Goal: Information Seeking & Learning: Learn about a topic

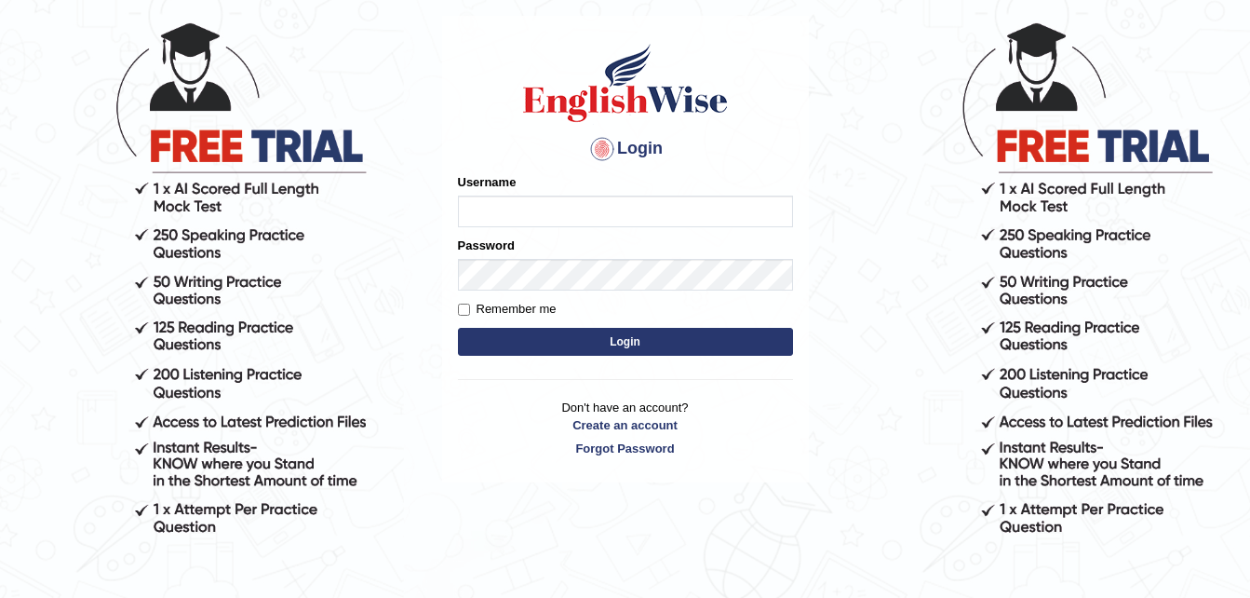
scroll to position [104, 0]
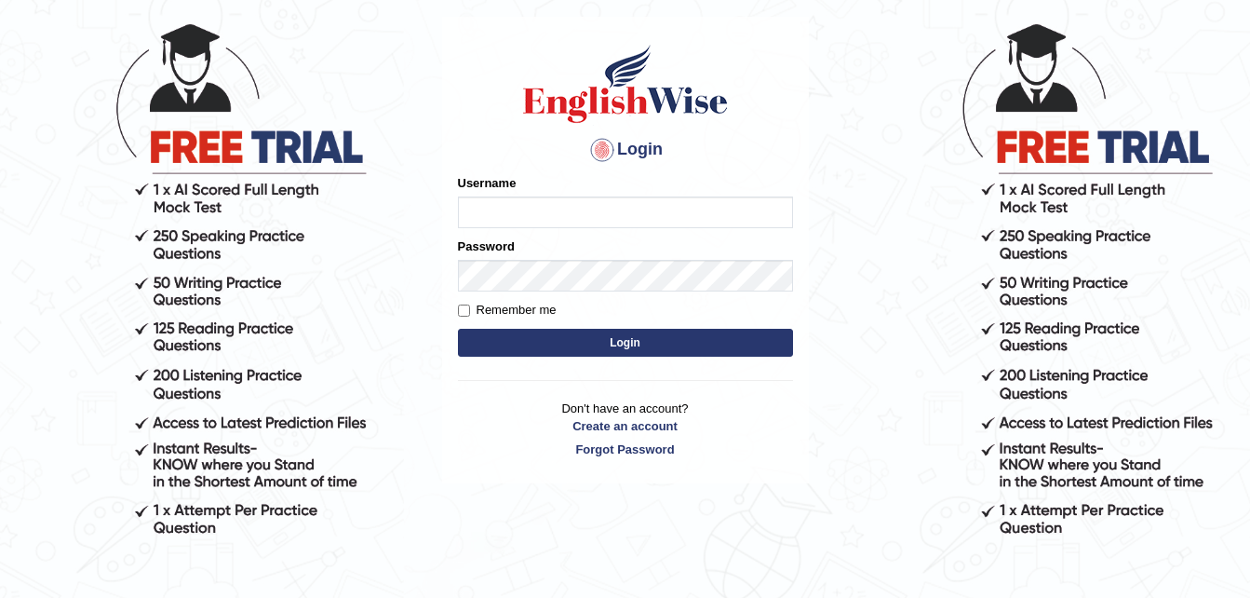
type input "Haizel234"
click at [466, 309] on input "Remember me" at bounding box center [464, 310] width 12 height 12
checkbox input "true"
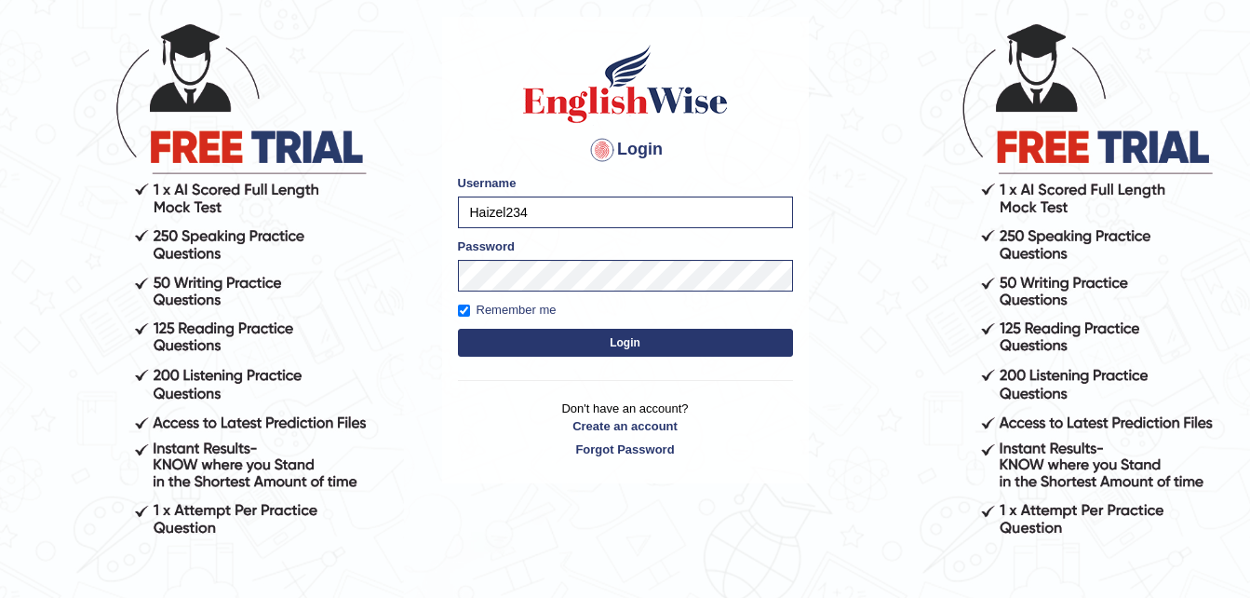
click at [613, 345] on button "Login" at bounding box center [625, 343] width 335 height 28
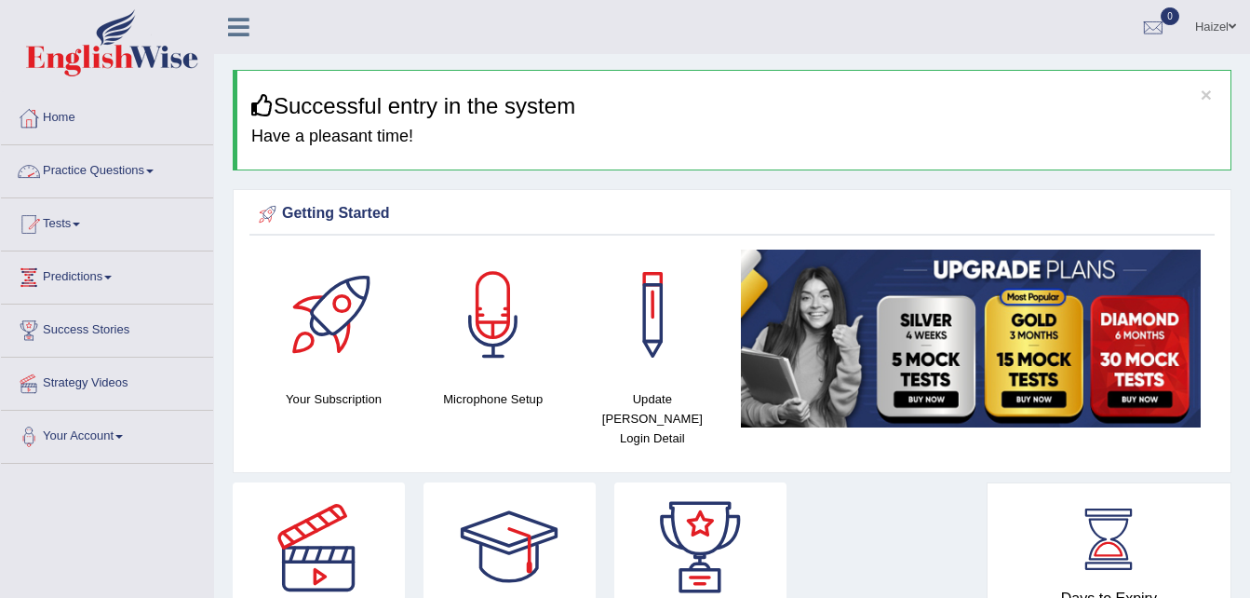
click at [127, 167] on link "Practice Questions" at bounding box center [107, 168] width 212 height 47
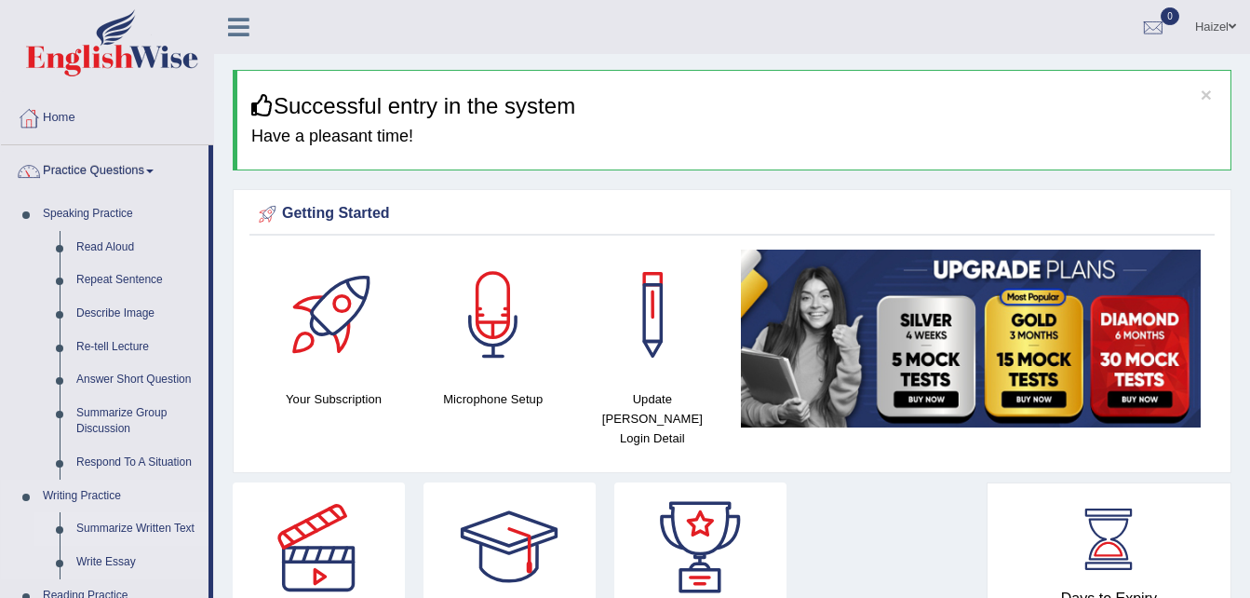
click at [149, 530] on link "Summarize Written Text" at bounding box center [138, 529] width 141 height 34
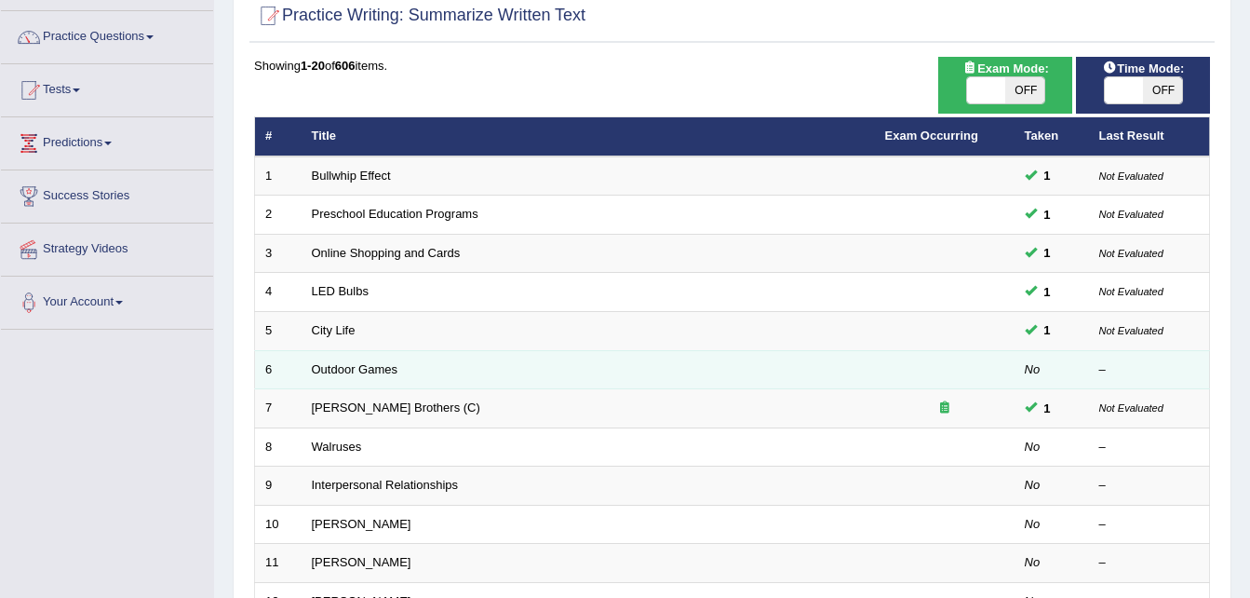
scroll to position [141, 0]
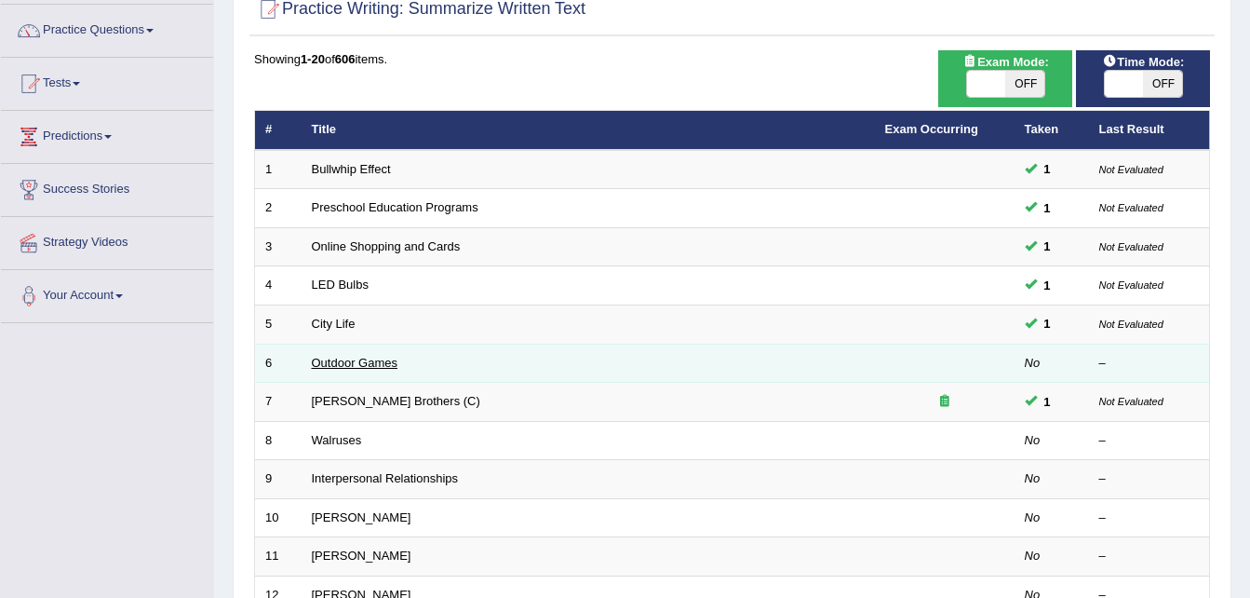
click at [343, 363] on link "Outdoor Games" at bounding box center [355, 363] width 87 height 14
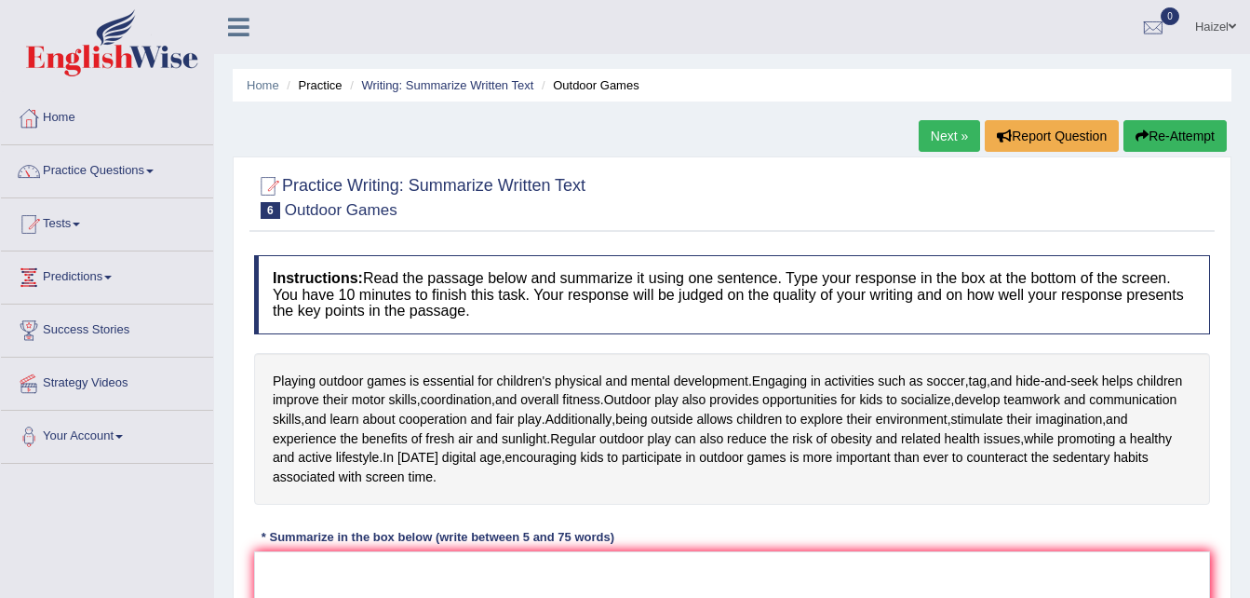
click at [53, 113] on link "Home" at bounding box center [107, 115] width 212 height 47
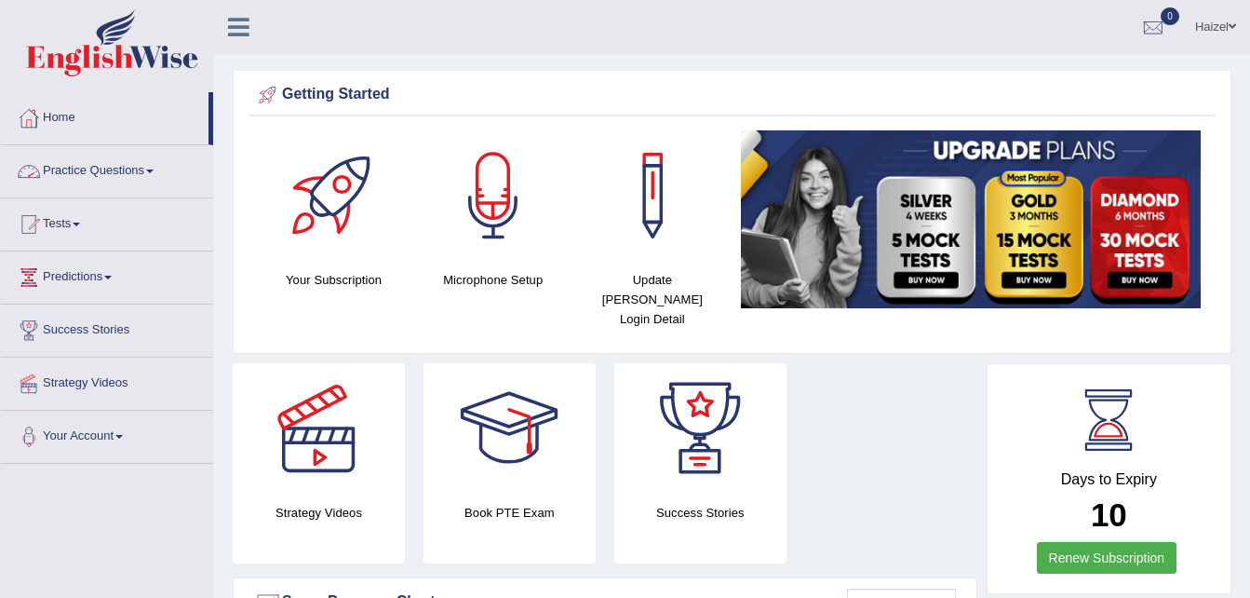
click at [137, 166] on link "Practice Questions" at bounding box center [107, 168] width 212 height 47
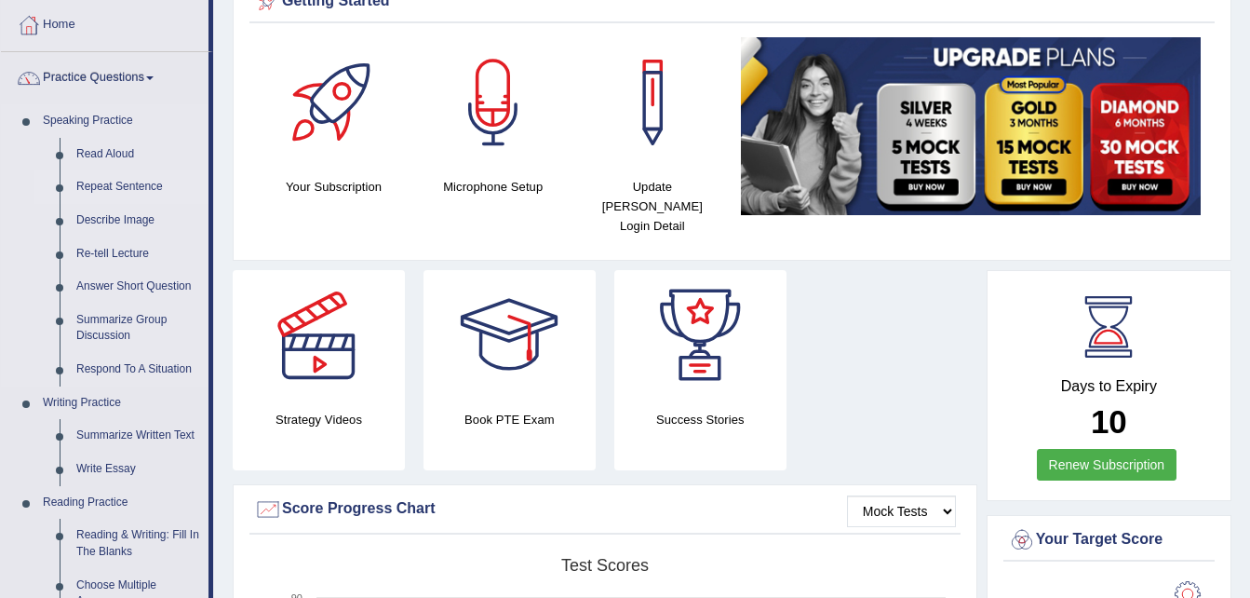
scroll to position [94, 0]
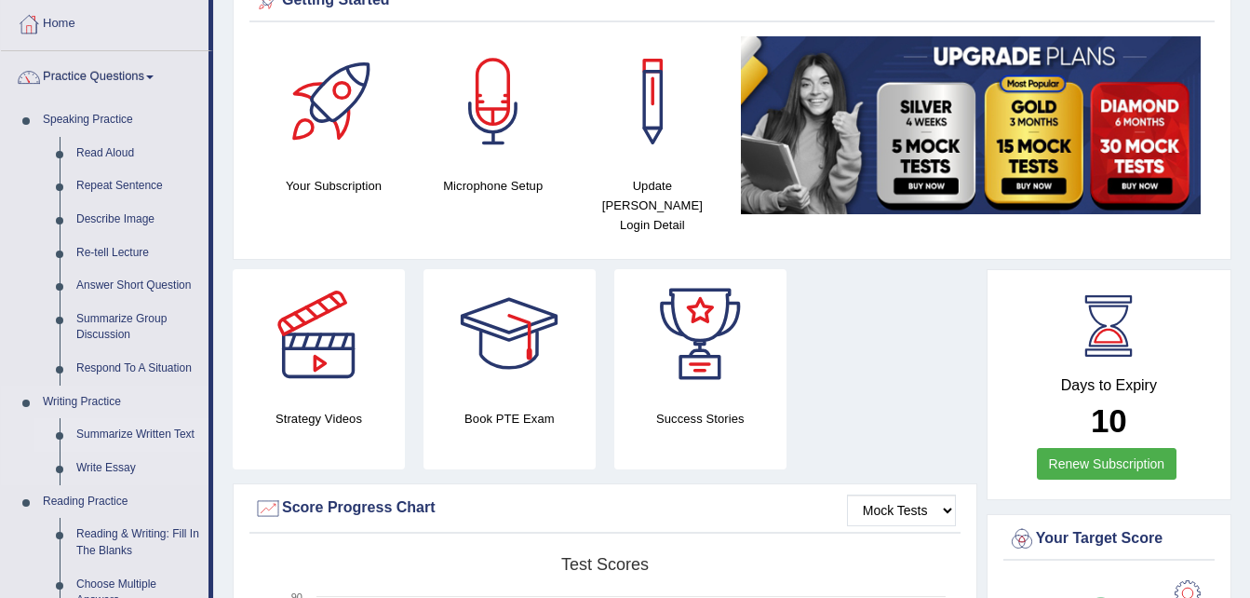
click at [145, 428] on link "Summarize Written Text" at bounding box center [138, 435] width 141 height 34
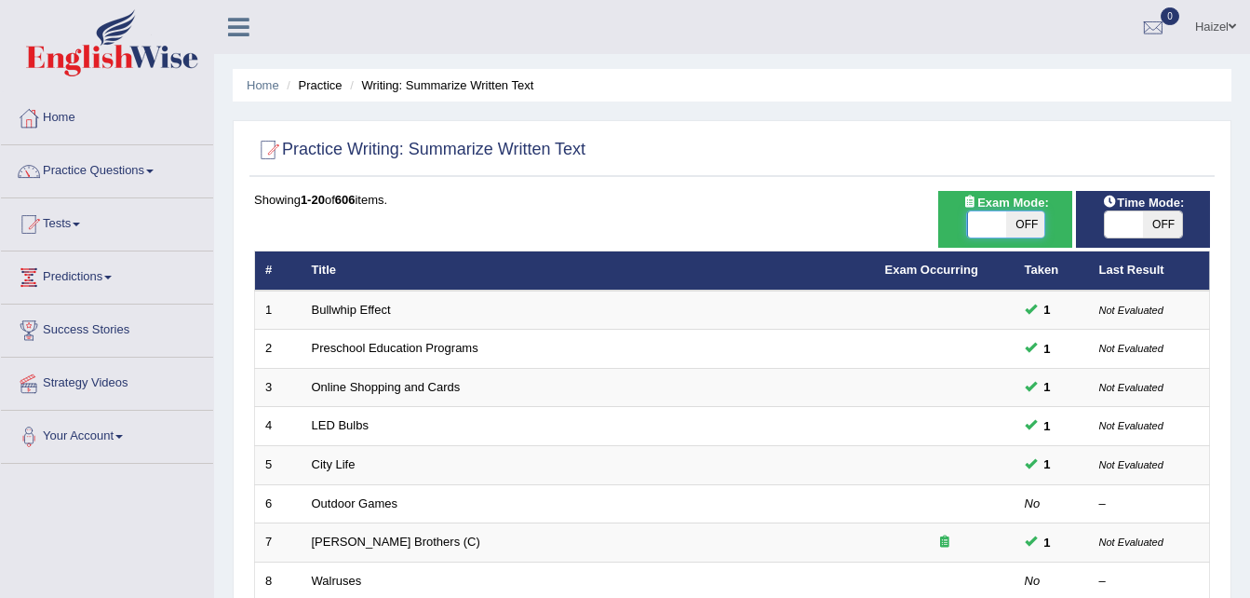
click at [1003, 228] on span at bounding box center [986, 224] width 39 height 26
click at [1027, 221] on span "OFF" at bounding box center [1024, 224] width 39 height 26
checkbox input "true"
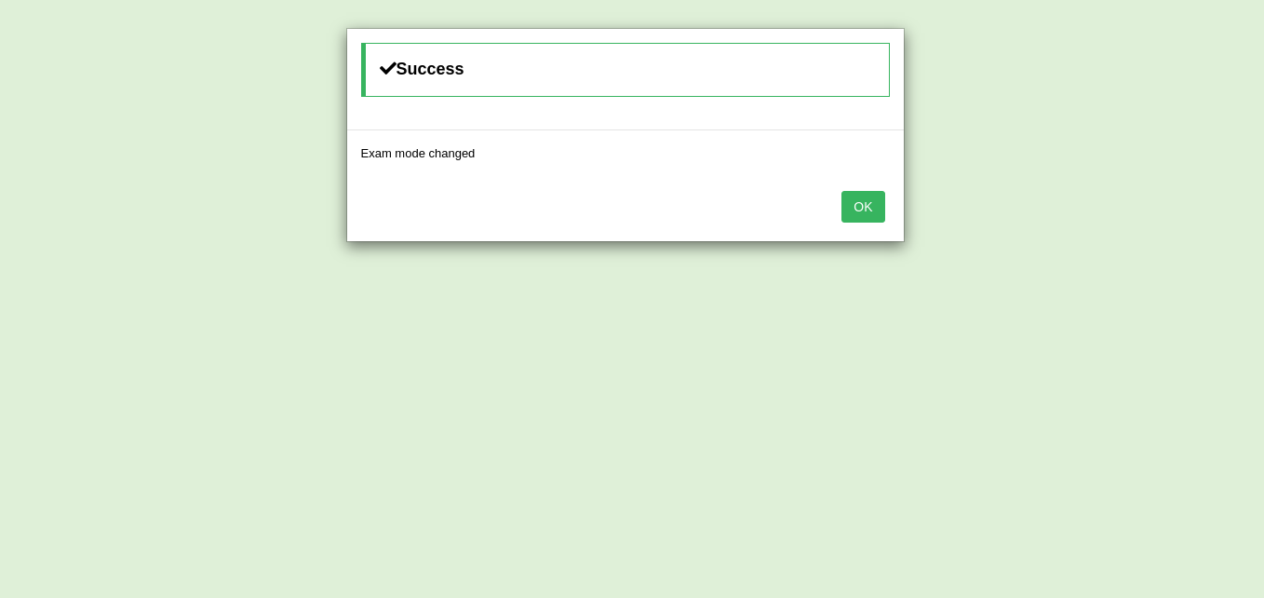
click at [861, 209] on button "OK" at bounding box center [862, 207] width 43 height 32
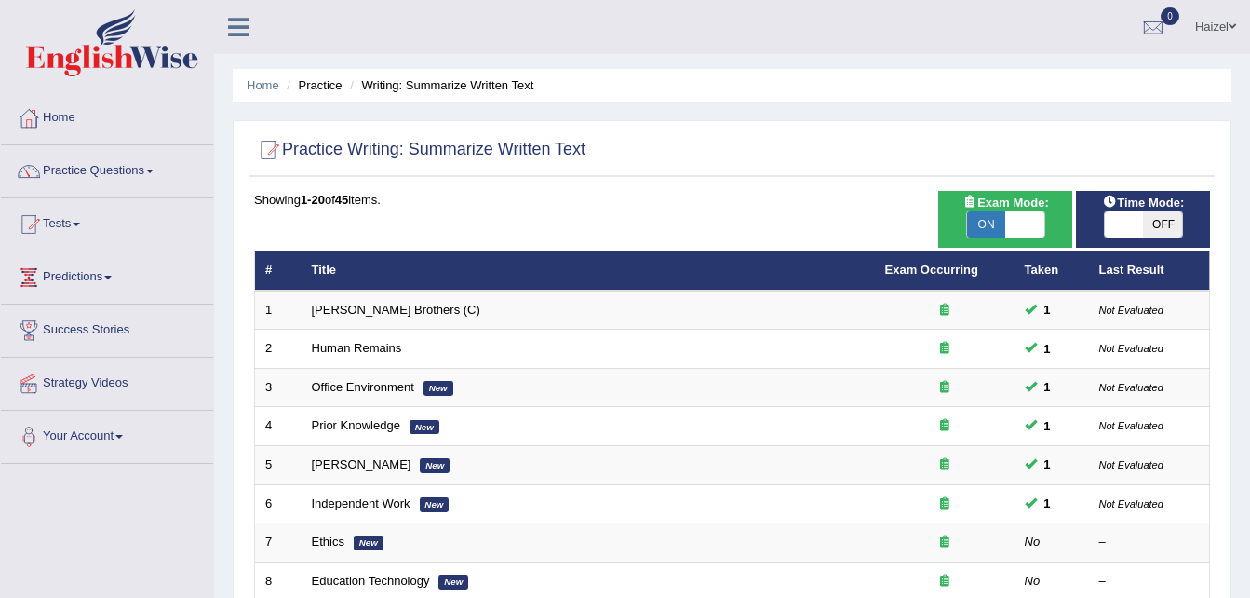
click at [1158, 222] on span "OFF" at bounding box center [1162, 224] width 39 height 26
checkbox input "true"
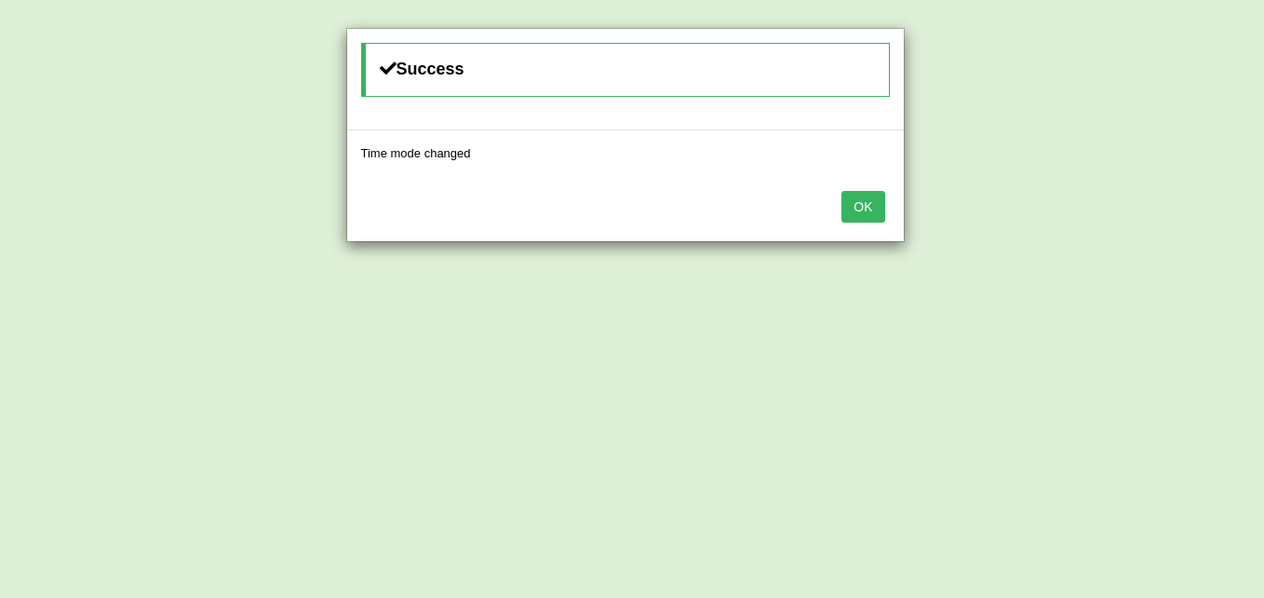
click at [872, 207] on button "OK" at bounding box center [862, 207] width 43 height 32
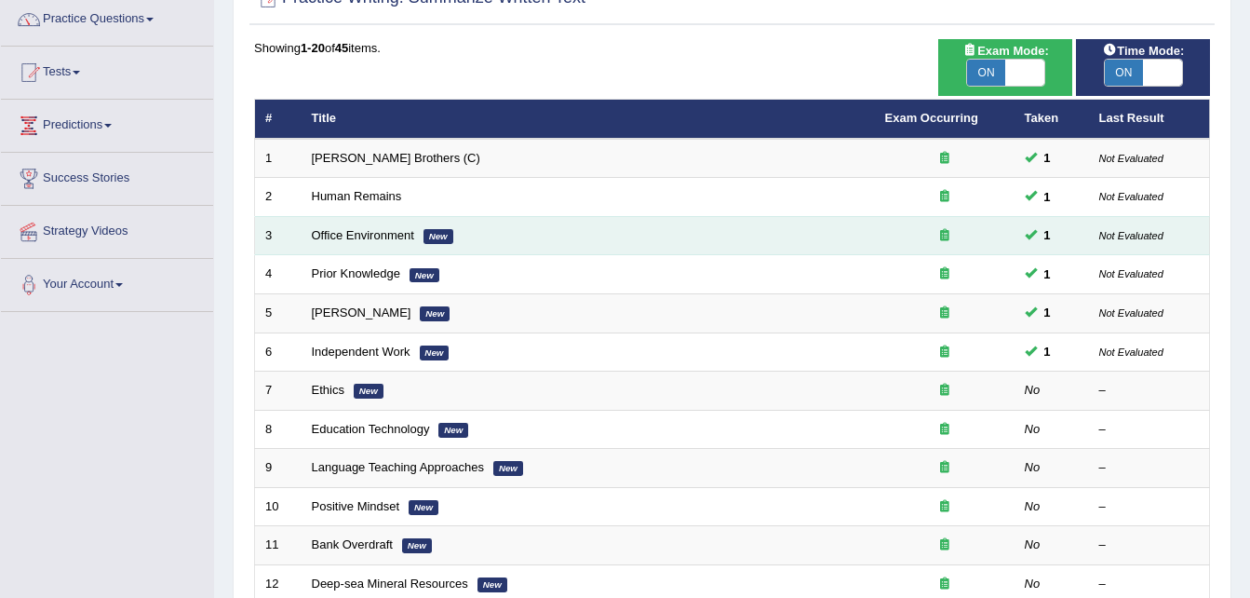
scroll to position [153, 0]
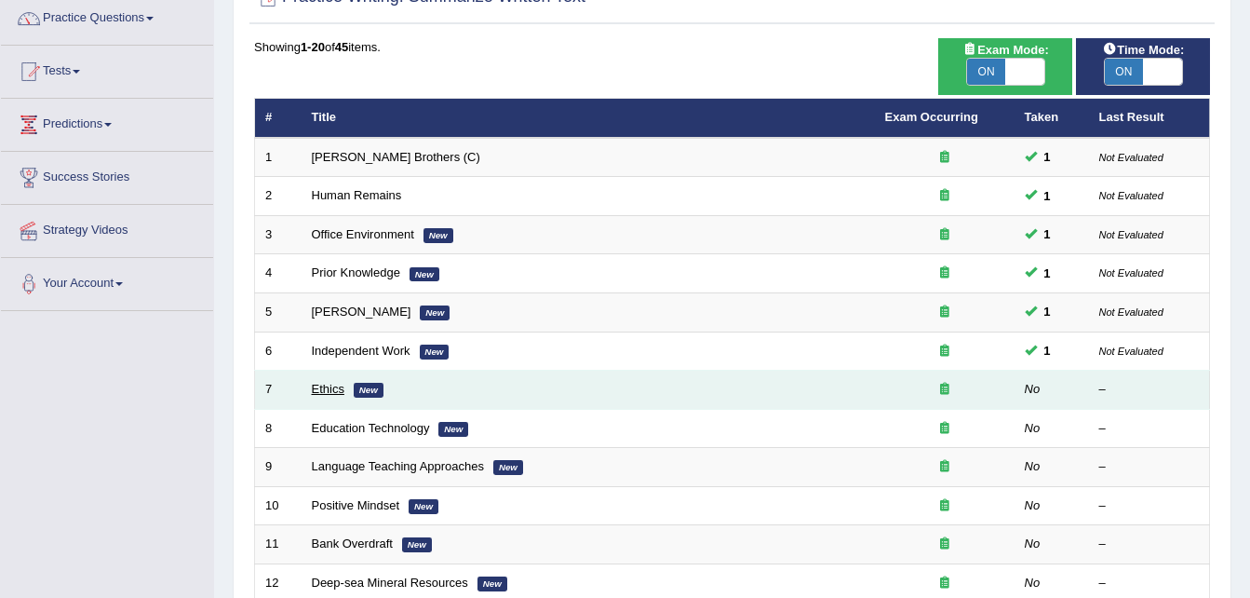
click at [333, 384] on link "Ethics" at bounding box center [328, 389] width 33 height 14
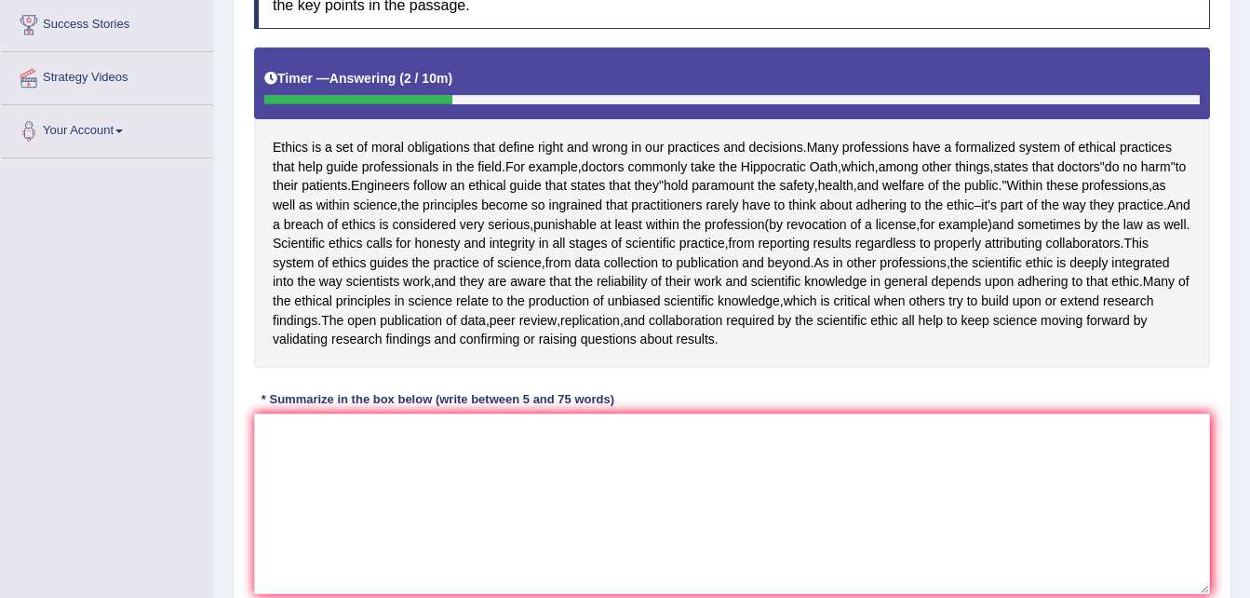
scroll to position [341, 0]
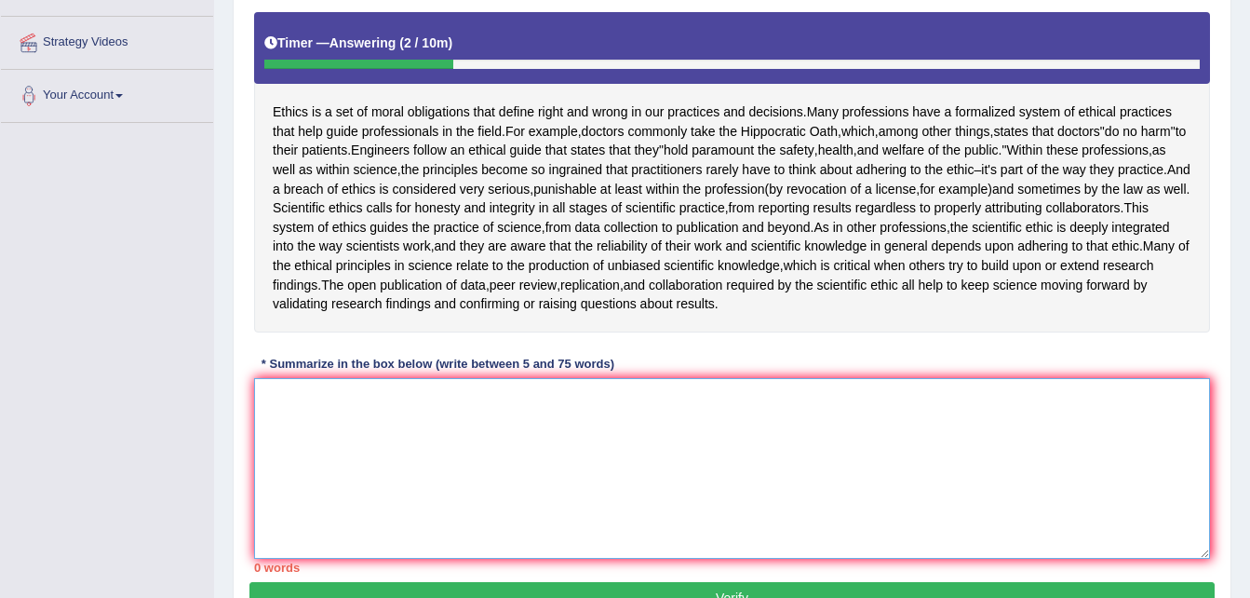
click at [626, 458] on textarea at bounding box center [732, 468] width 956 height 181
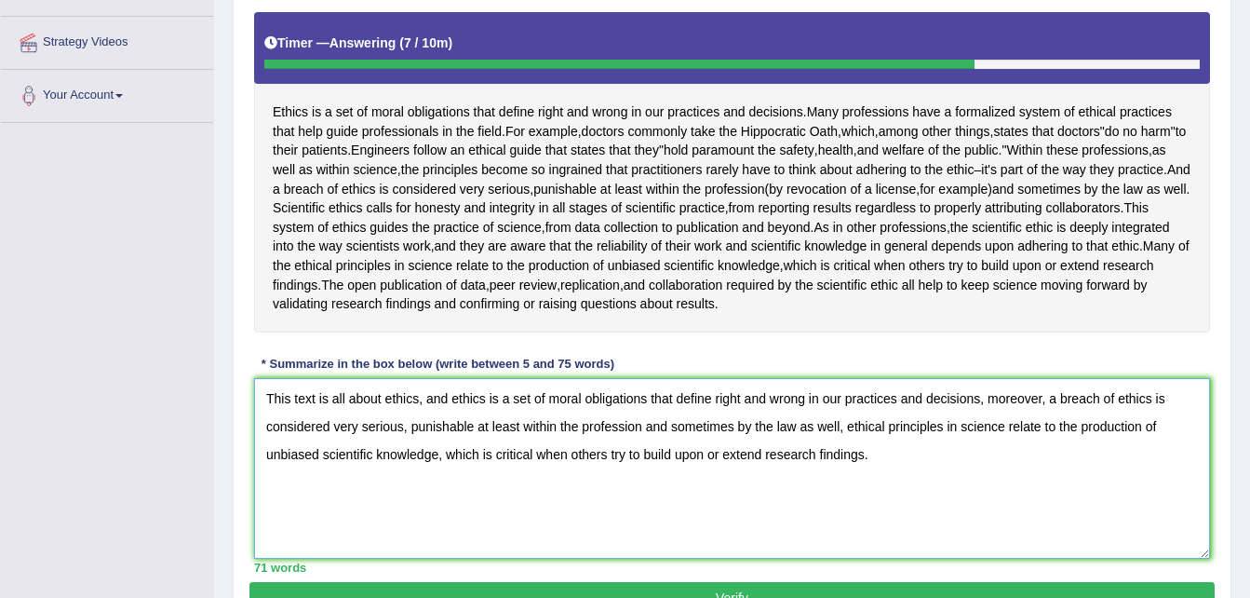
scroll to position [438, 0]
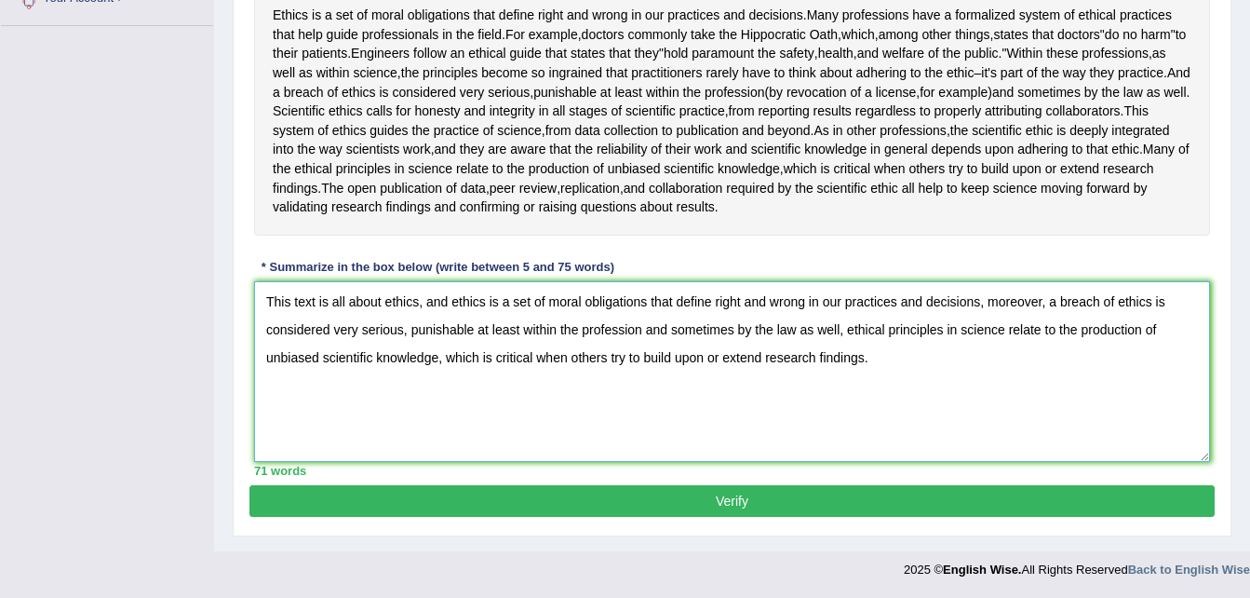
type textarea "This text is all about ethics, and ethics is a set of moral obligations that de…"
click at [628, 500] on button "Verify" at bounding box center [731, 501] width 965 height 32
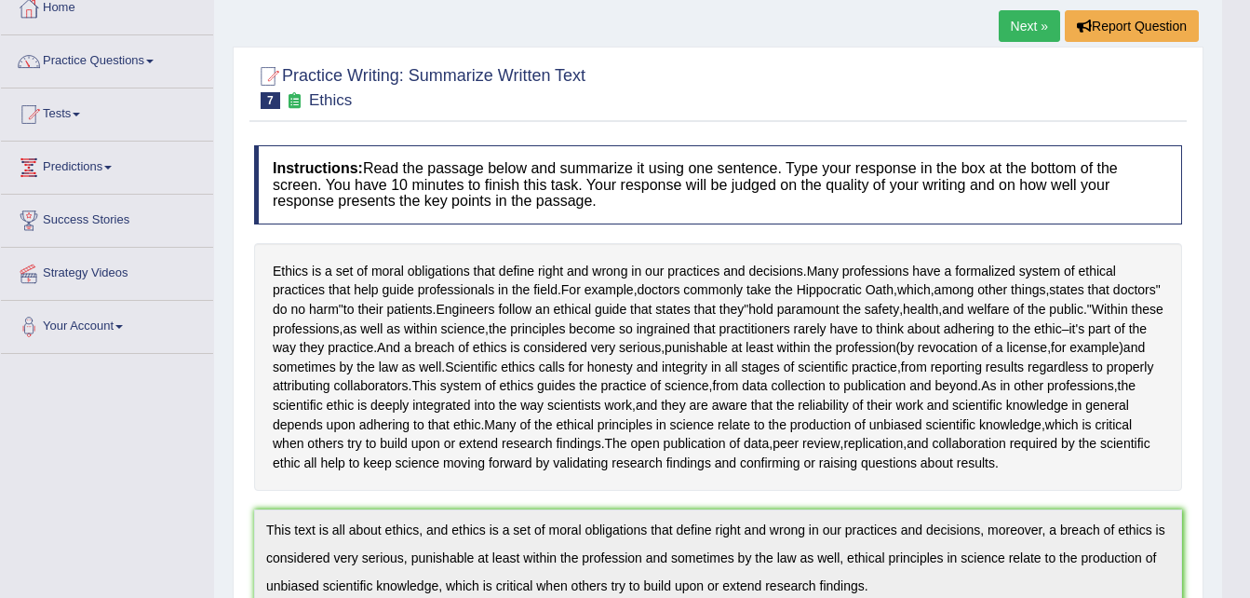
scroll to position [109, 0]
click at [154, 62] on span at bounding box center [149, 63] width 7 height 4
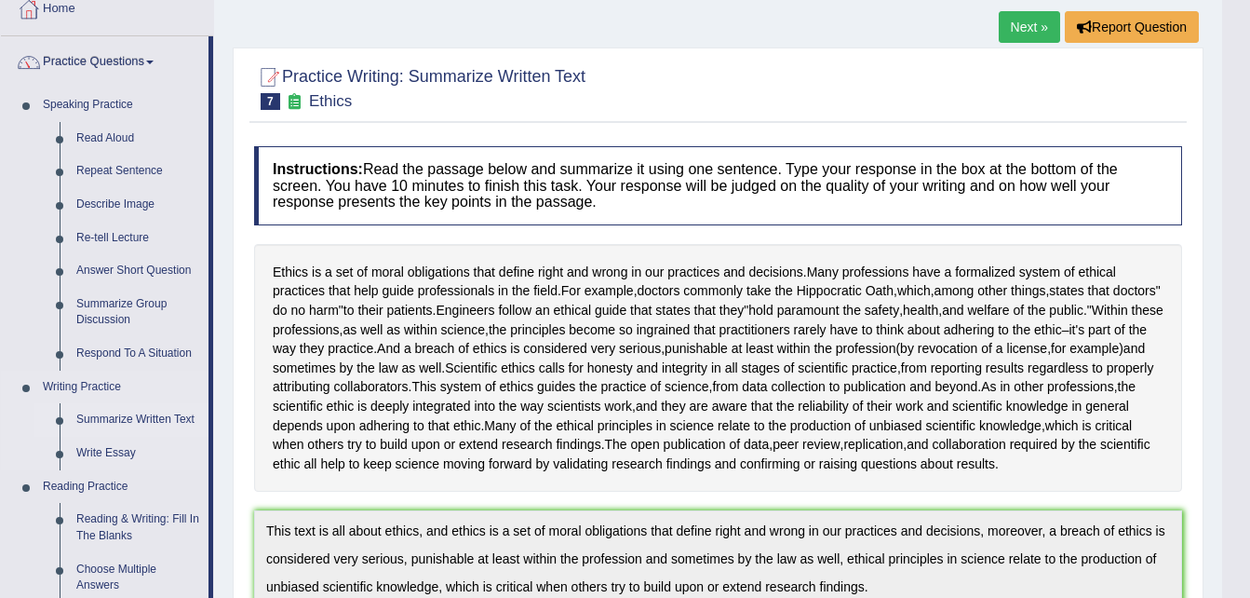
click at [138, 415] on link "Summarize Written Text" at bounding box center [138, 420] width 141 height 34
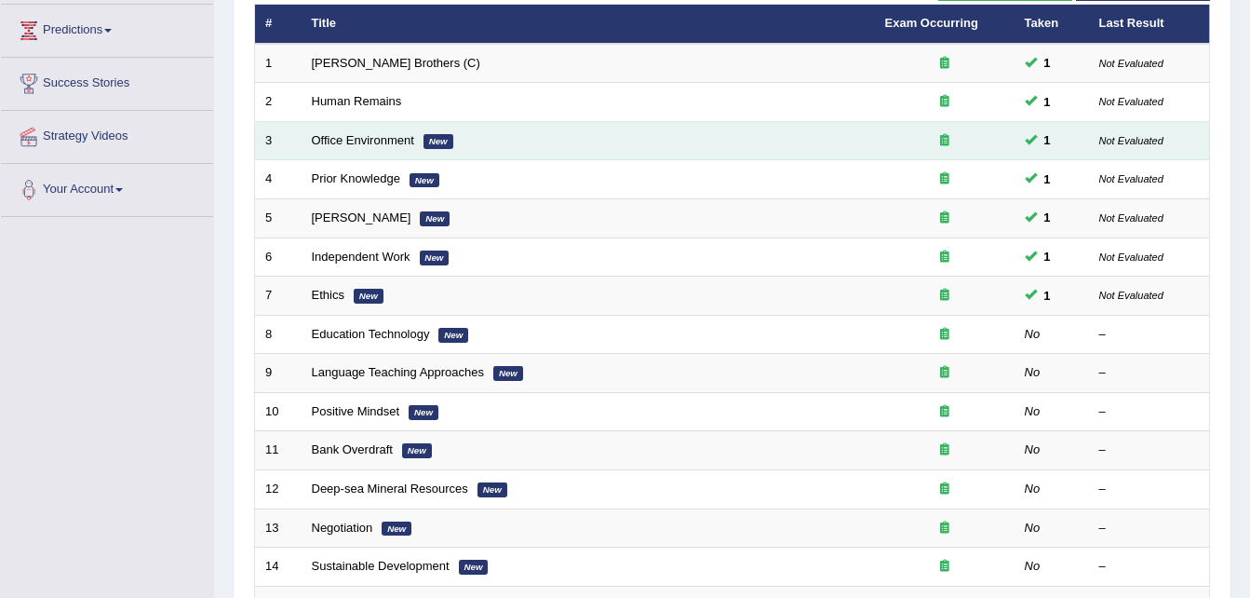
scroll to position [240, 0]
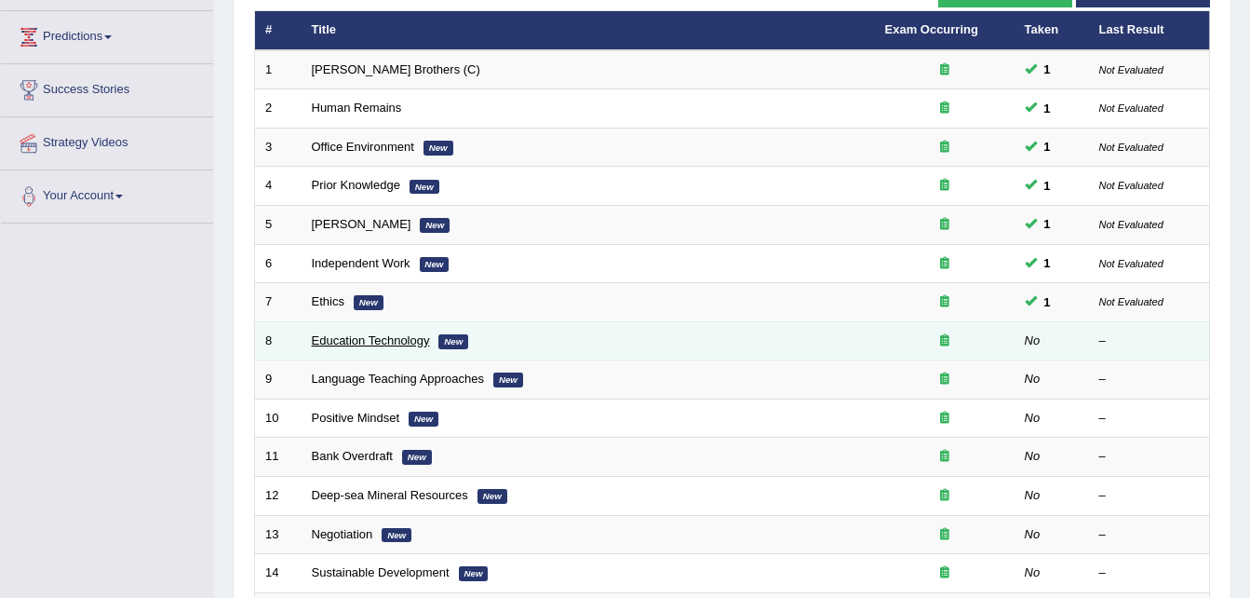
click at [370, 334] on link "Education Technology" at bounding box center [371, 340] width 118 height 14
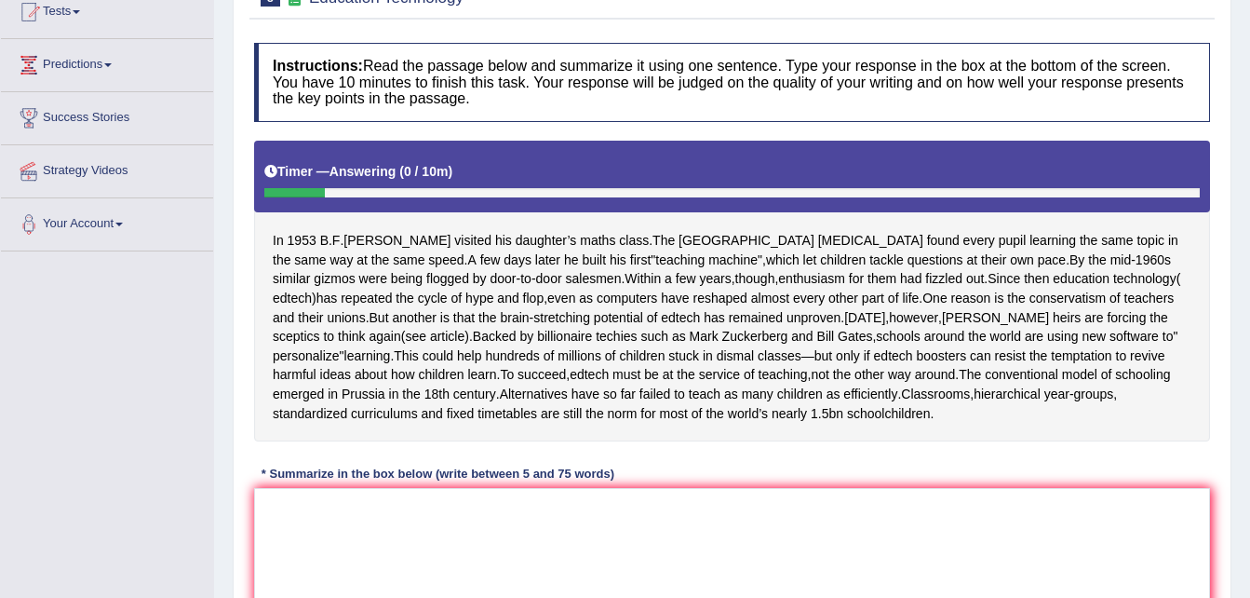
scroll to position [217, 0]
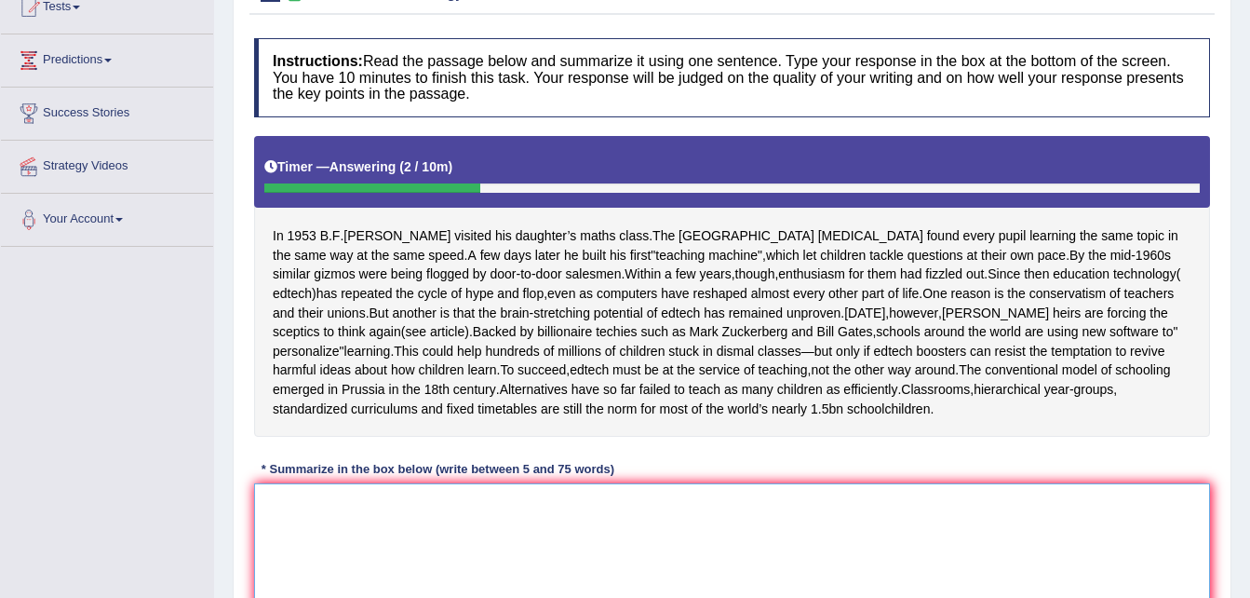
click at [470, 509] on textarea at bounding box center [732, 573] width 956 height 181
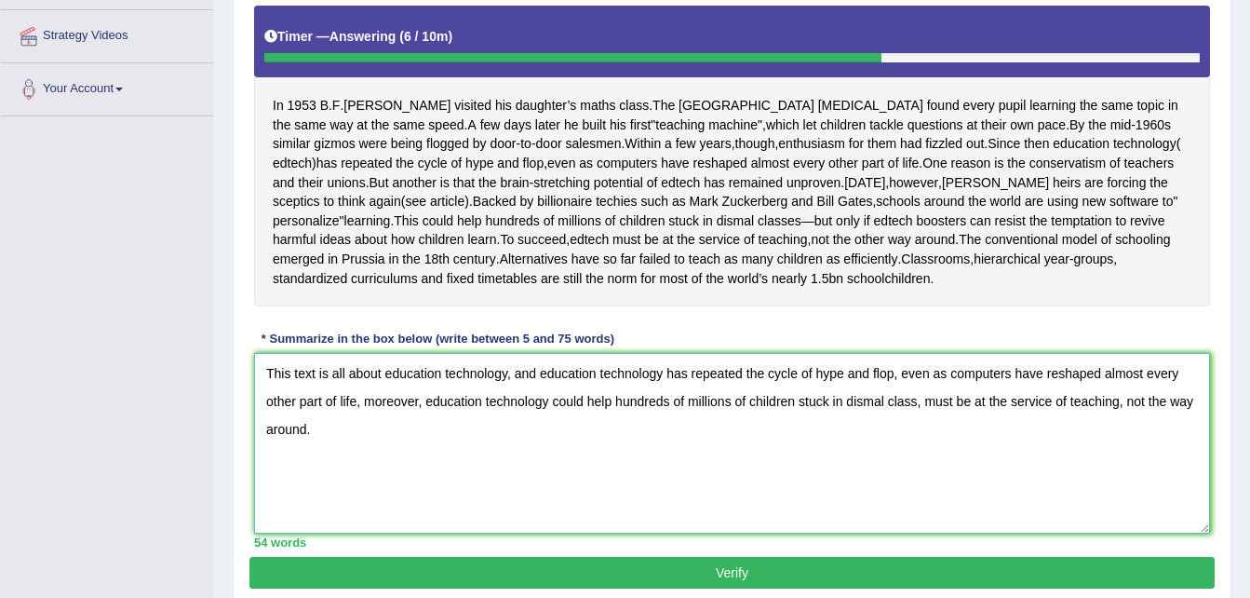
scroll to position [346, 0]
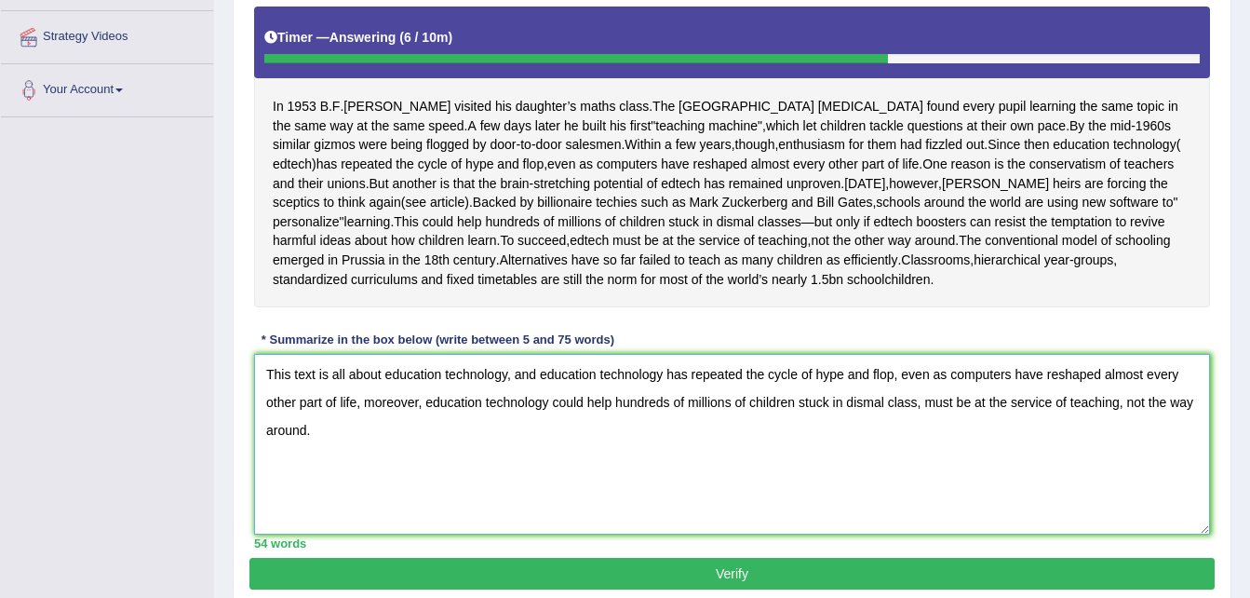
click at [923, 420] on textarea "This text is all about education technology, and education technology has repea…" at bounding box center [732, 444] width 956 height 181
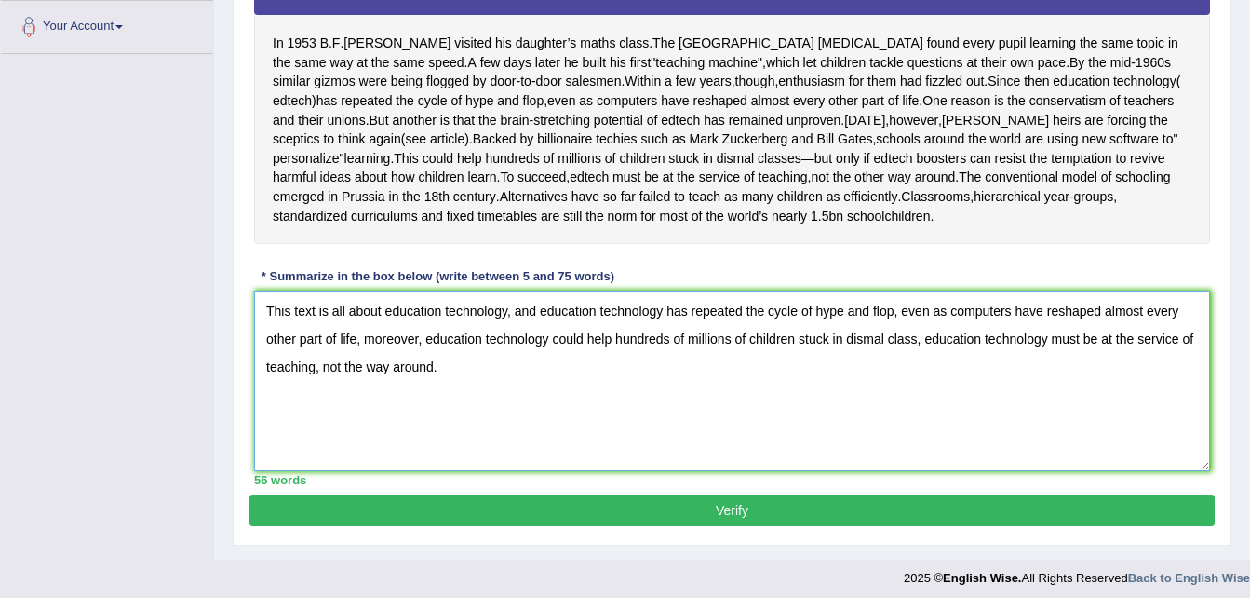
scroll to position [438, 0]
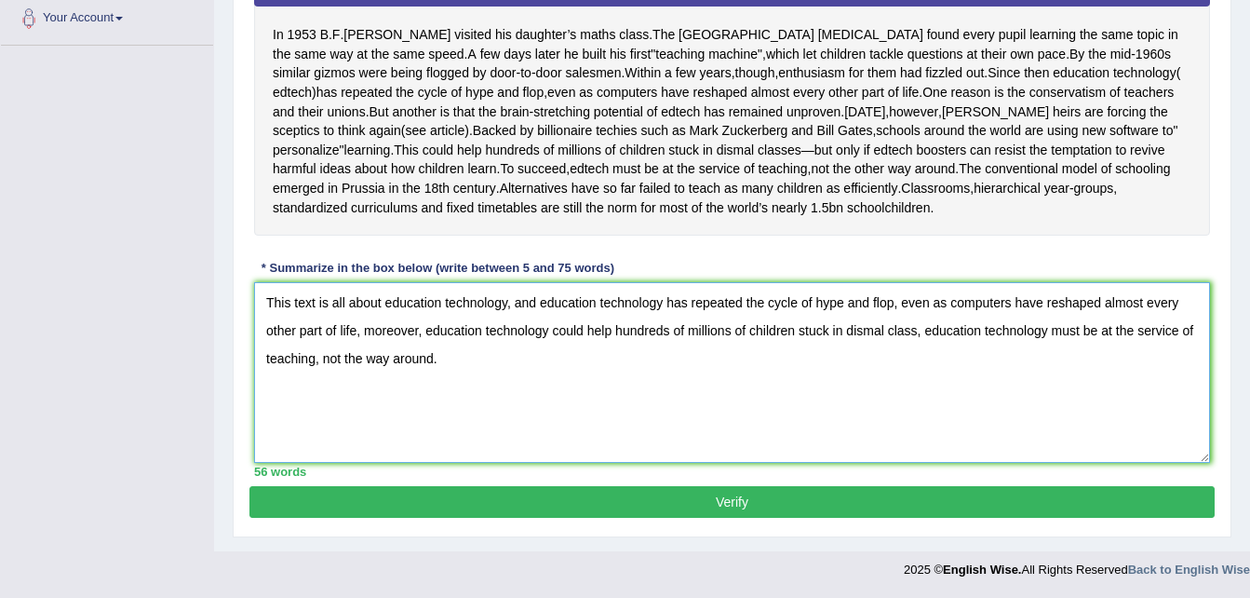
type textarea "This text is all about education technology, and education technology has repea…"
click at [805, 506] on button "Verify" at bounding box center [731, 502] width 965 height 32
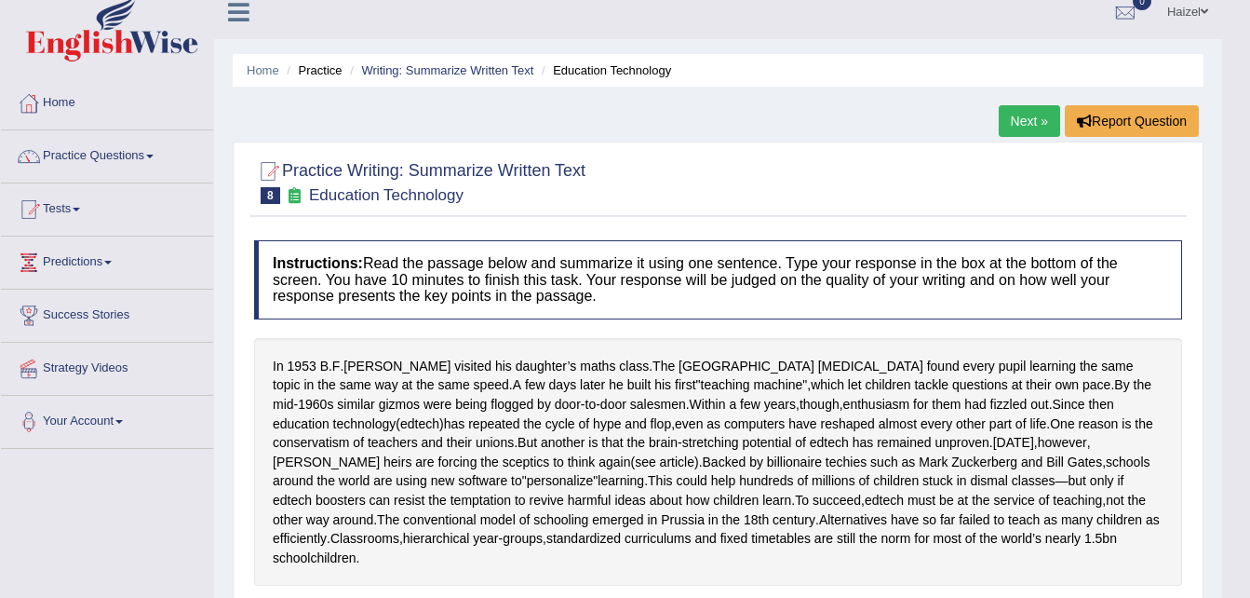
scroll to position [0, 0]
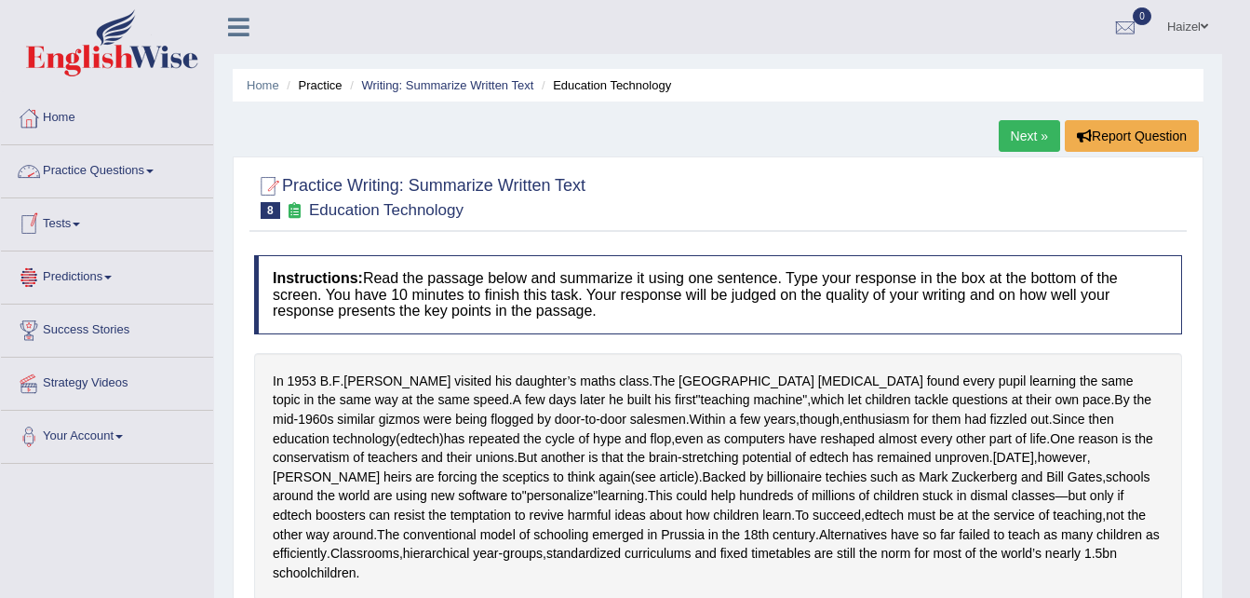
click at [128, 167] on link "Practice Questions" at bounding box center [107, 168] width 212 height 47
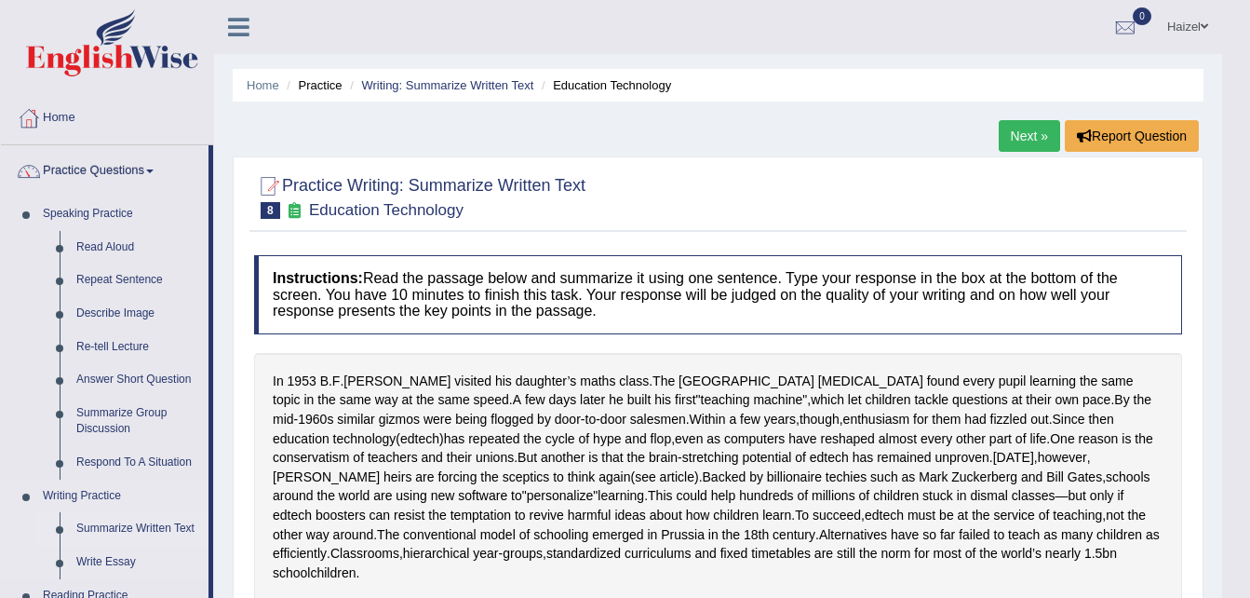
click at [132, 528] on link "Summarize Written Text" at bounding box center [138, 529] width 141 height 34
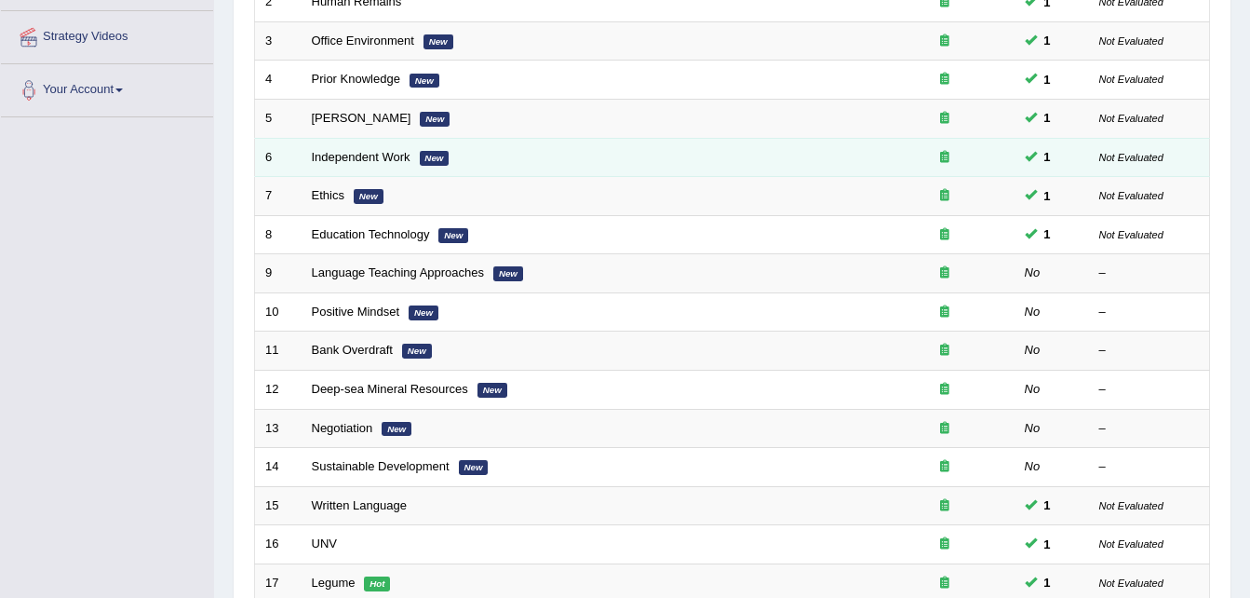
scroll to position [347, 0]
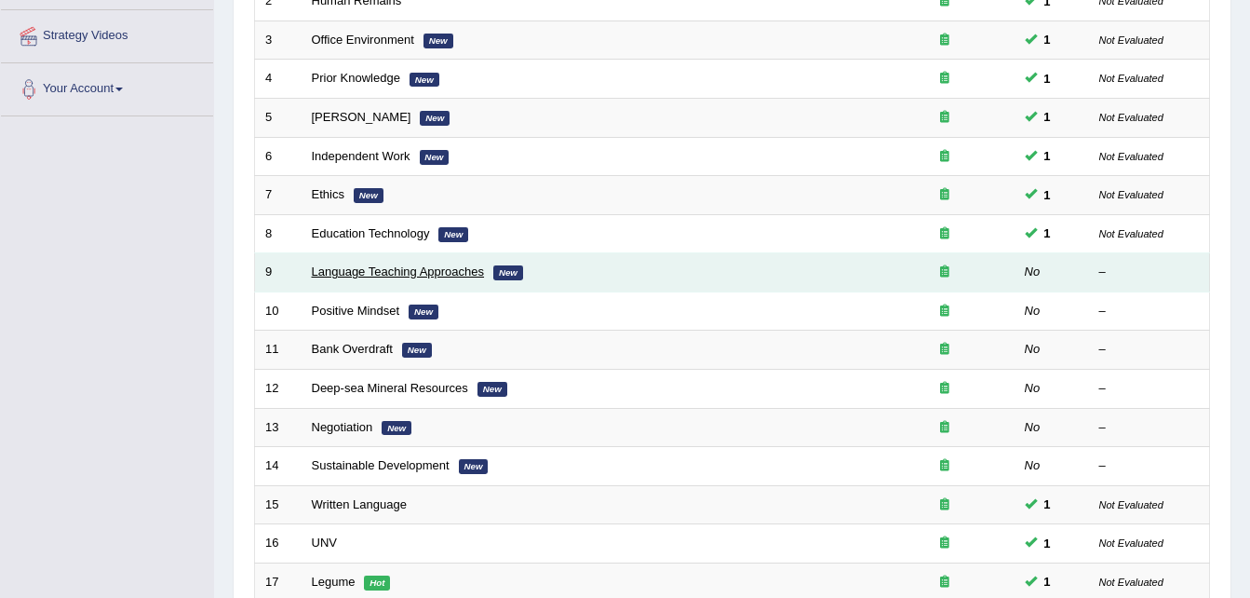
click at [412, 276] on link "Language Teaching Approaches" at bounding box center [398, 271] width 173 height 14
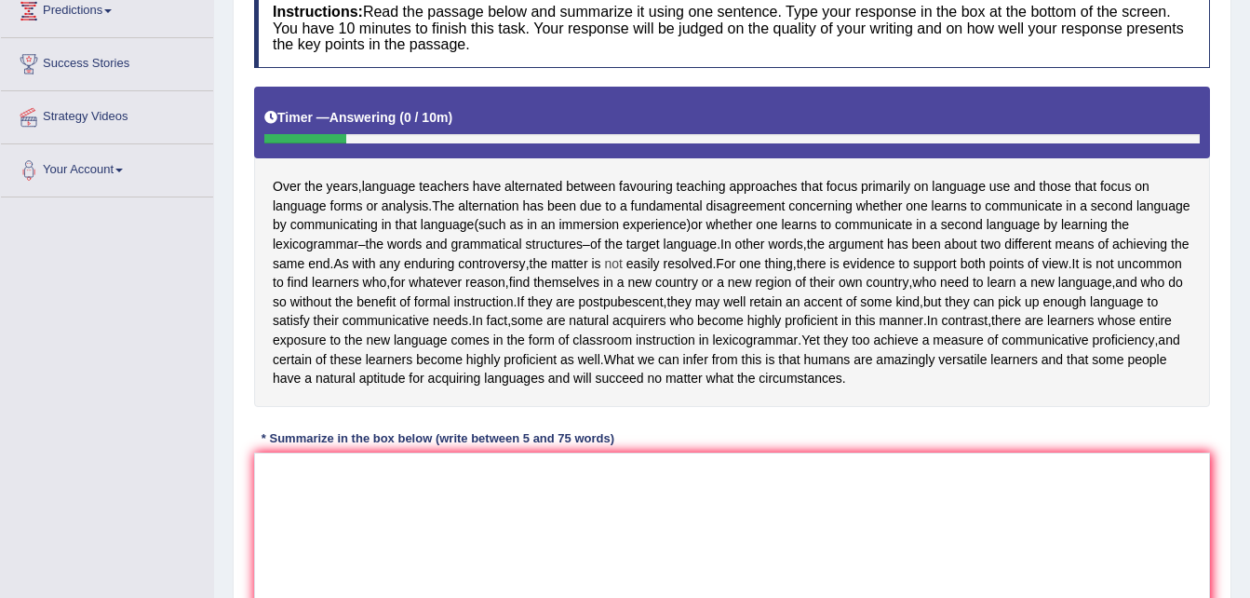
scroll to position [267, 0]
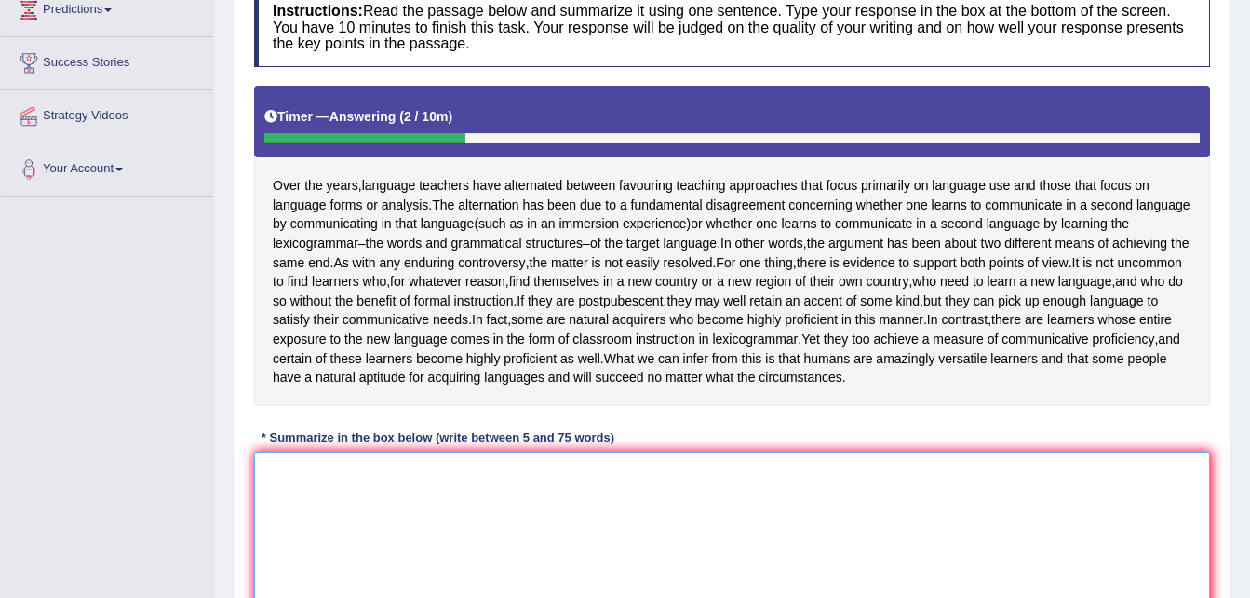
click at [532, 512] on textarea at bounding box center [732, 541] width 956 height 181
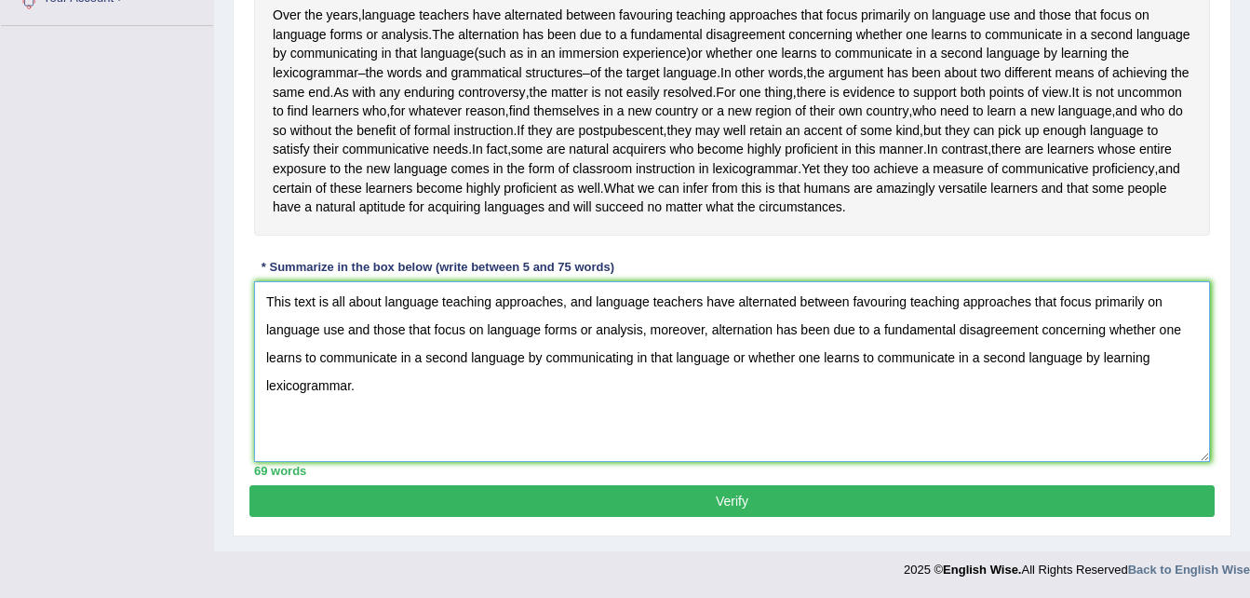
scroll to position [445, 0]
type textarea "This text is all about language teaching approaches, and language teachers have…"
click at [779, 517] on button "Verify" at bounding box center [731, 501] width 965 height 32
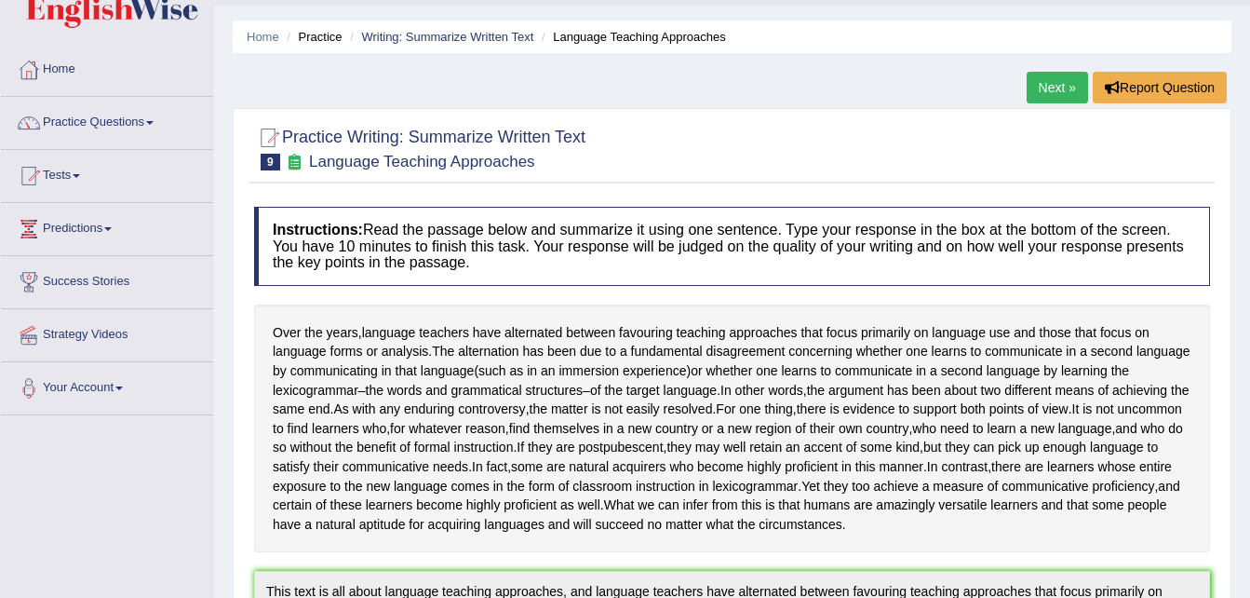
scroll to position [47, 0]
click at [154, 122] on span at bounding box center [149, 124] width 7 height 4
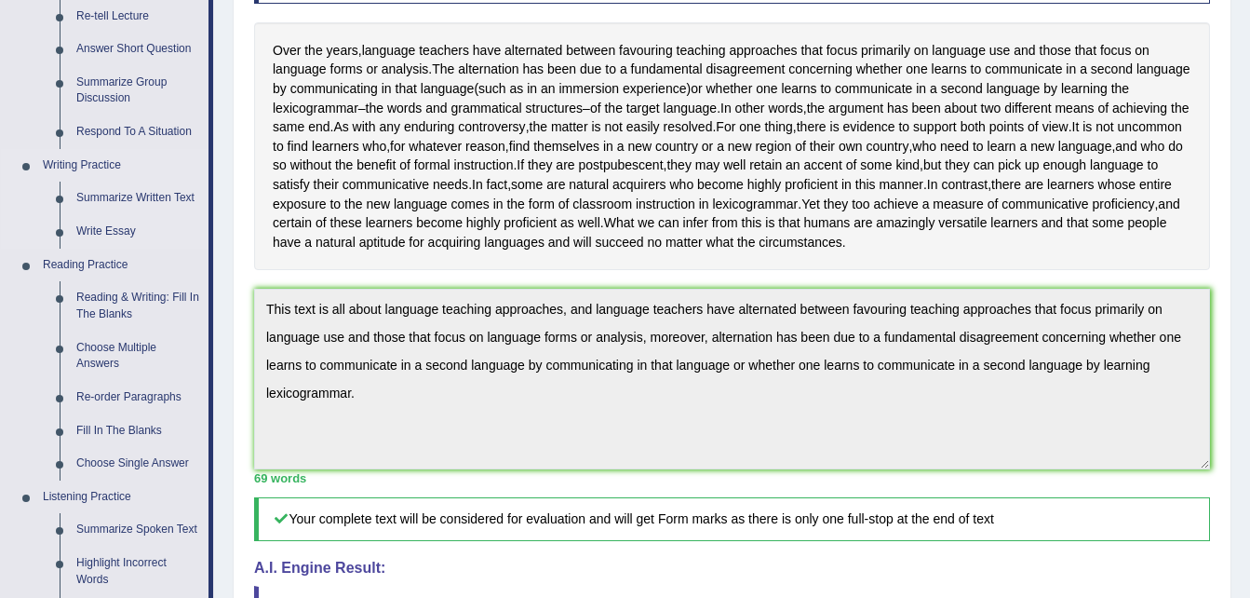
scroll to position [334, 0]
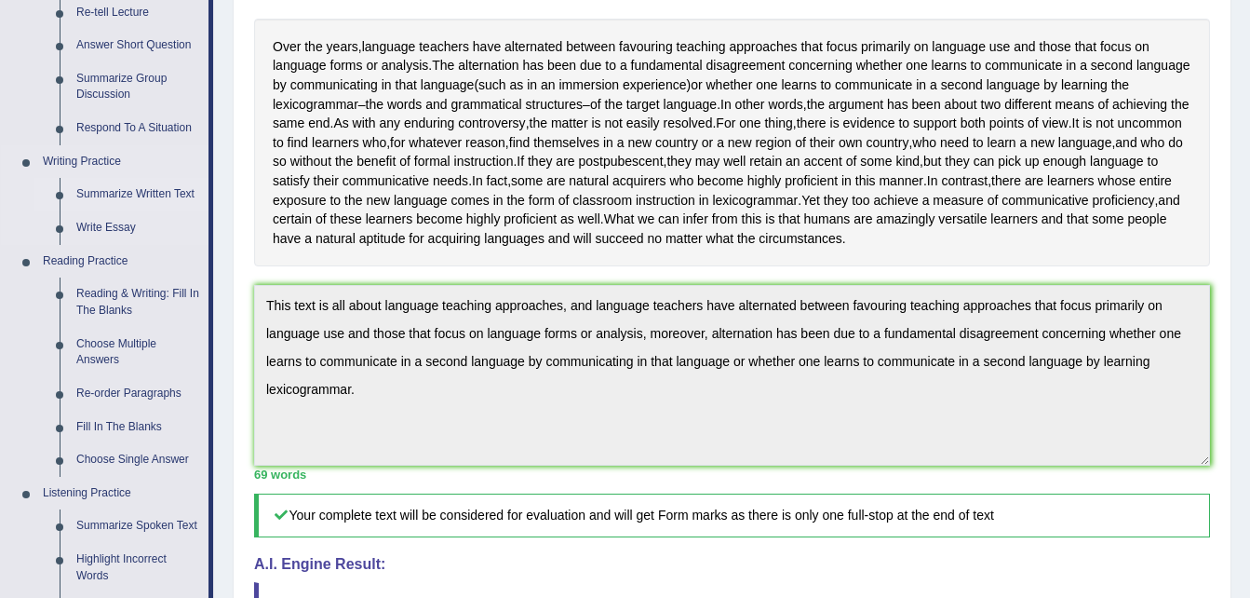
click at [143, 185] on link "Summarize Written Text" at bounding box center [138, 195] width 141 height 34
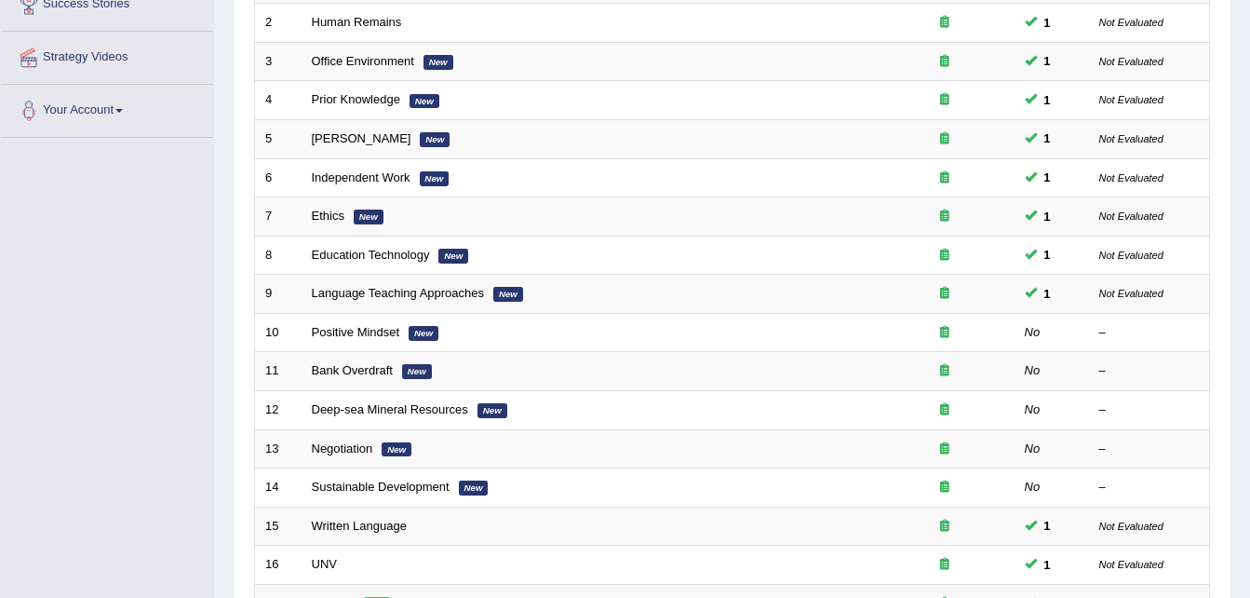
scroll to position [327, 0]
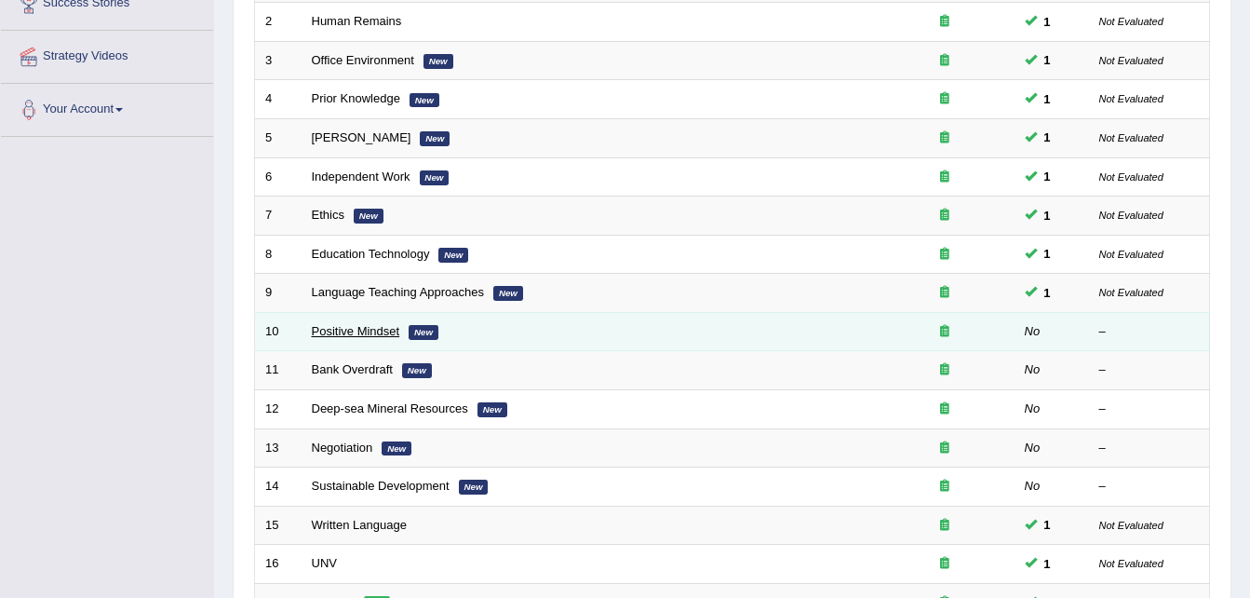
click at [359, 336] on link "Positive Mindset" at bounding box center [356, 331] width 88 height 14
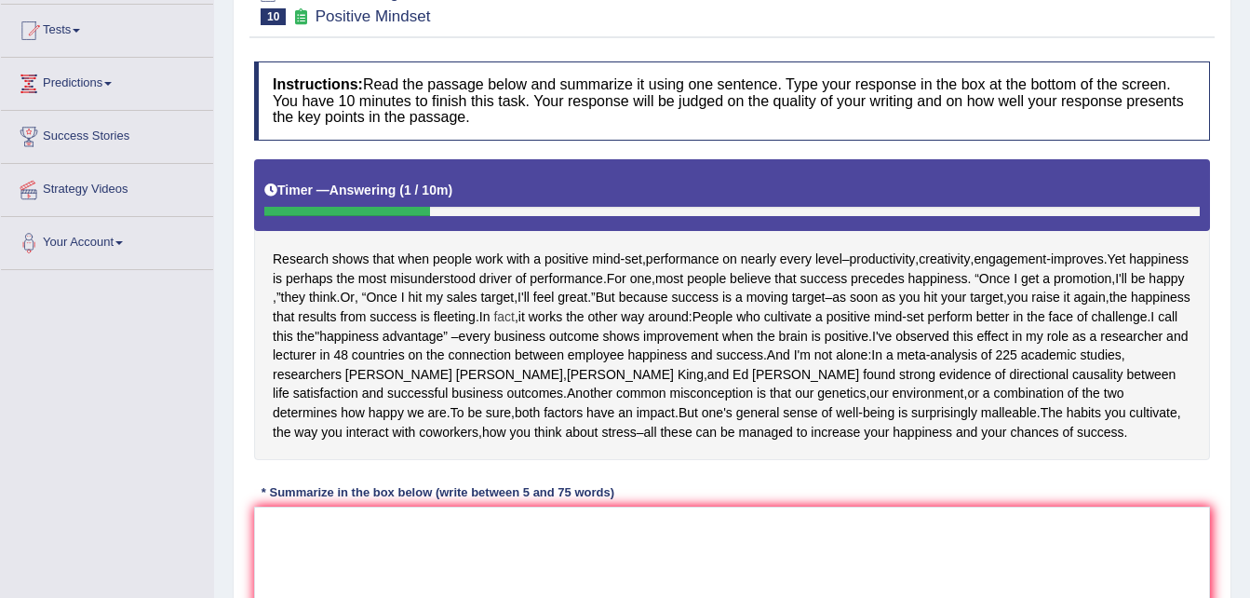
scroll to position [196, 0]
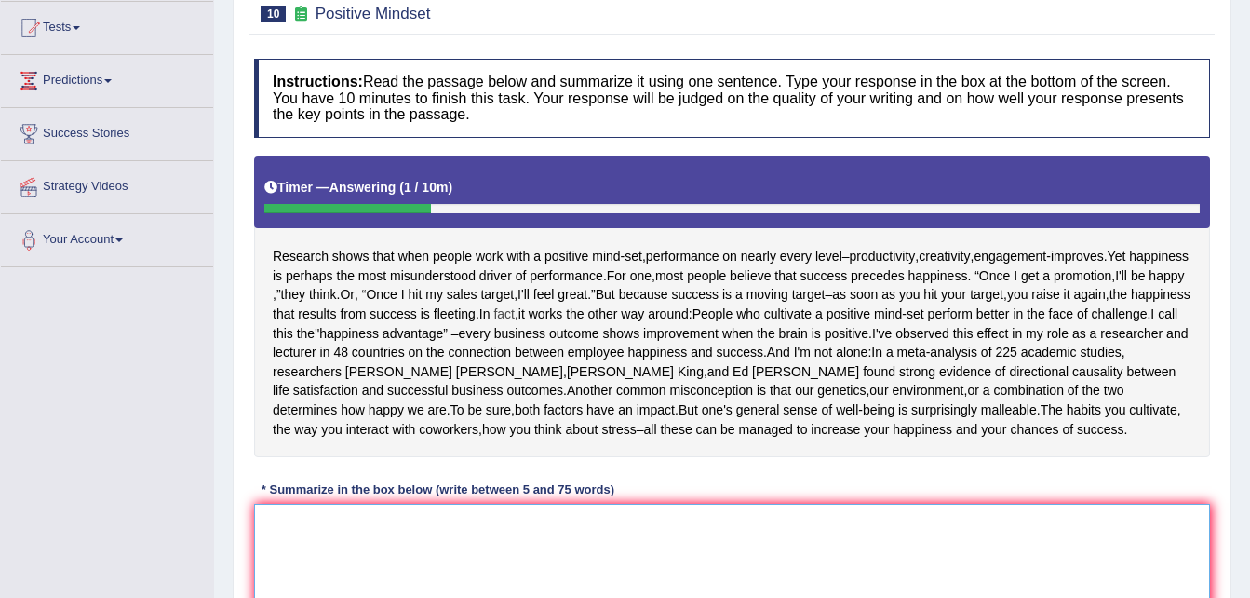
click at [589, 507] on textarea at bounding box center [732, 594] width 956 height 181
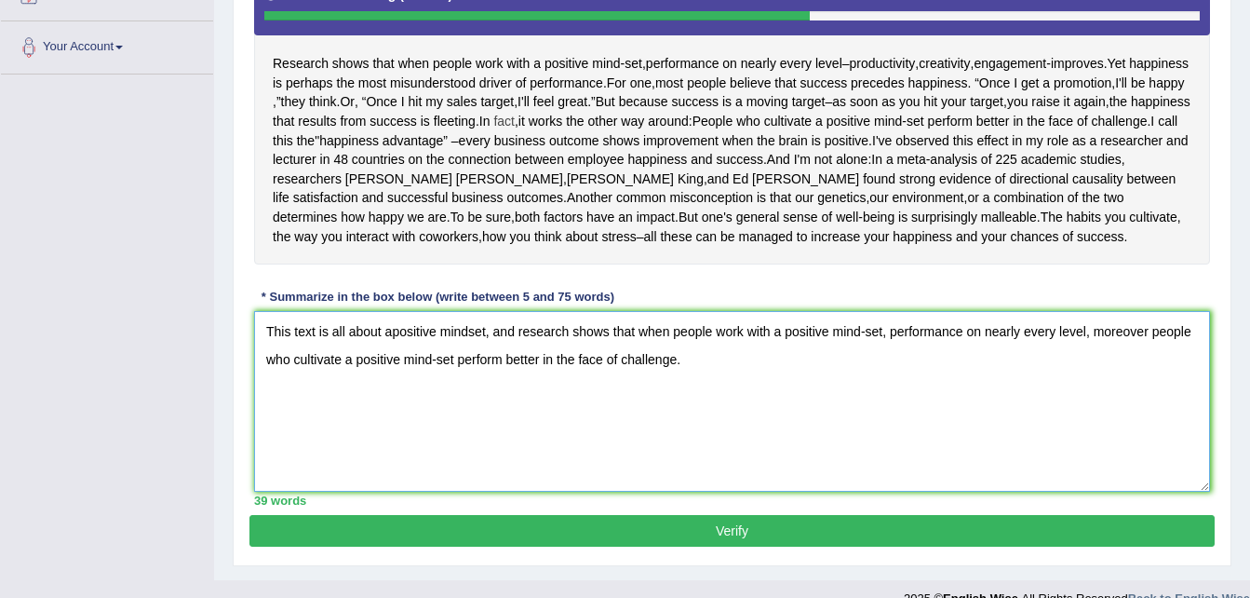
scroll to position [392, 0]
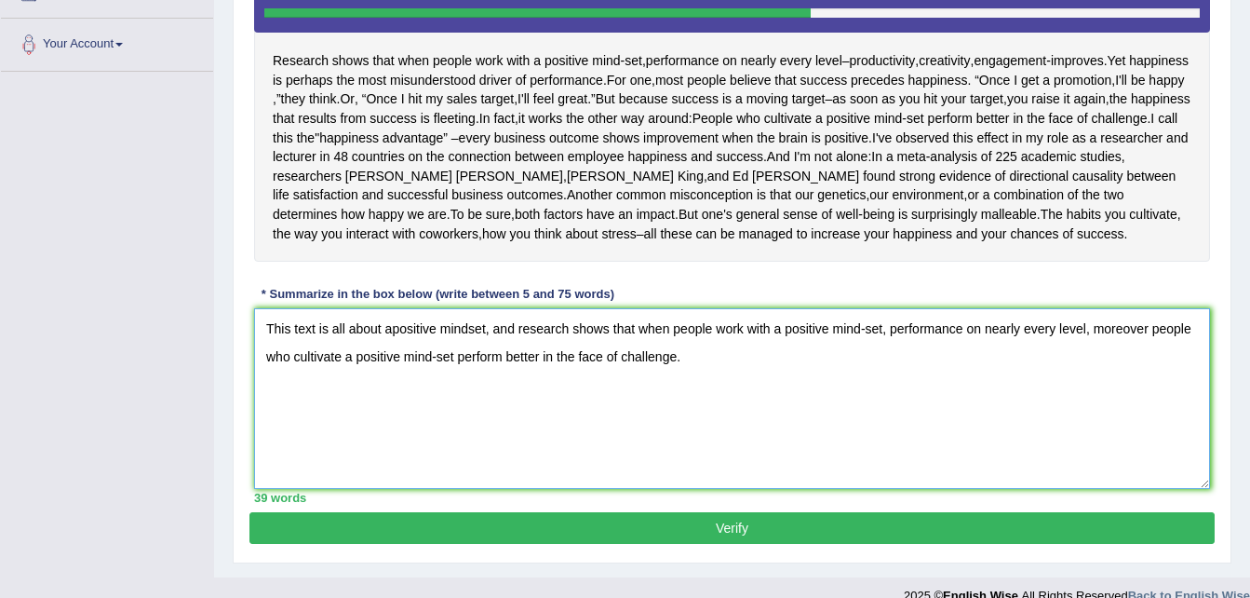
type textarea "This text is all about apositive mindset, and research shows that when people w…"
click at [597, 532] on button "Verify" at bounding box center [731, 528] width 965 height 32
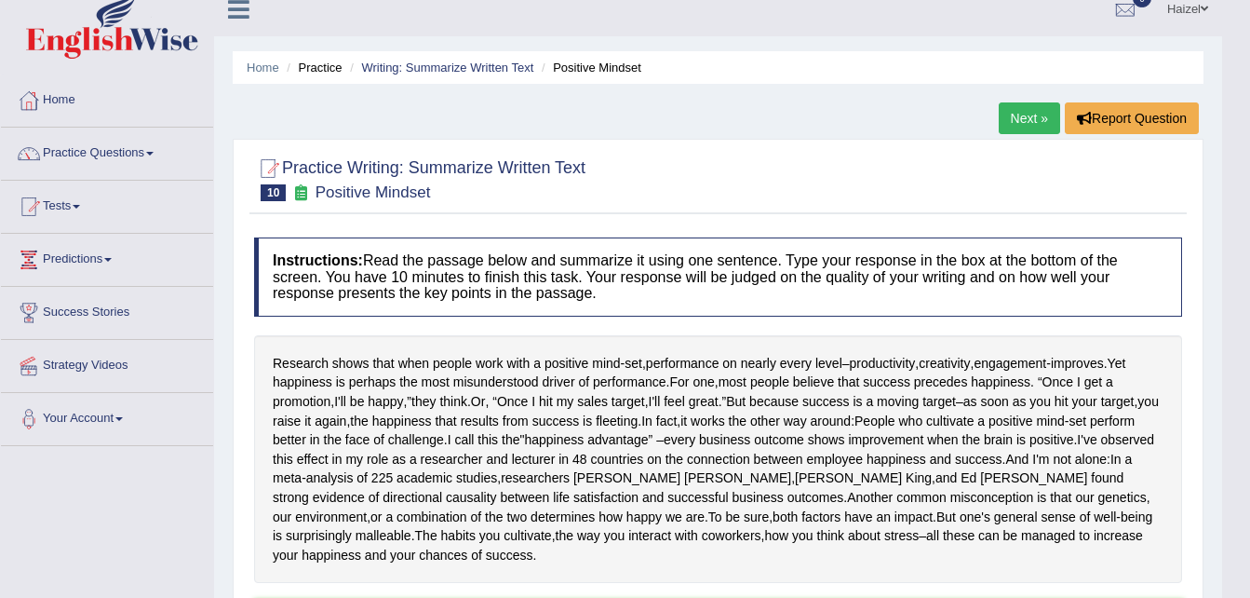
scroll to position [0, 0]
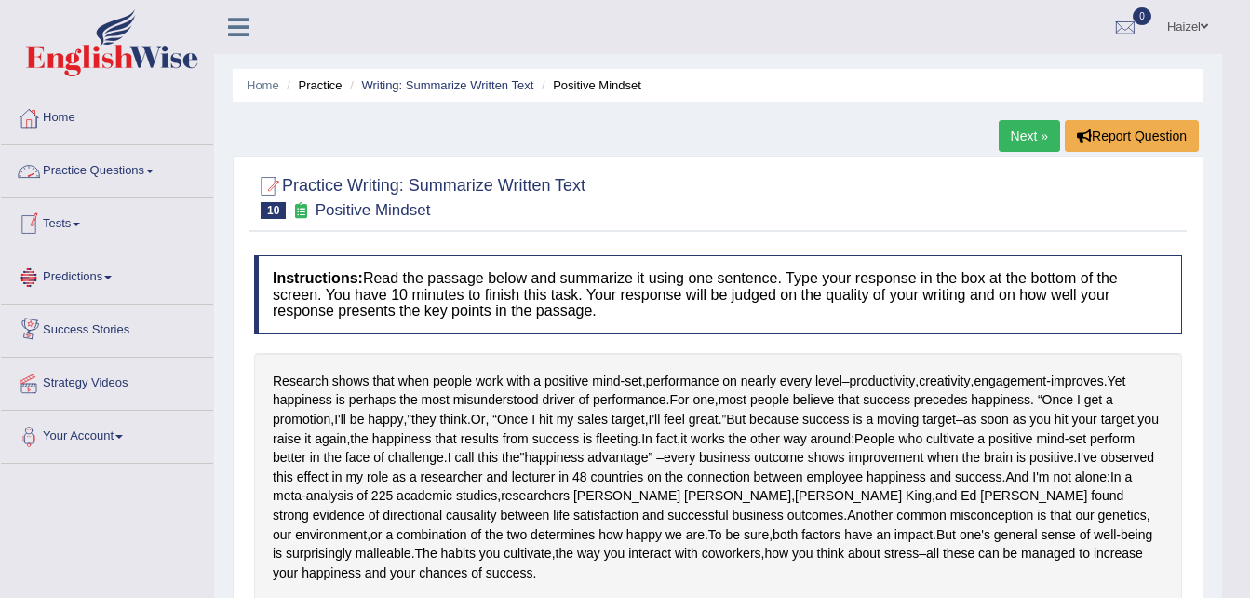
click at [126, 172] on link "Practice Questions" at bounding box center [107, 168] width 212 height 47
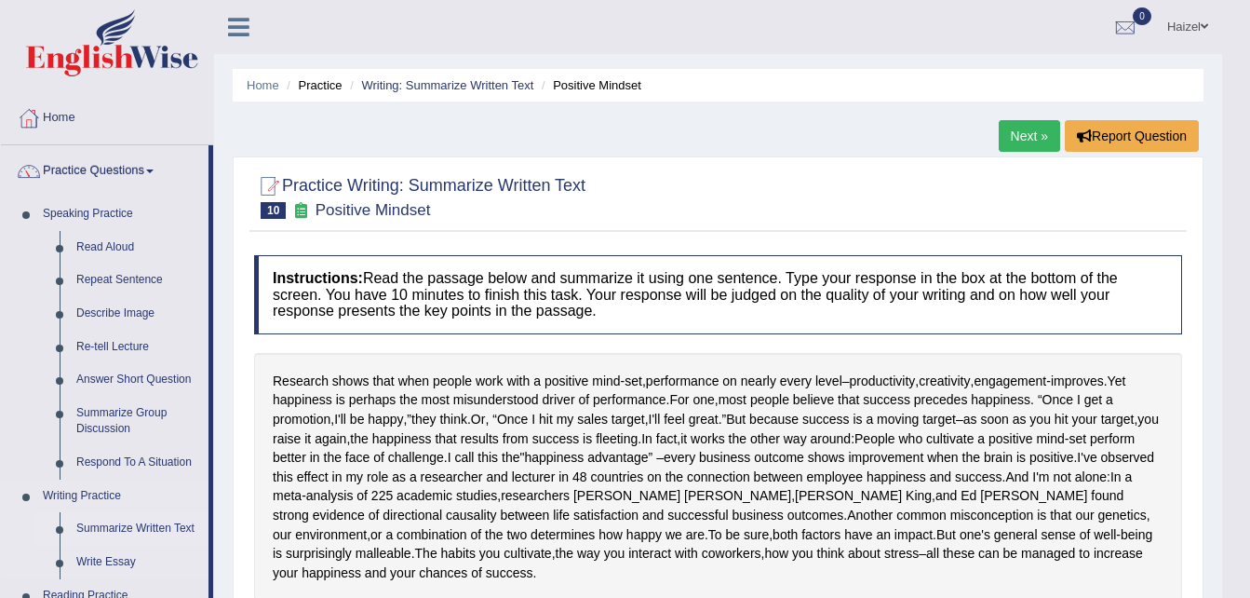
click at [134, 529] on link "Summarize Written Text" at bounding box center [138, 529] width 141 height 34
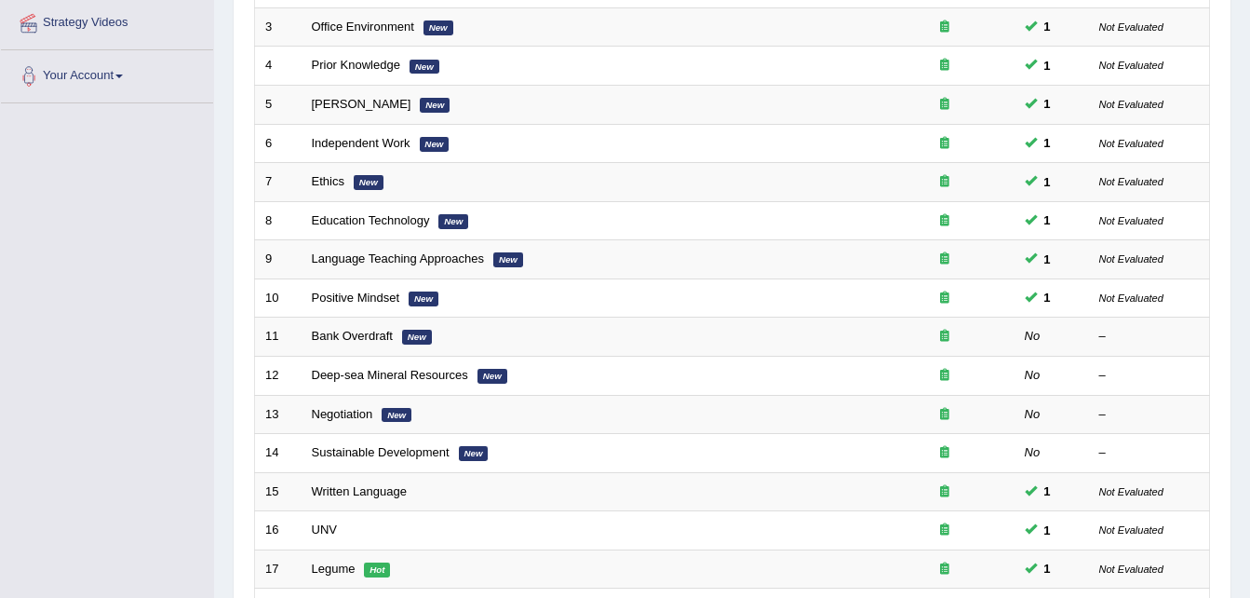
scroll to position [361, 0]
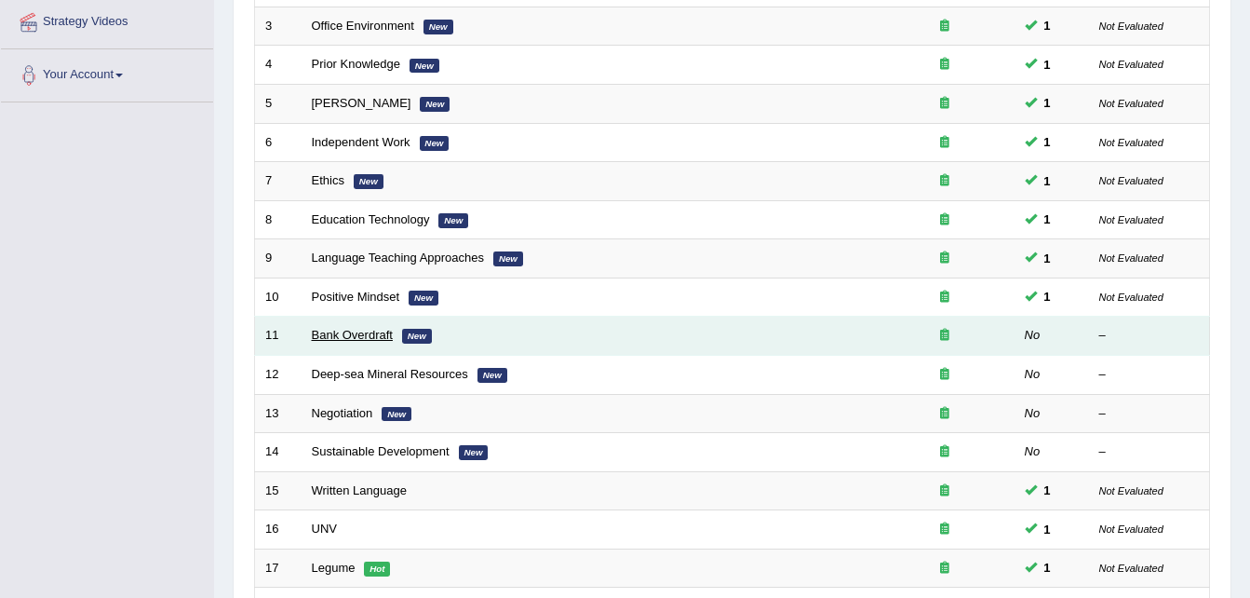
click at [328, 334] on link "Bank Overdraft" at bounding box center [352, 335] width 81 height 14
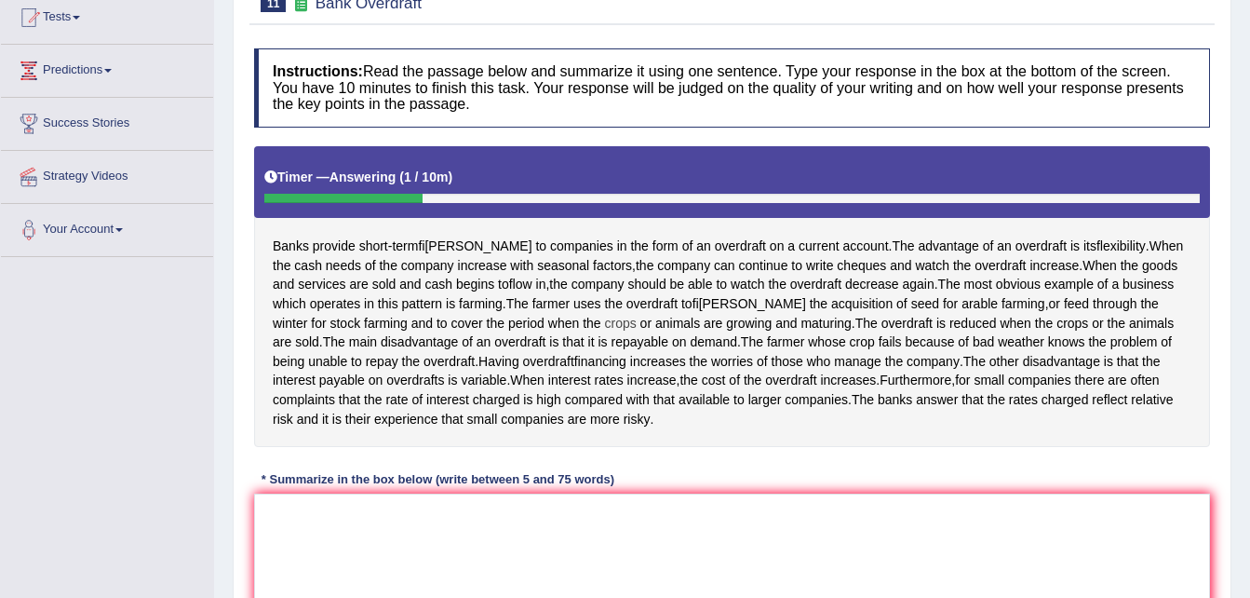
scroll to position [208, 0]
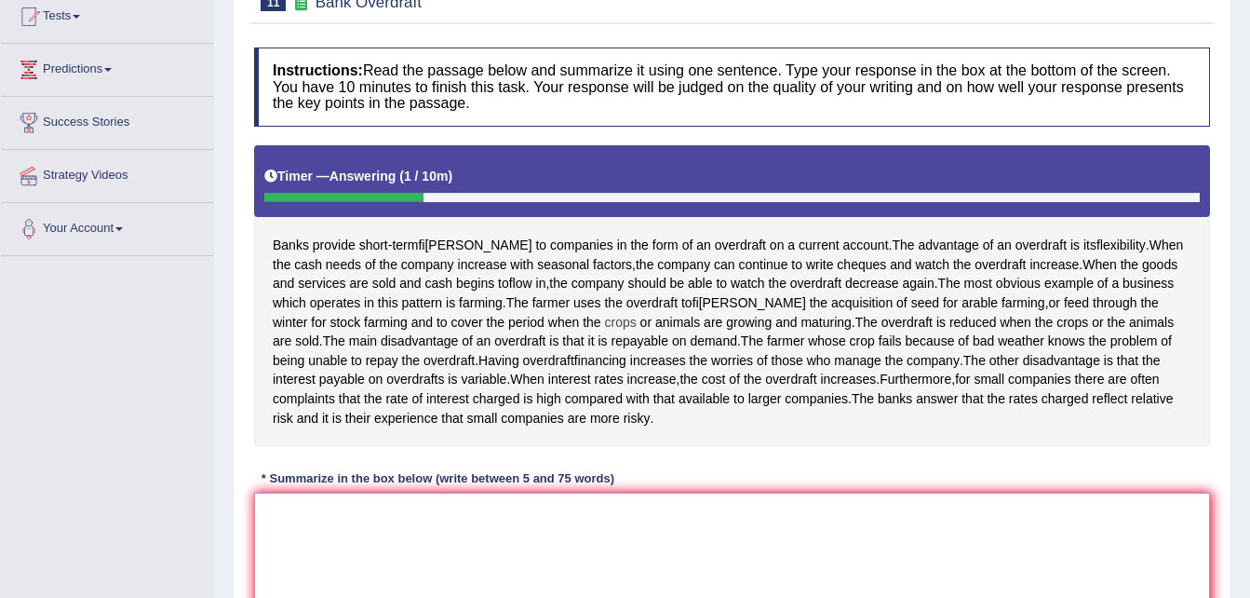
click at [553, 537] on textarea at bounding box center [732, 582] width 956 height 181
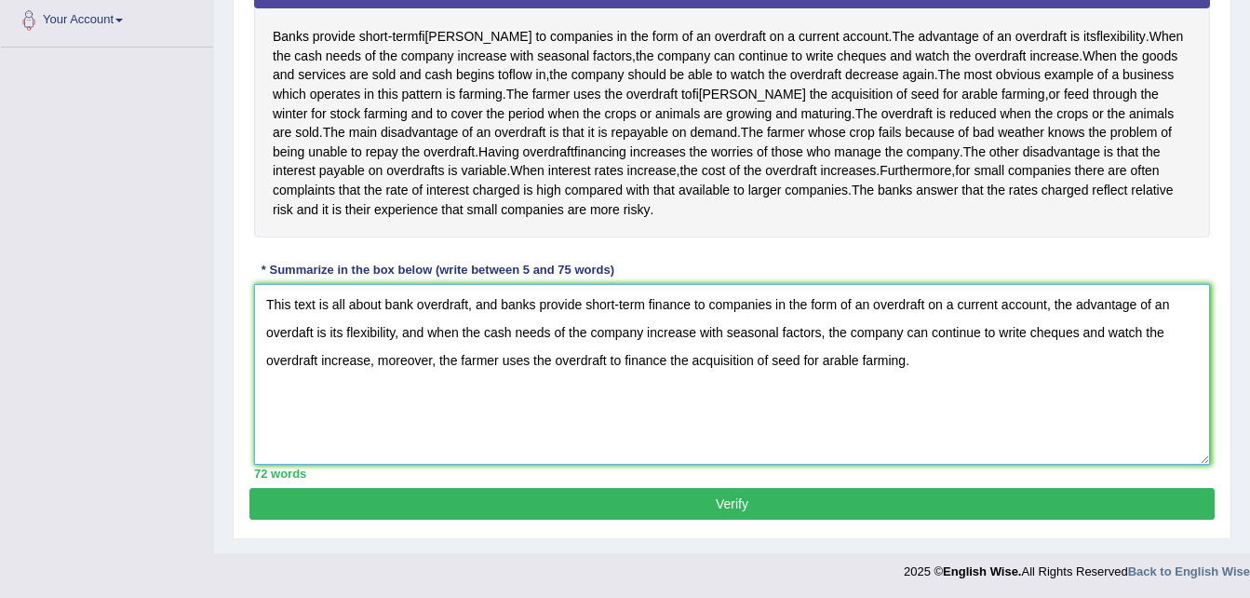
scroll to position [417, 0]
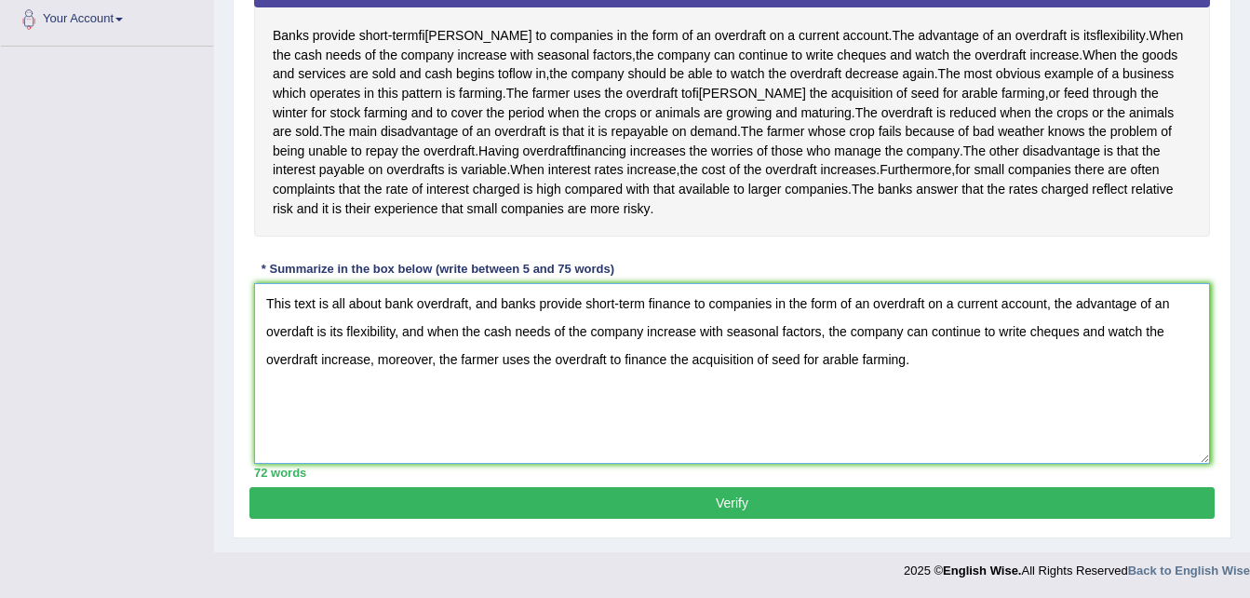
type textarea "This text is all about bank overdraft, and banks provide short-term finance to …"
click at [718, 518] on button "Verify" at bounding box center [731, 503] width 965 height 32
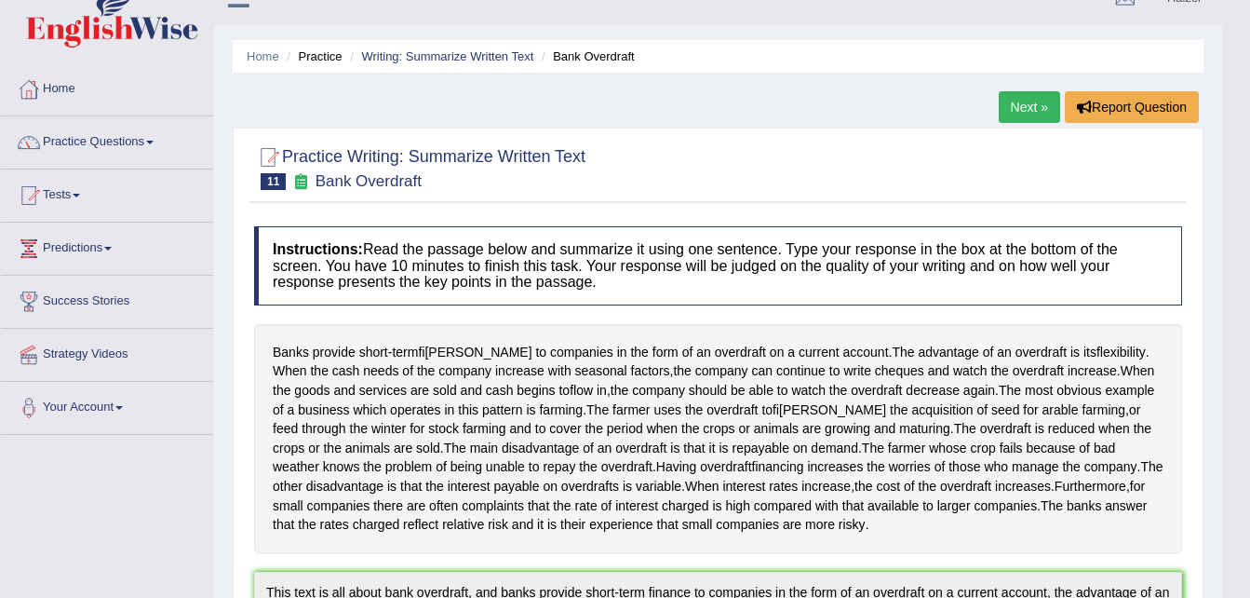
scroll to position [0, 0]
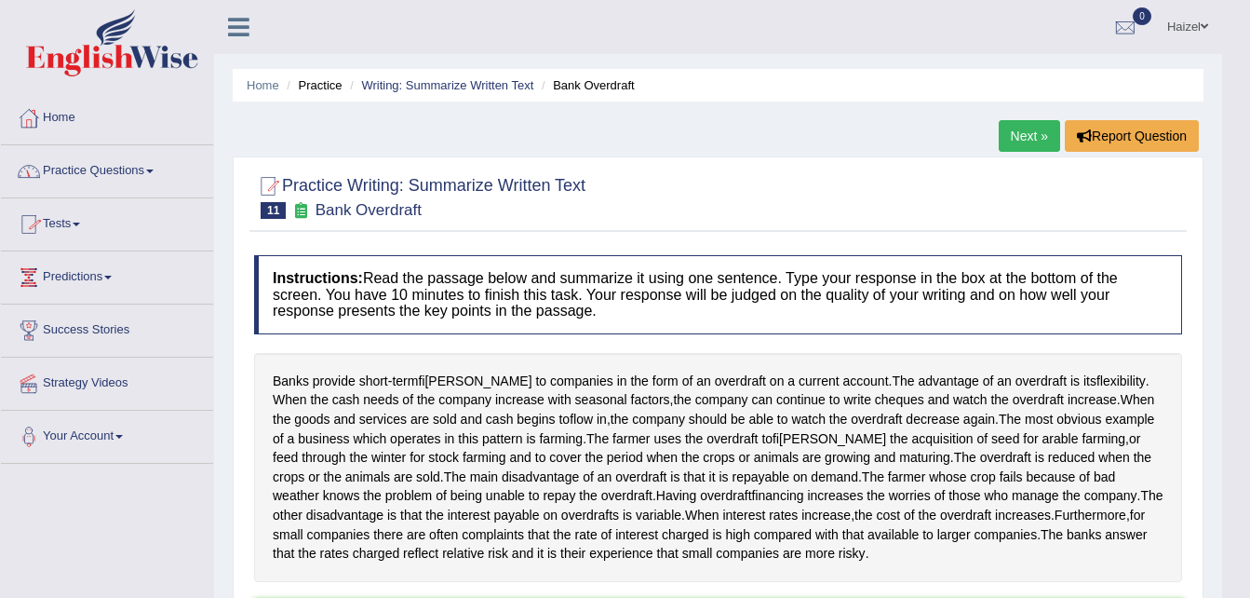
click at [95, 168] on link "Practice Questions" at bounding box center [107, 168] width 212 height 47
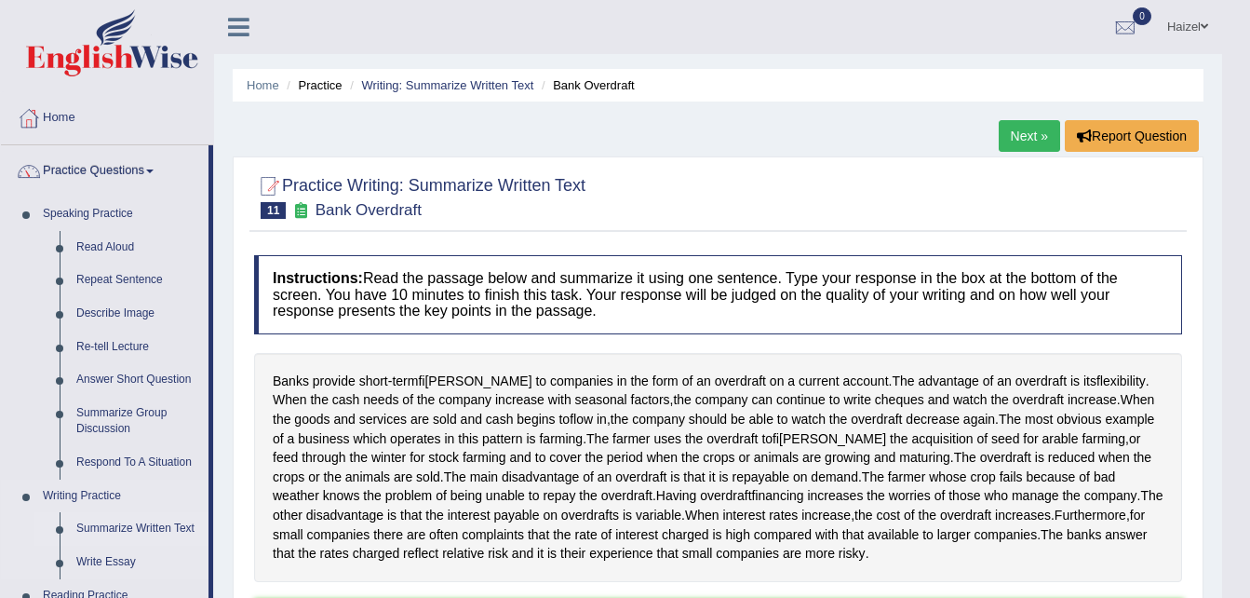
click at [144, 528] on link "Summarize Written Text" at bounding box center [138, 529] width 141 height 34
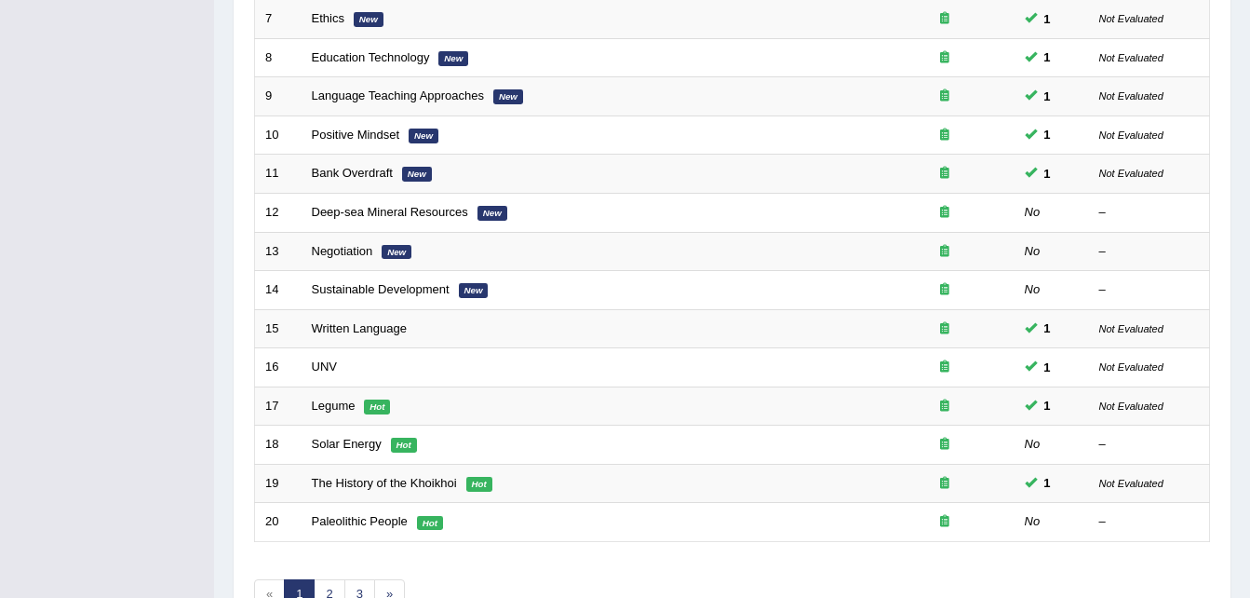
scroll to position [525, 0]
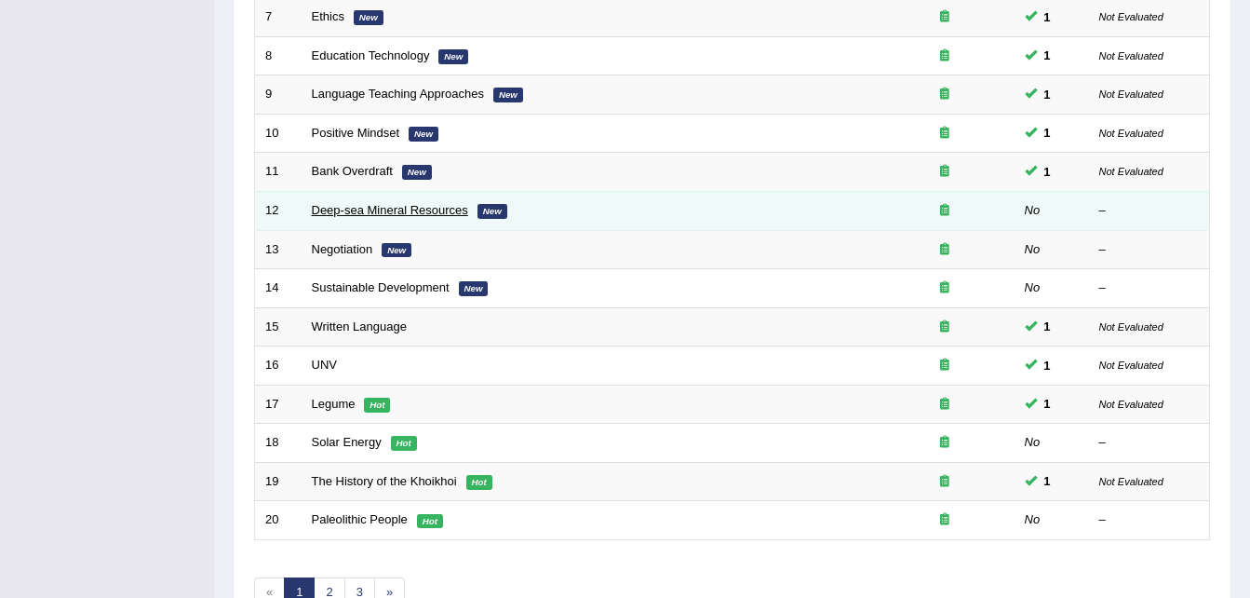
click at [384, 209] on link "Deep-sea Mineral Resources" at bounding box center [390, 210] width 156 height 14
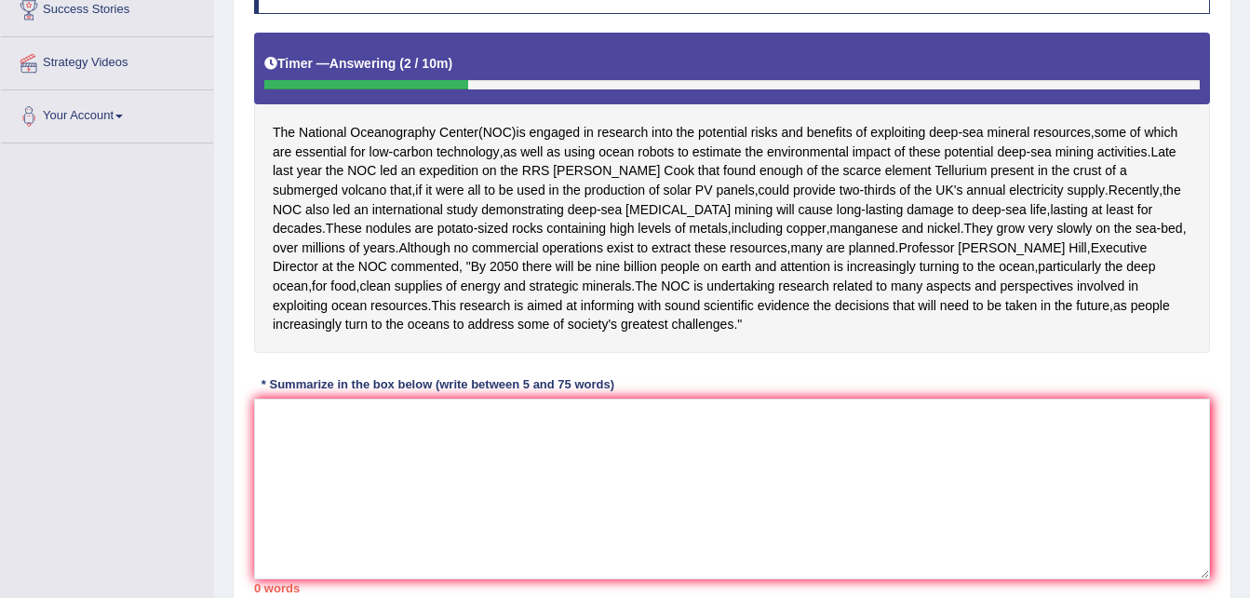
scroll to position [338, 0]
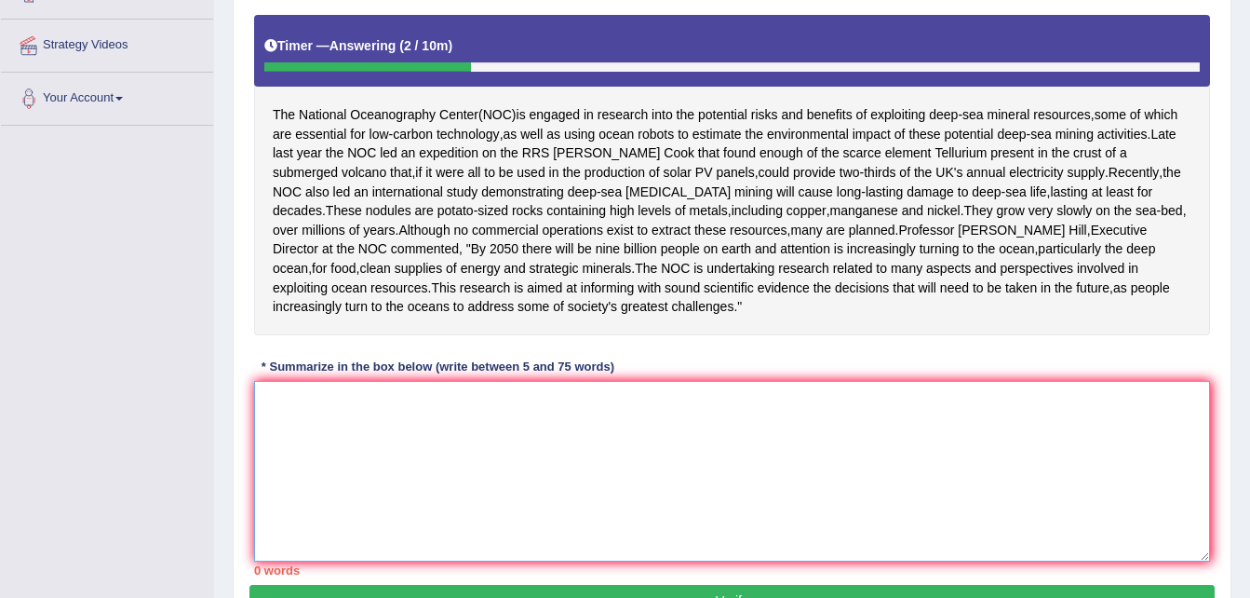
click at [531, 441] on textarea at bounding box center [732, 471] width 956 height 181
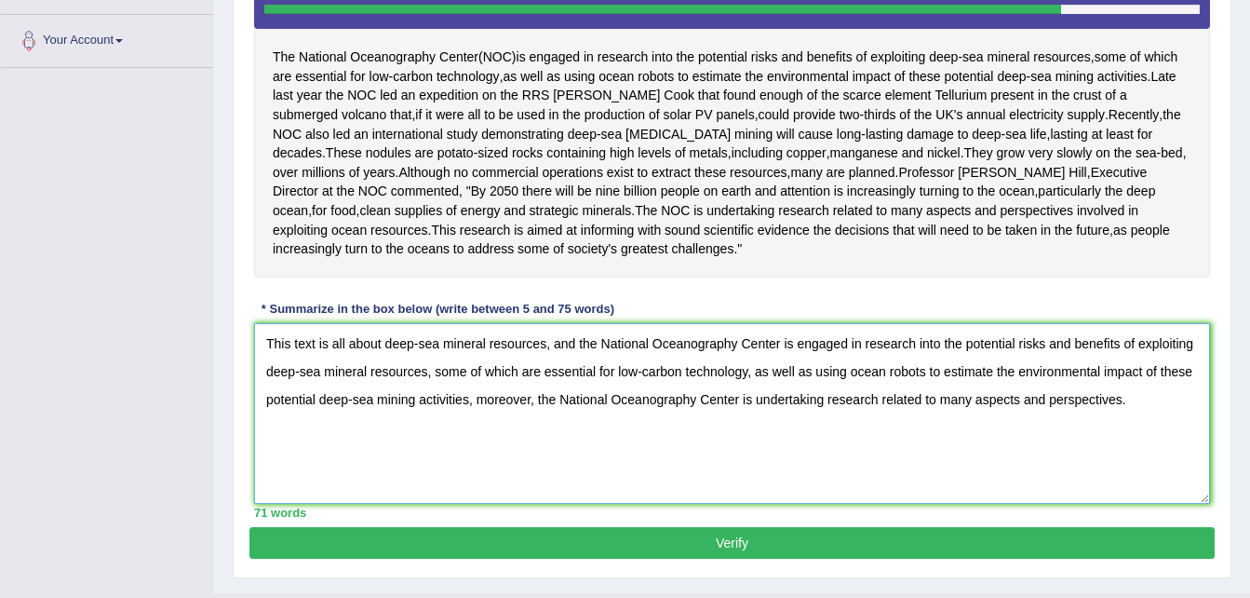
scroll to position [456, 0]
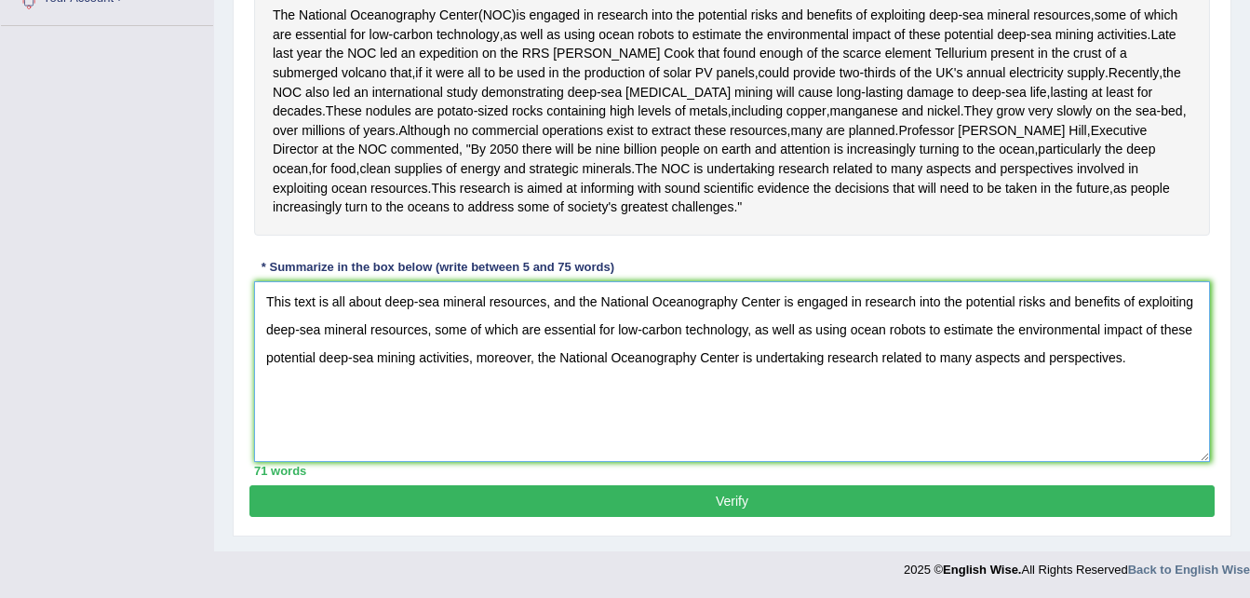
type textarea "This text is all about deep-sea mineral resources, and the National Oceanograph…"
click at [755, 503] on button "Verify" at bounding box center [731, 501] width 965 height 32
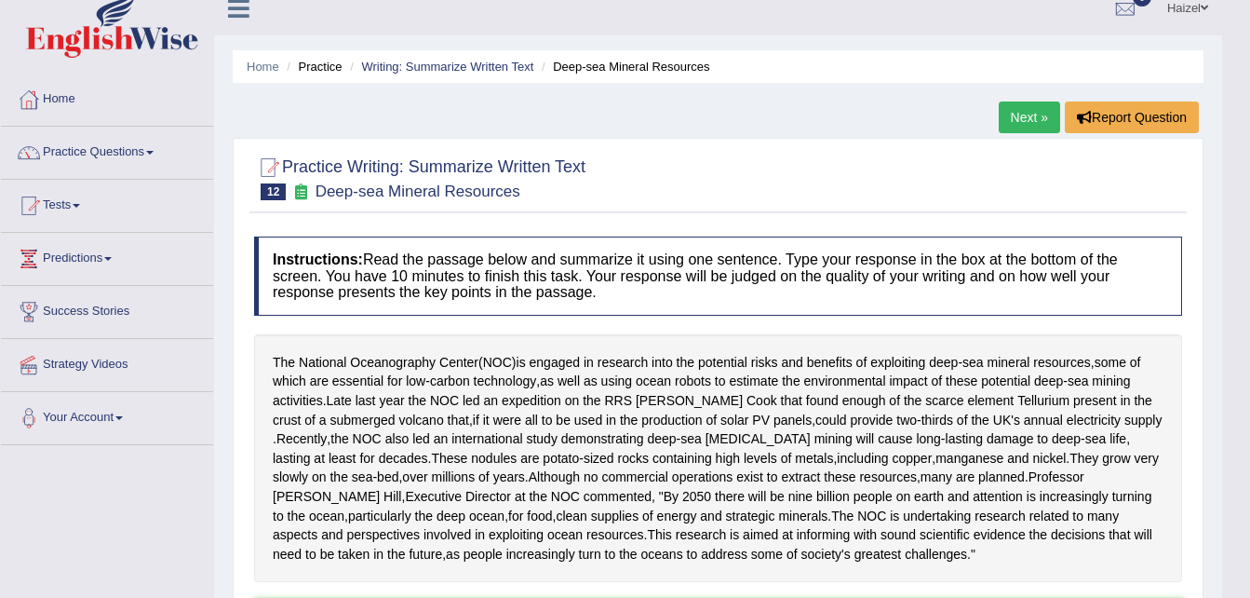
scroll to position [0, 0]
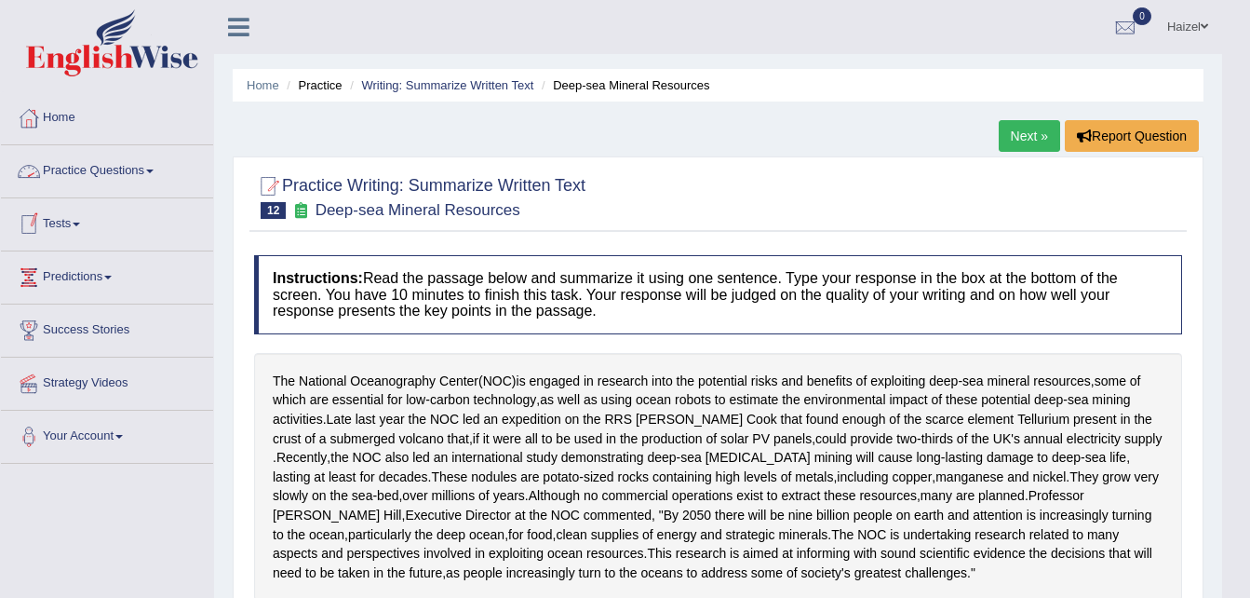
click at [142, 166] on link "Practice Questions" at bounding box center [107, 168] width 212 height 47
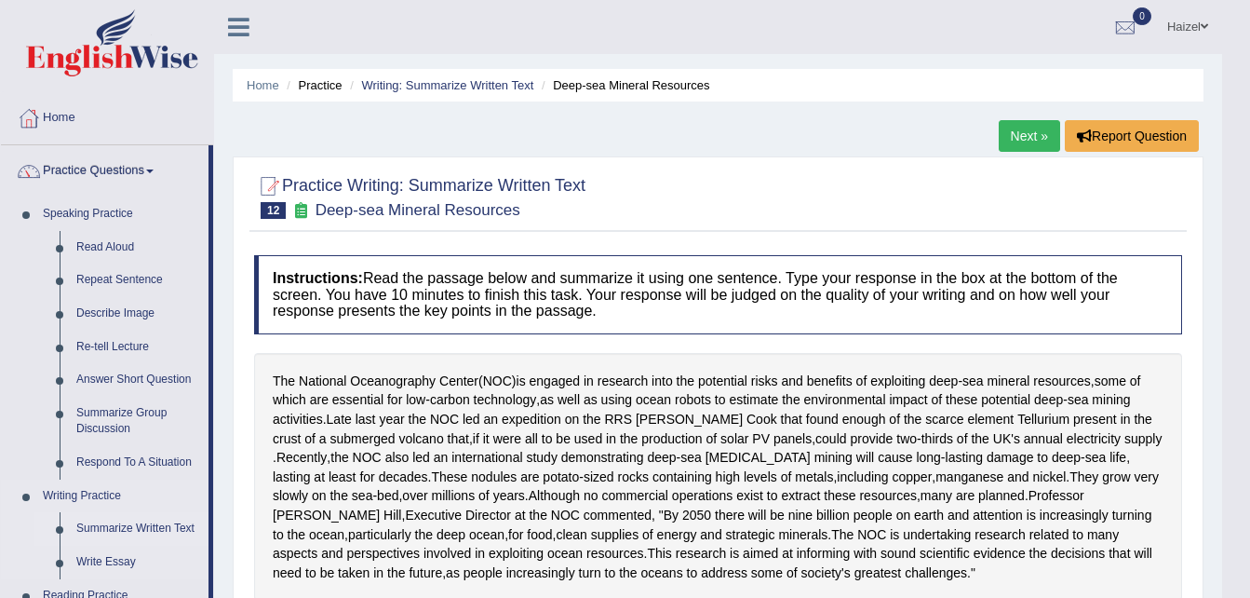
click at [155, 529] on link "Summarize Written Text" at bounding box center [138, 529] width 141 height 34
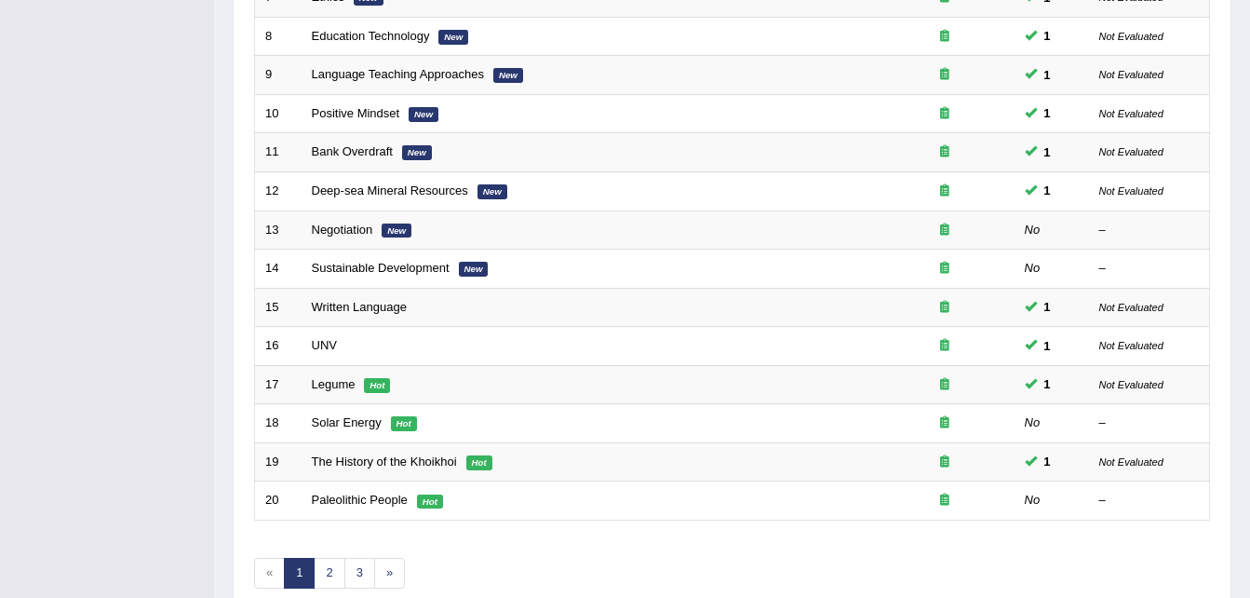
scroll to position [545, 0]
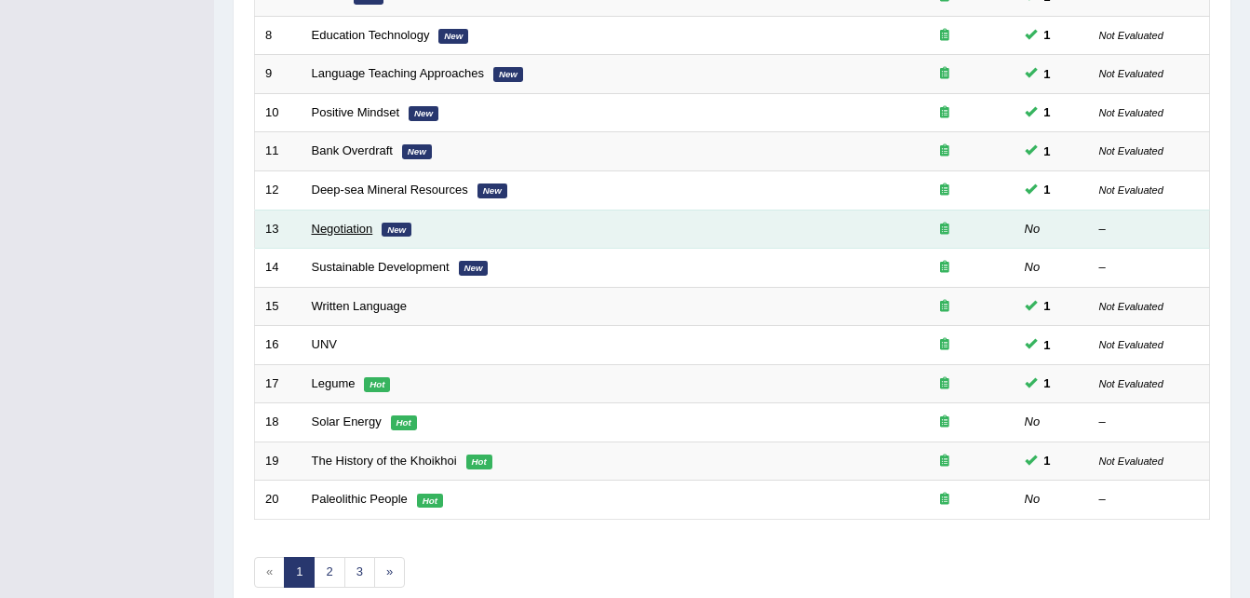
click at [340, 234] on link "Negotiation" at bounding box center [342, 229] width 61 height 14
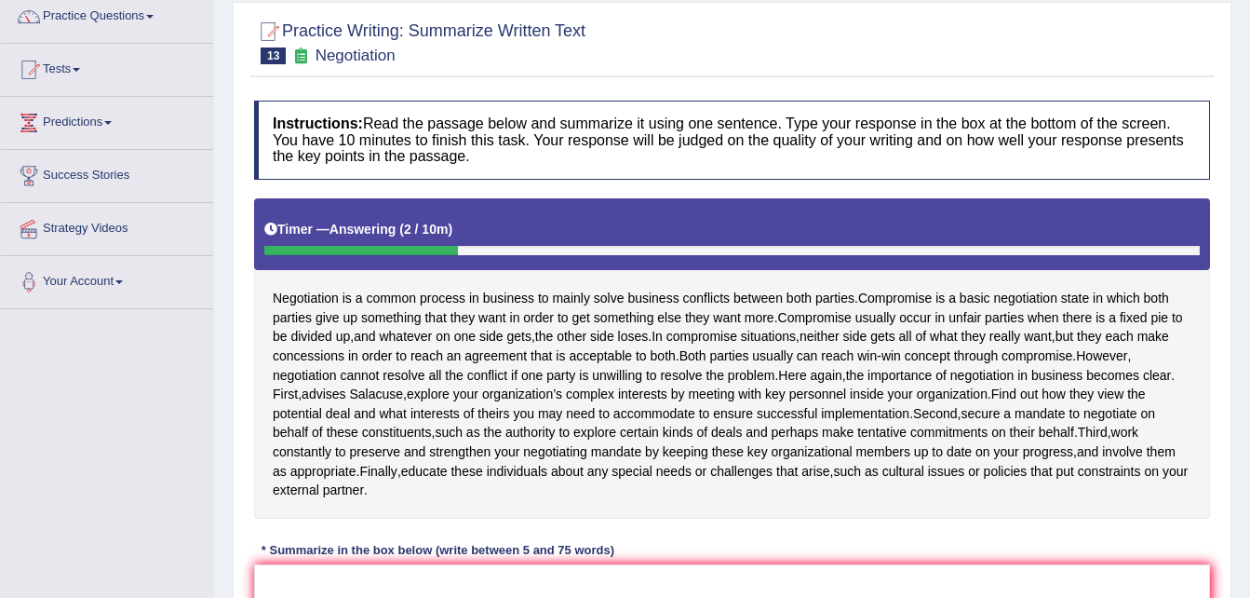
scroll to position [284, 0]
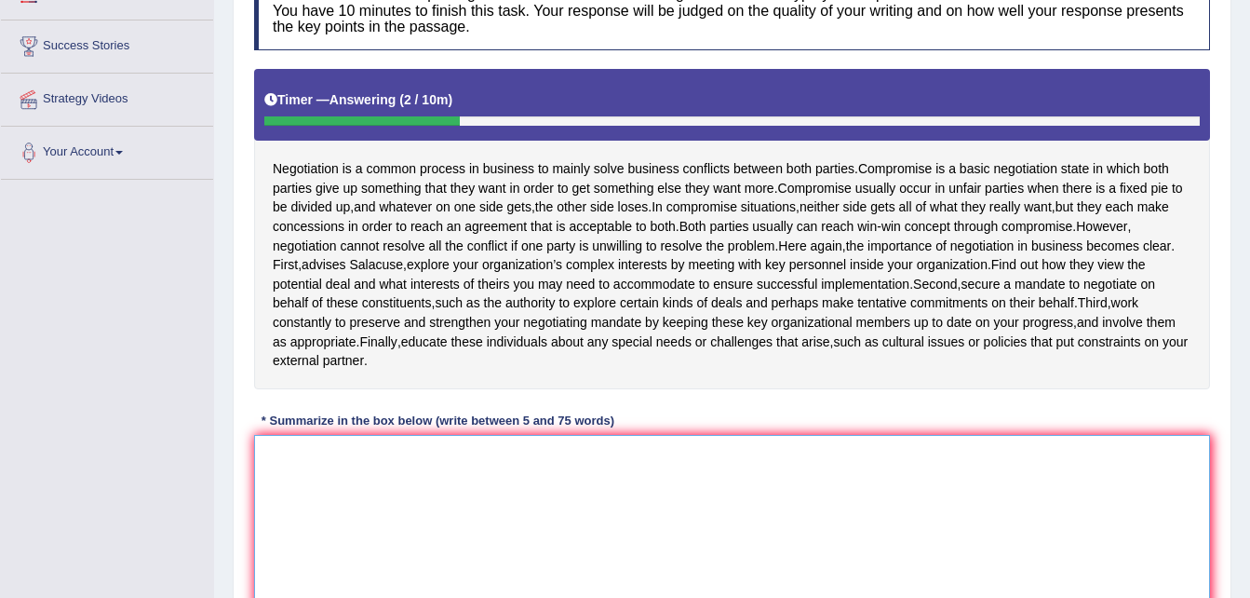
click at [596, 486] on textarea at bounding box center [732, 525] width 956 height 181
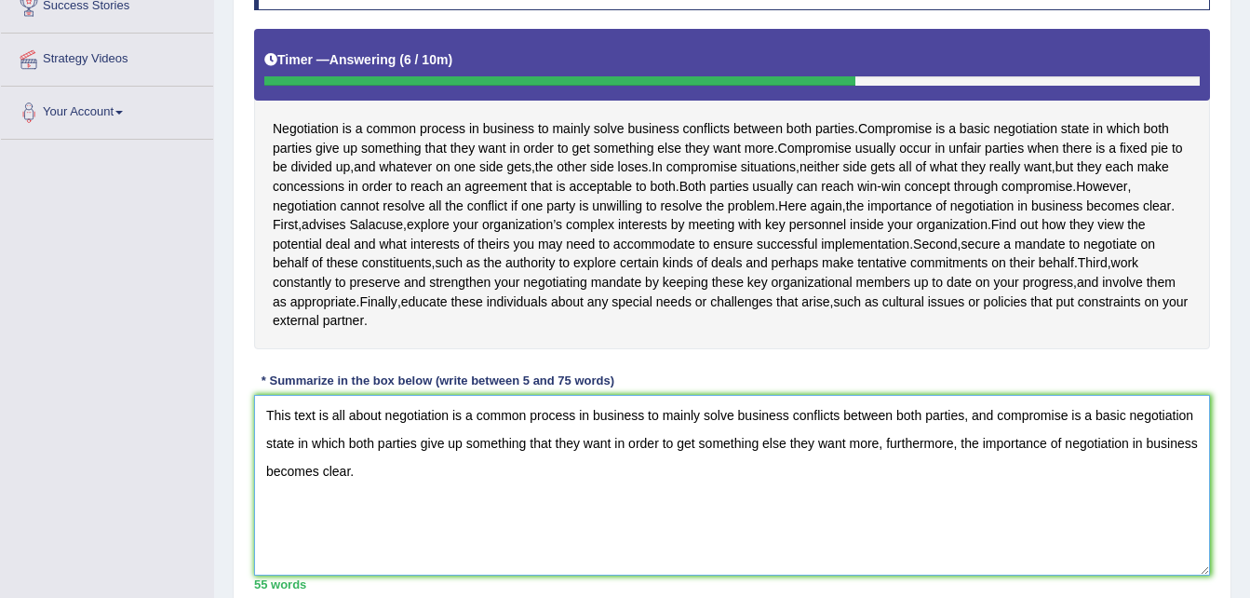
scroll to position [456, 0]
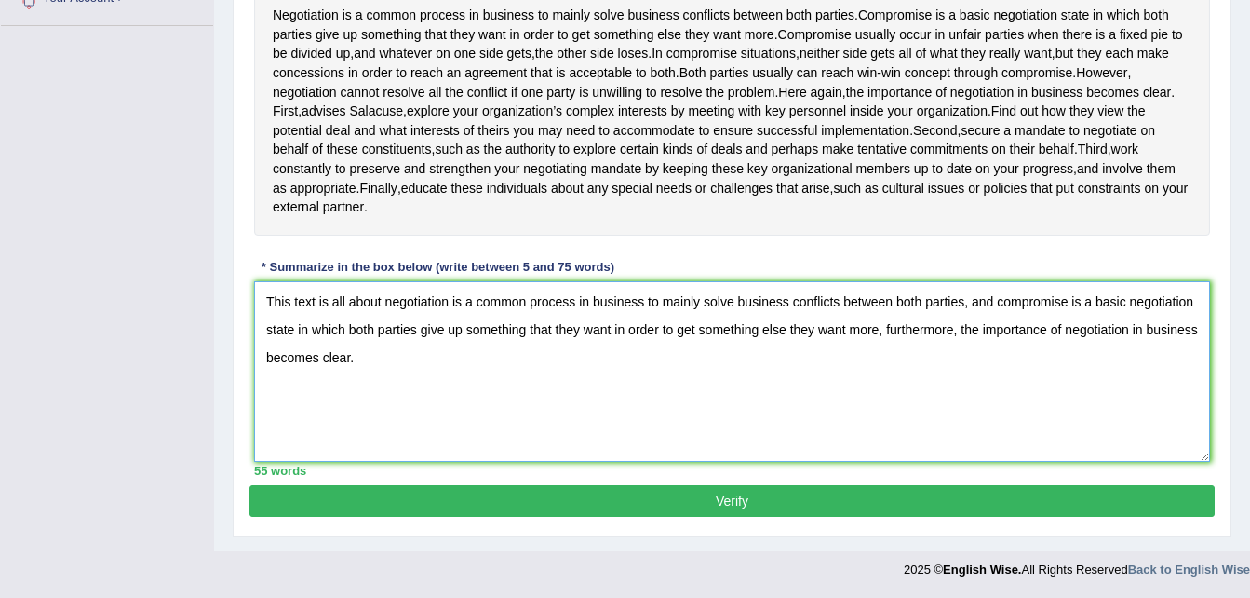
type textarea "This text is all about negotiation is a common process in business to mainly so…"
click at [721, 509] on button "Verify" at bounding box center [731, 501] width 965 height 32
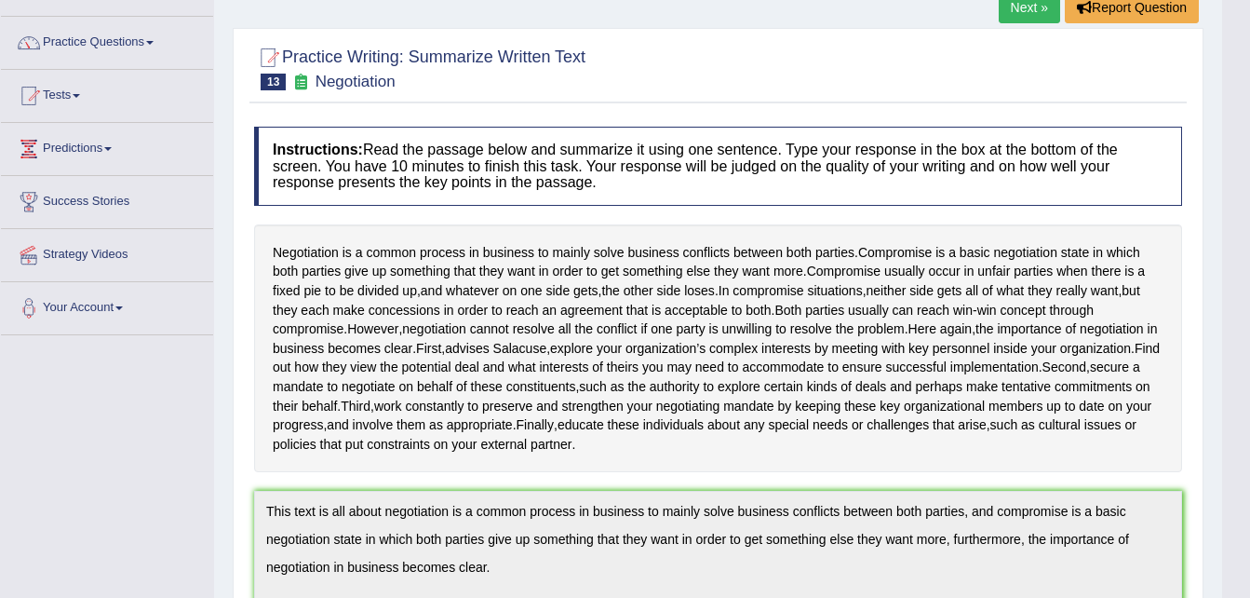
scroll to position [0, 0]
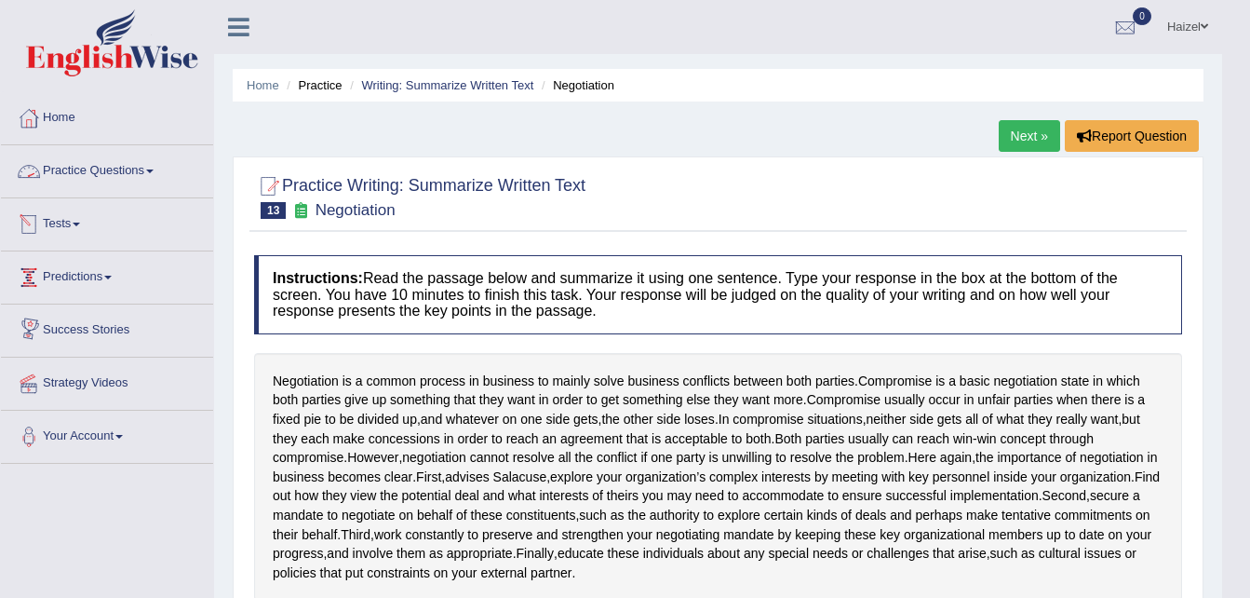
click at [87, 166] on link "Practice Questions" at bounding box center [107, 168] width 212 height 47
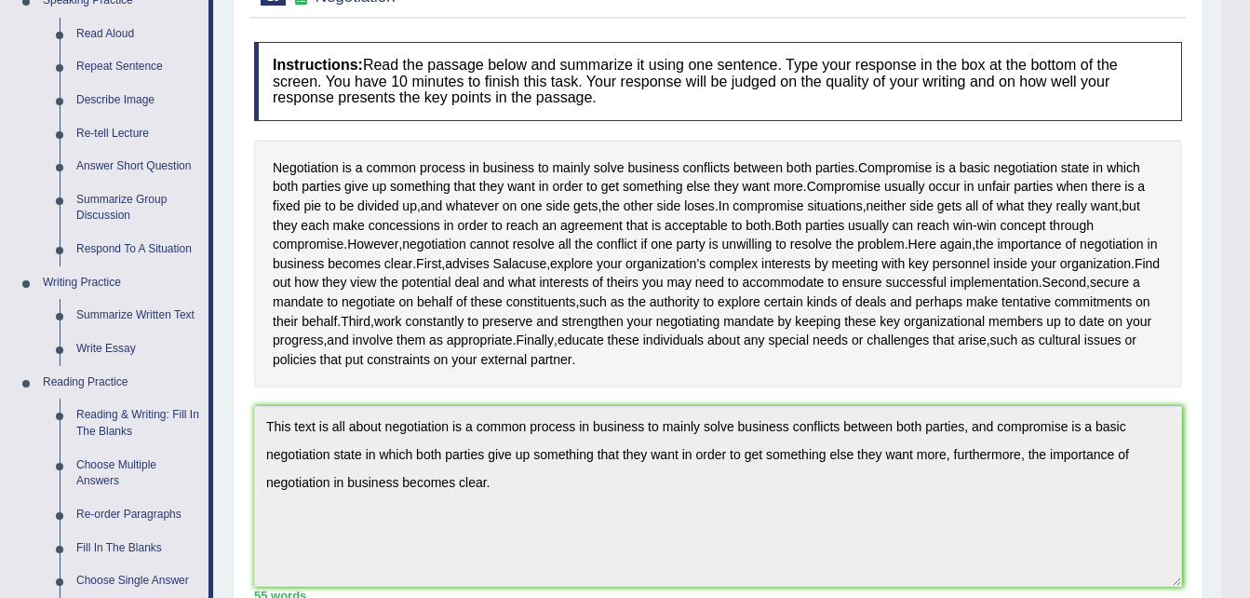
scroll to position [214, 0]
click at [163, 311] on link "Summarize Written Text" at bounding box center [138, 315] width 141 height 34
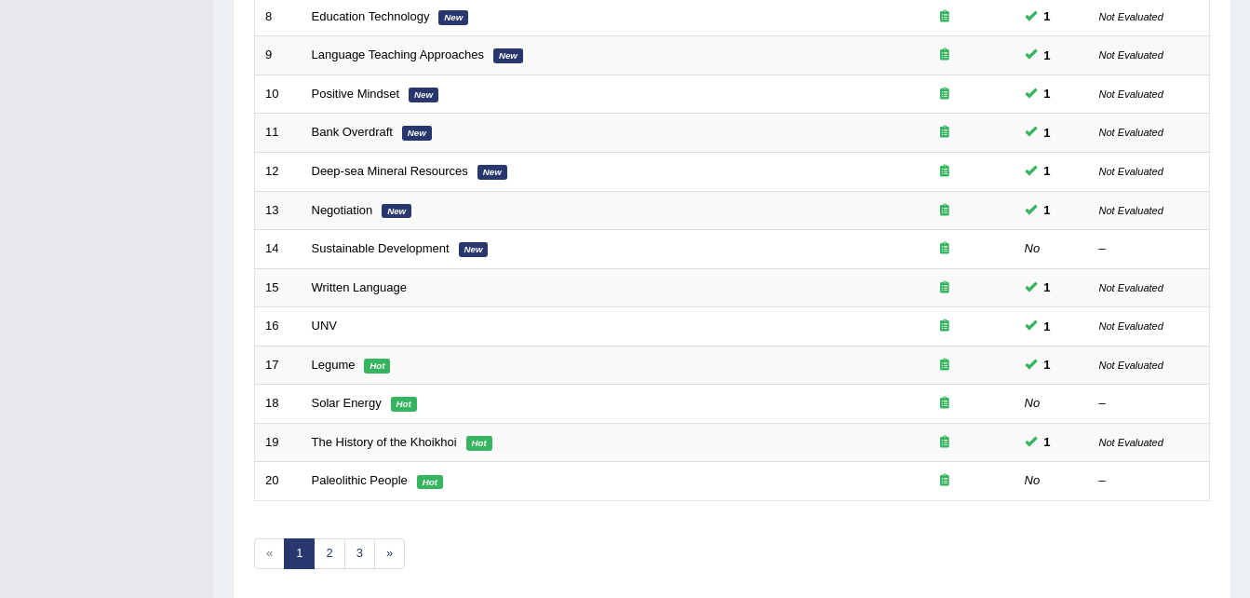
scroll to position [565, 0]
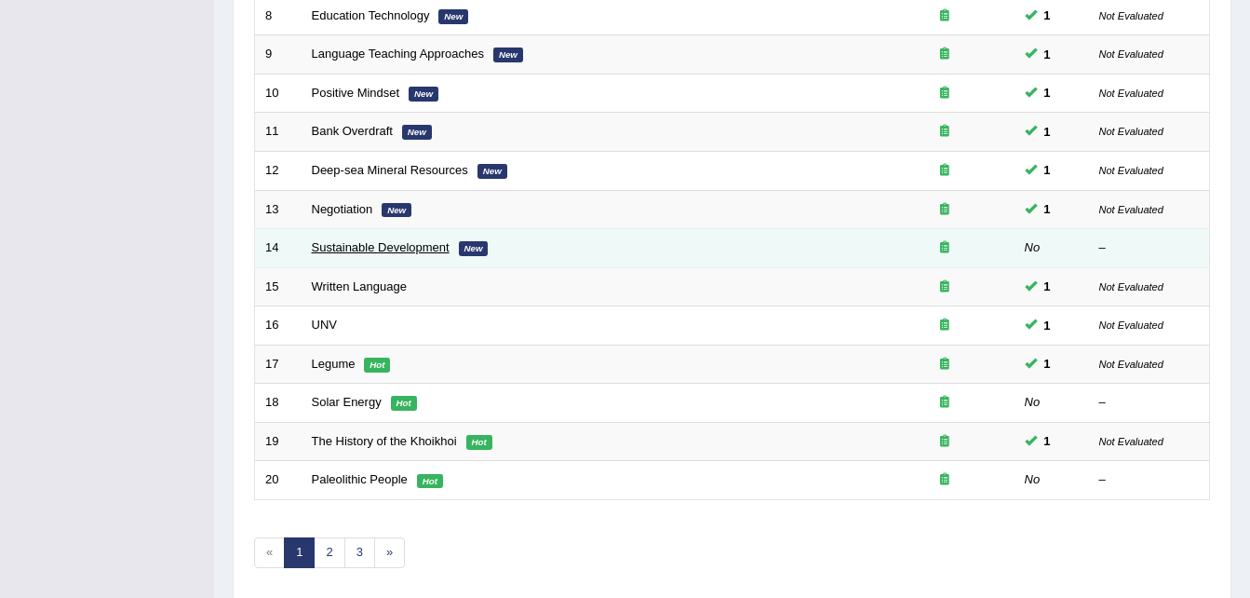
click at [350, 252] on link "Sustainable Development" at bounding box center [381, 247] width 138 height 14
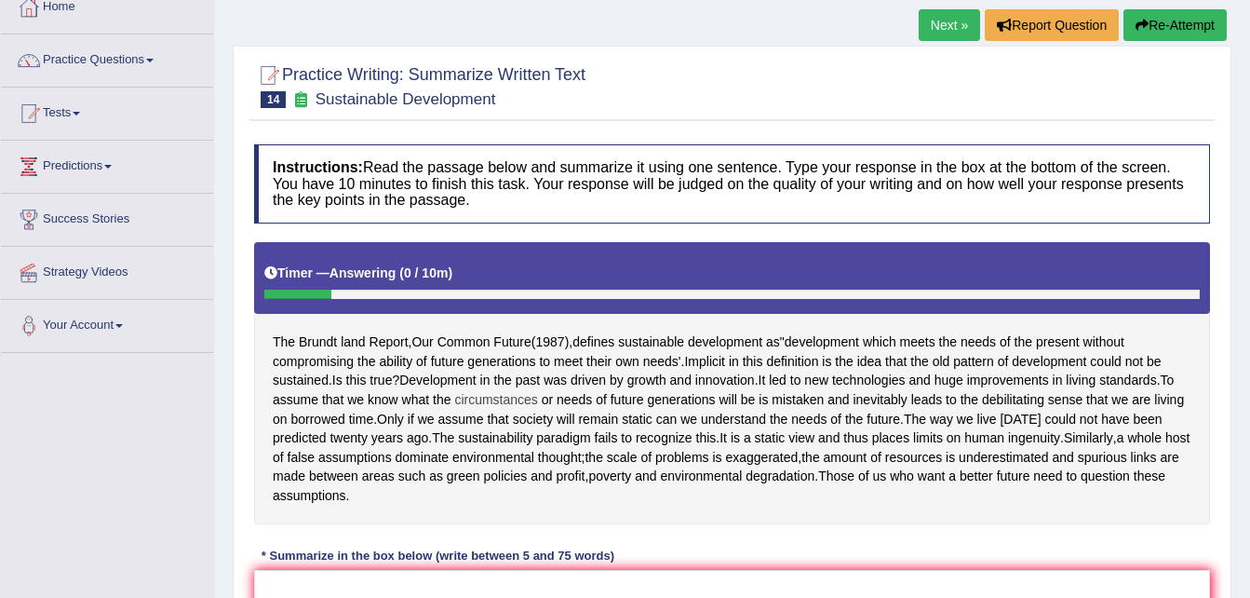
scroll to position [125, 0]
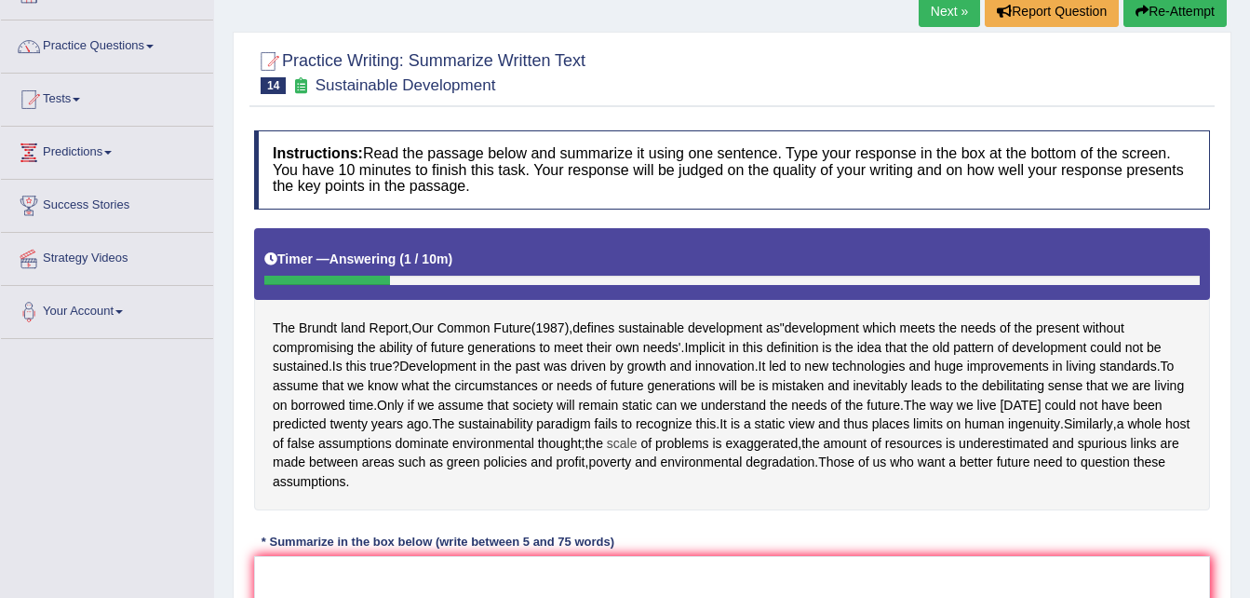
click at [607, 453] on span "scale" at bounding box center [622, 444] width 31 height 20
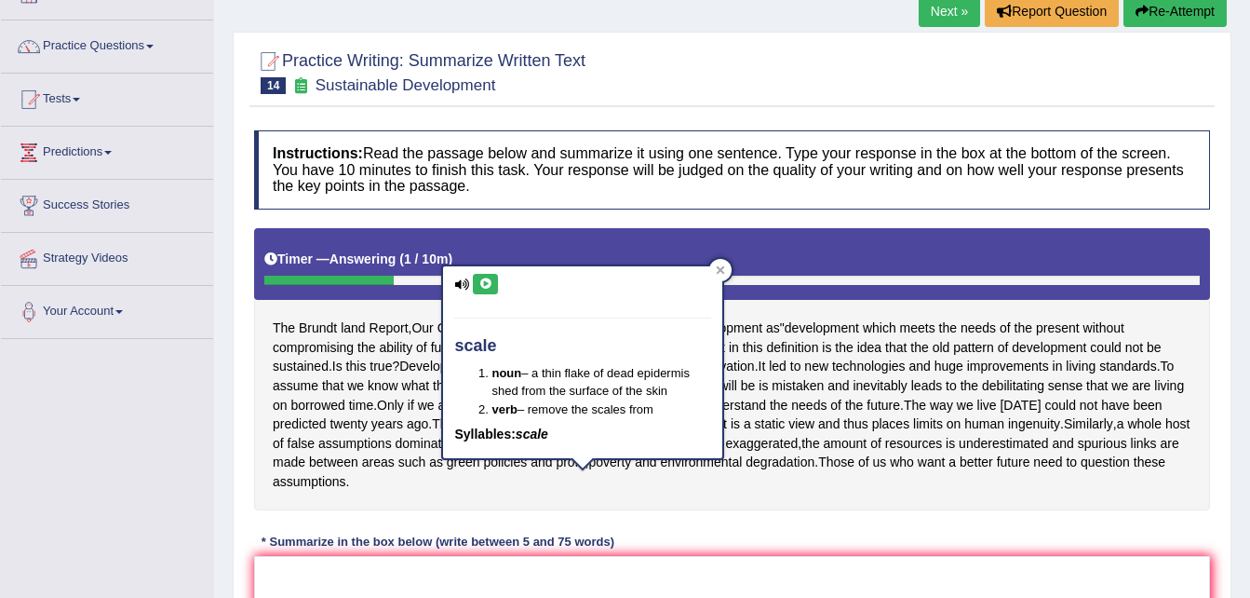
click at [585, 453] on span "the" at bounding box center [594, 444] width 18 height 20
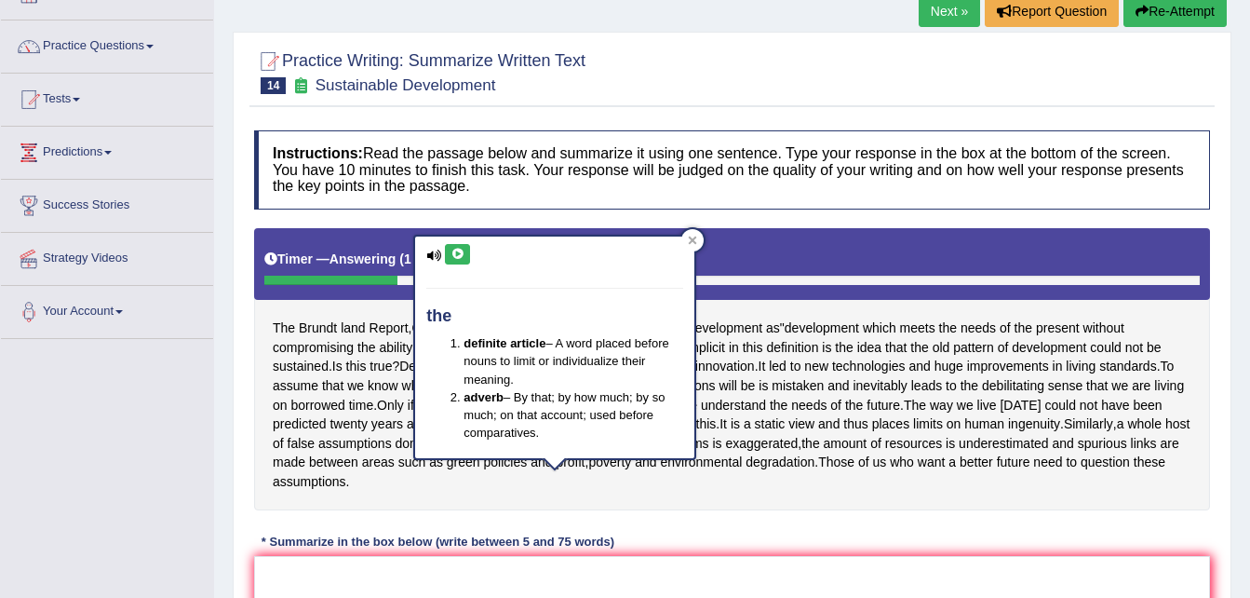
click at [548, 510] on div "The Brundt land Report , Our Common Future ( 1987 ), defines sustainable develo…" at bounding box center [732, 369] width 956 height 282
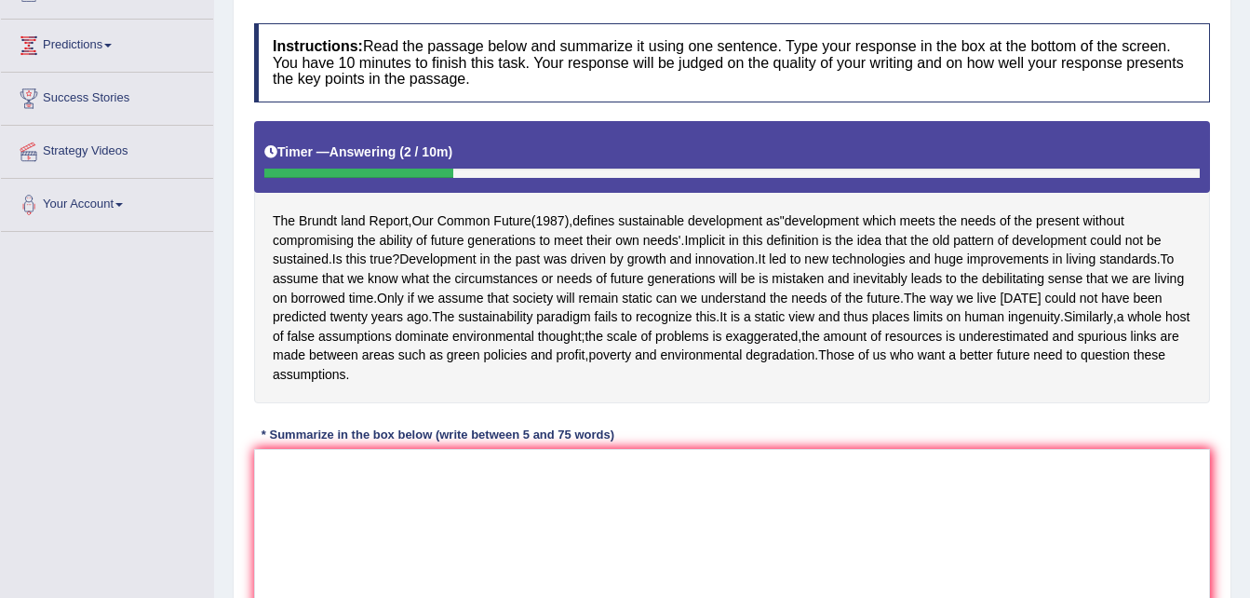
scroll to position [246, 0]
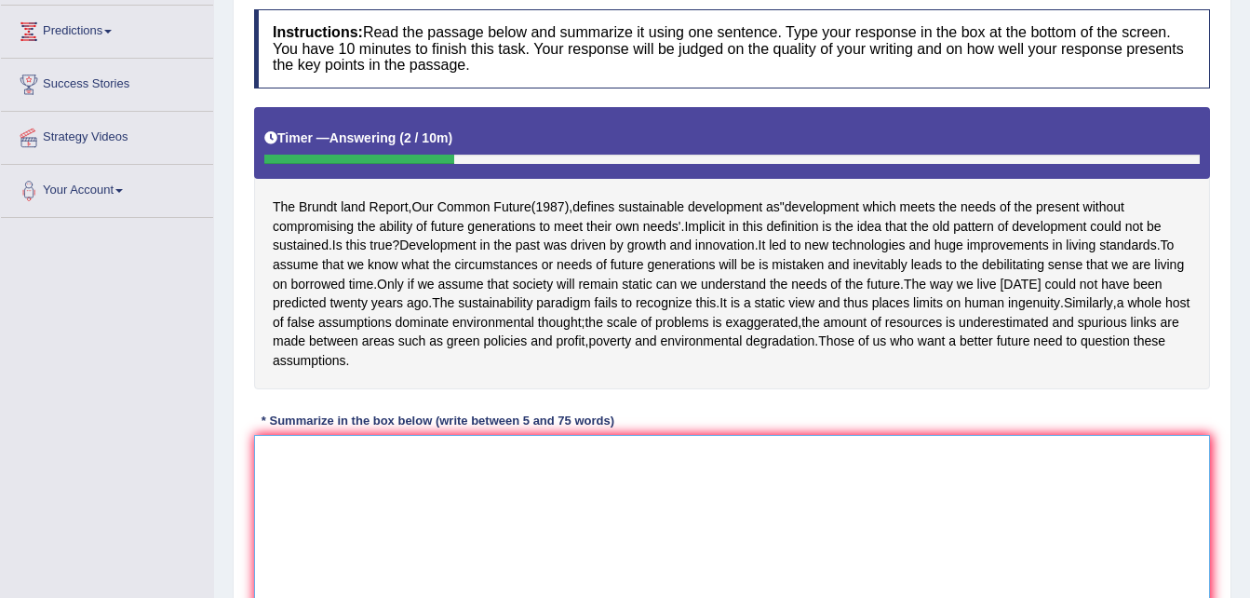
click at [548, 514] on textarea at bounding box center [732, 525] width 956 height 181
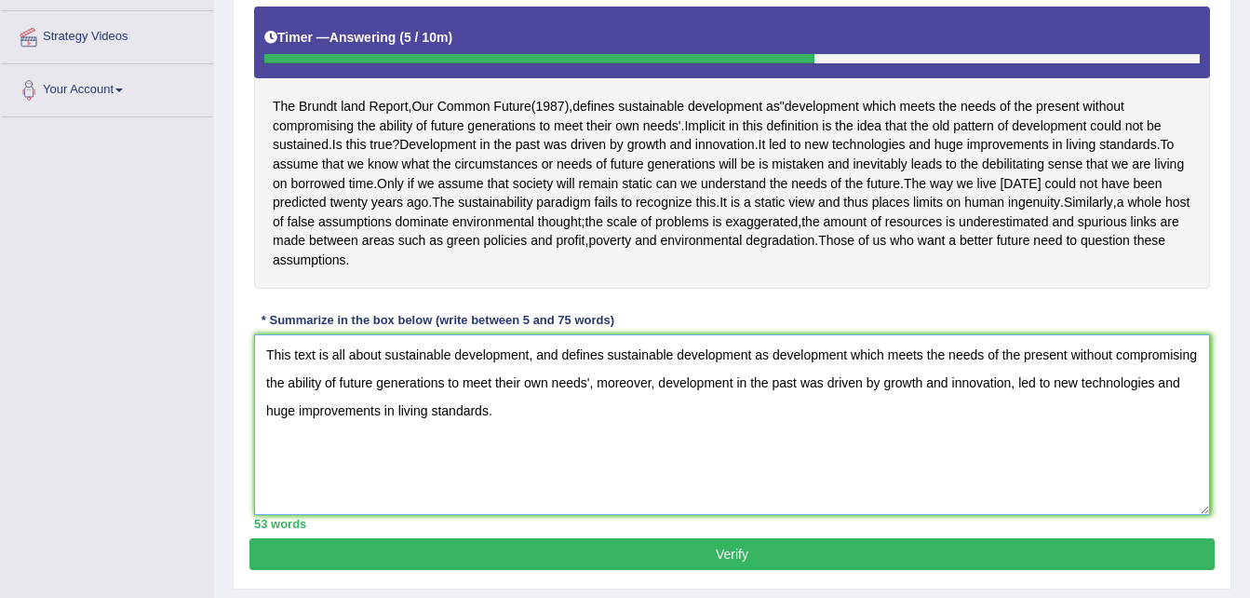
scroll to position [345, 0]
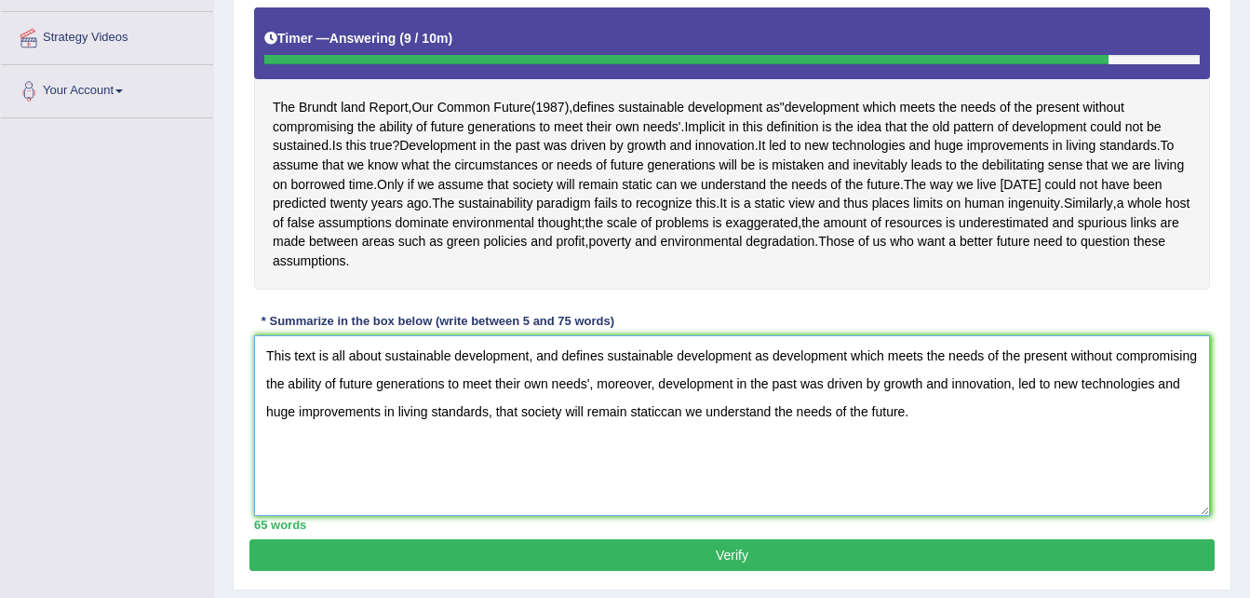
click at [769, 447] on textarea "This text is all about sustainable development, and defines sustainable develop…" at bounding box center [732, 425] width 956 height 181
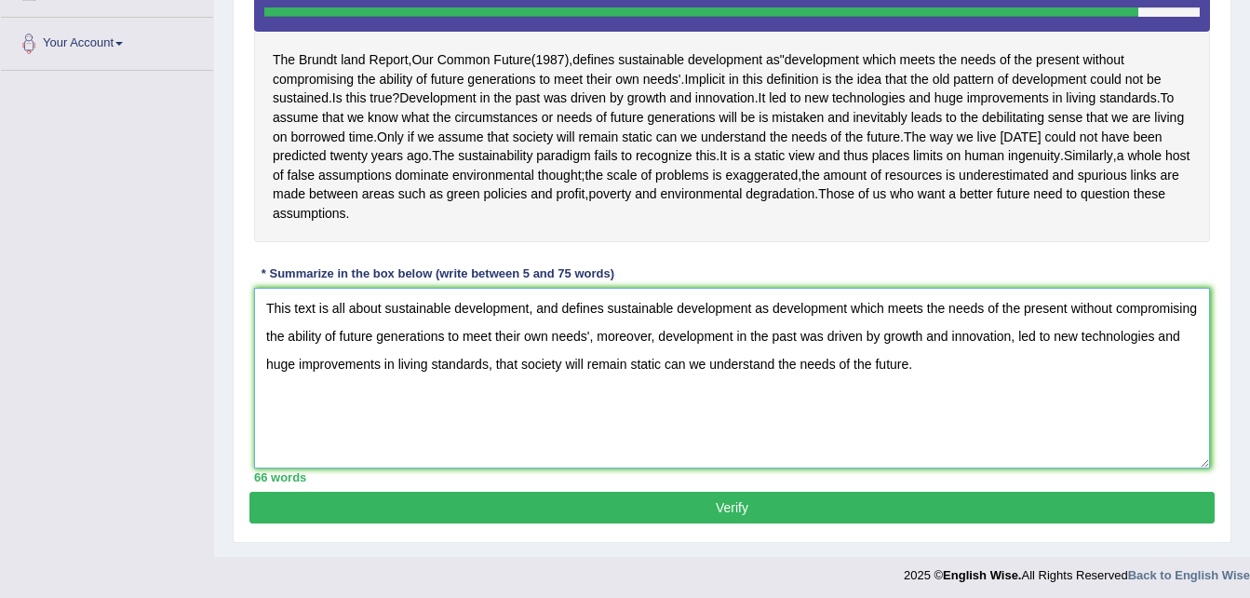
scroll to position [395, 0]
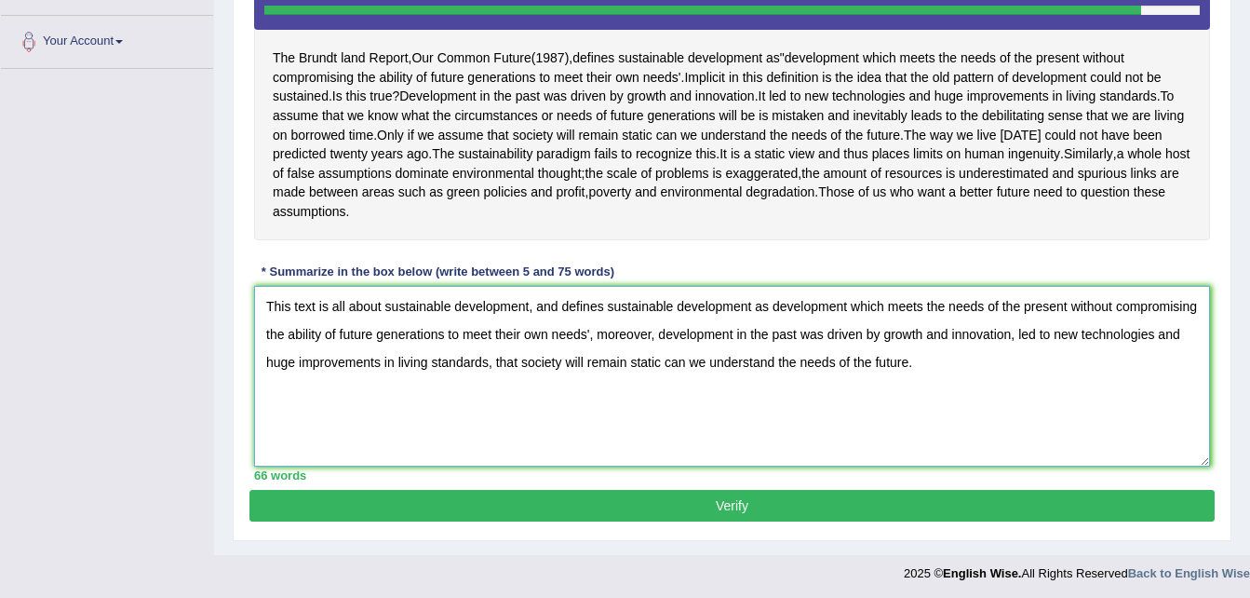
type textarea "This text is all about sustainable development, and defines sustainable develop…"
click at [774, 521] on button "Verify" at bounding box center [731, 506] width 965 height 32
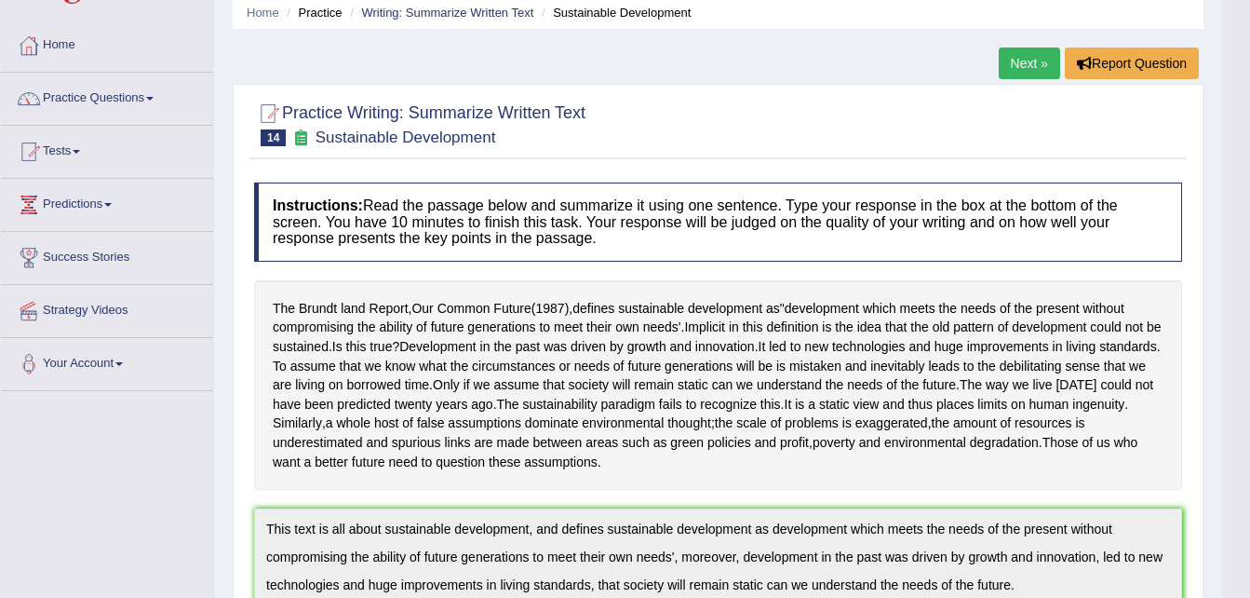
scroll to position [72, 0]
click at [84, 94] on link "Practice Questions" at bounding box center [107, 97] width 212 height 47
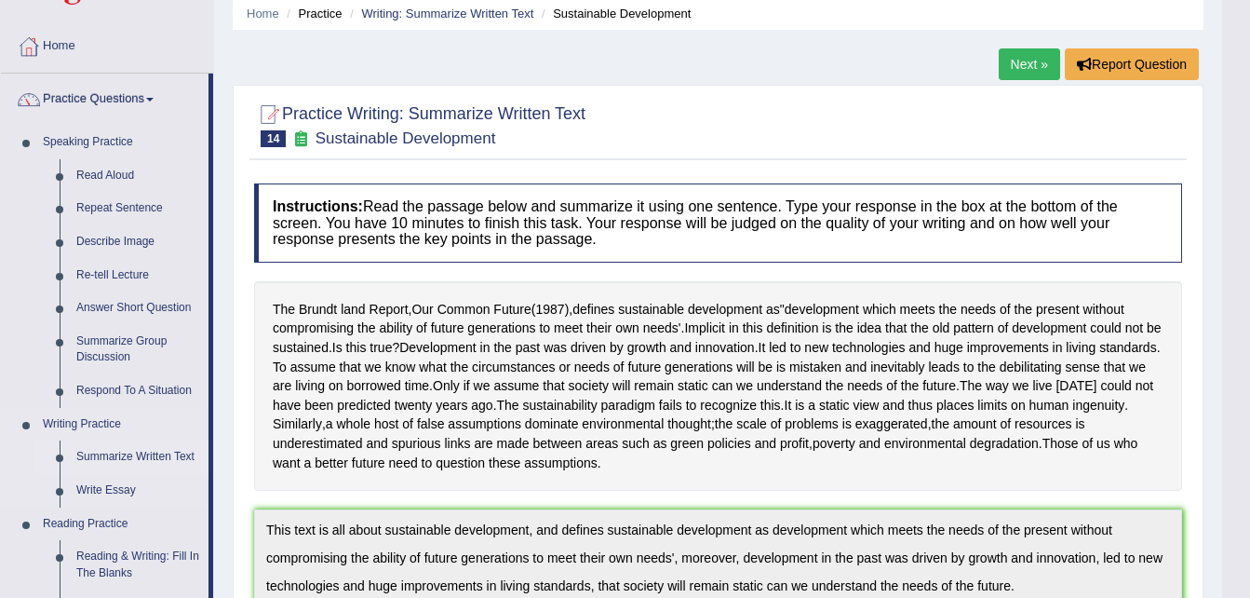
click at [110, 453] on link "Summarize Written Text" at bounding box center [138, 457] width 141 height 34
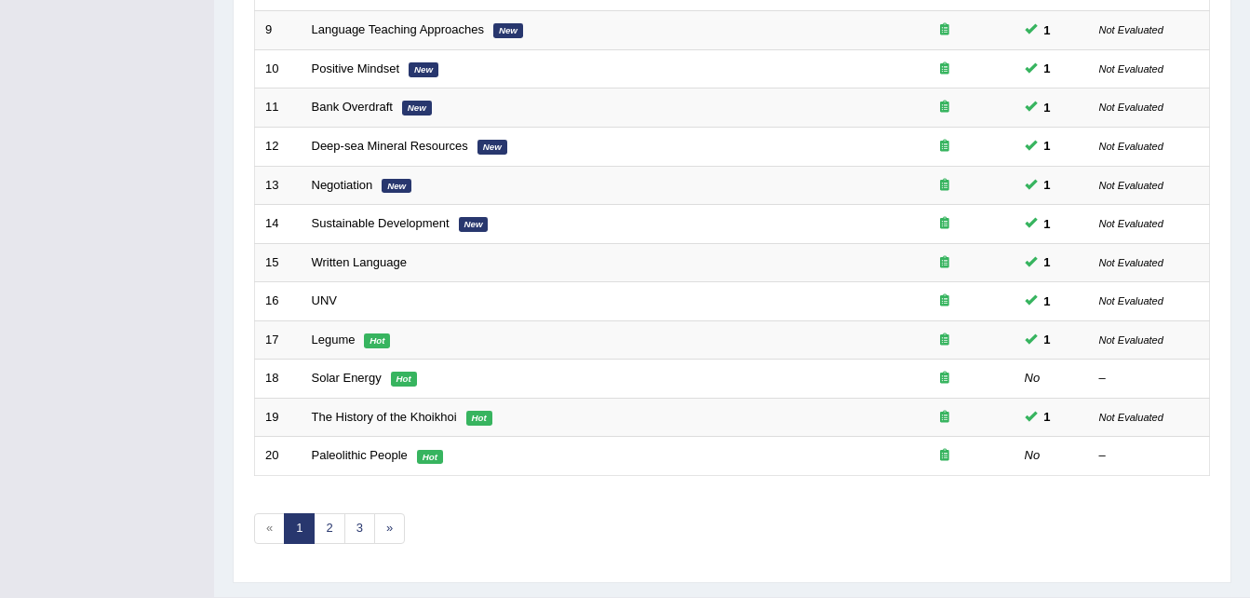
scroll to position [590, 0]
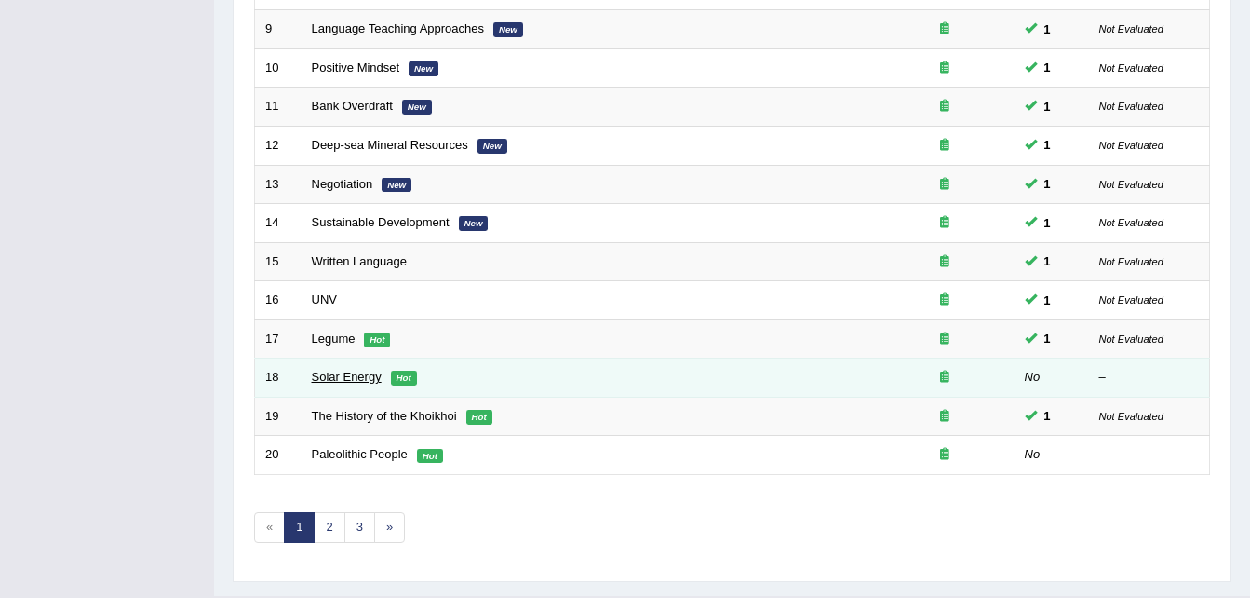
click at [350, 371] on link "Solar Energy" at bounding box center [347, 377] width 70 height 14
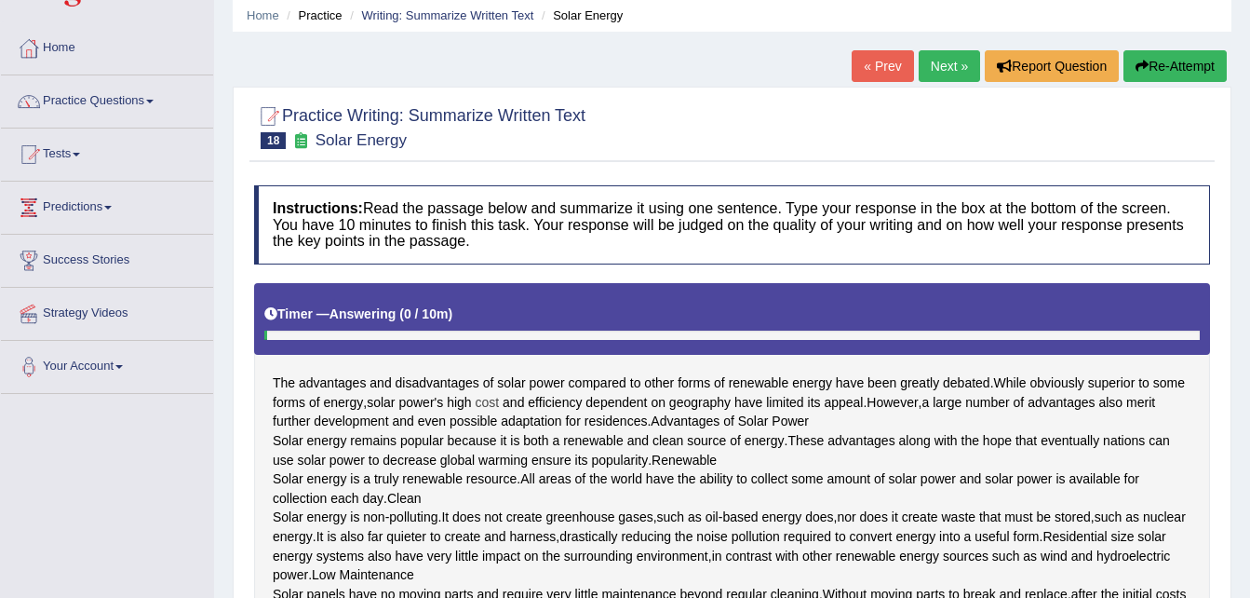
scroll to position [71, 0]
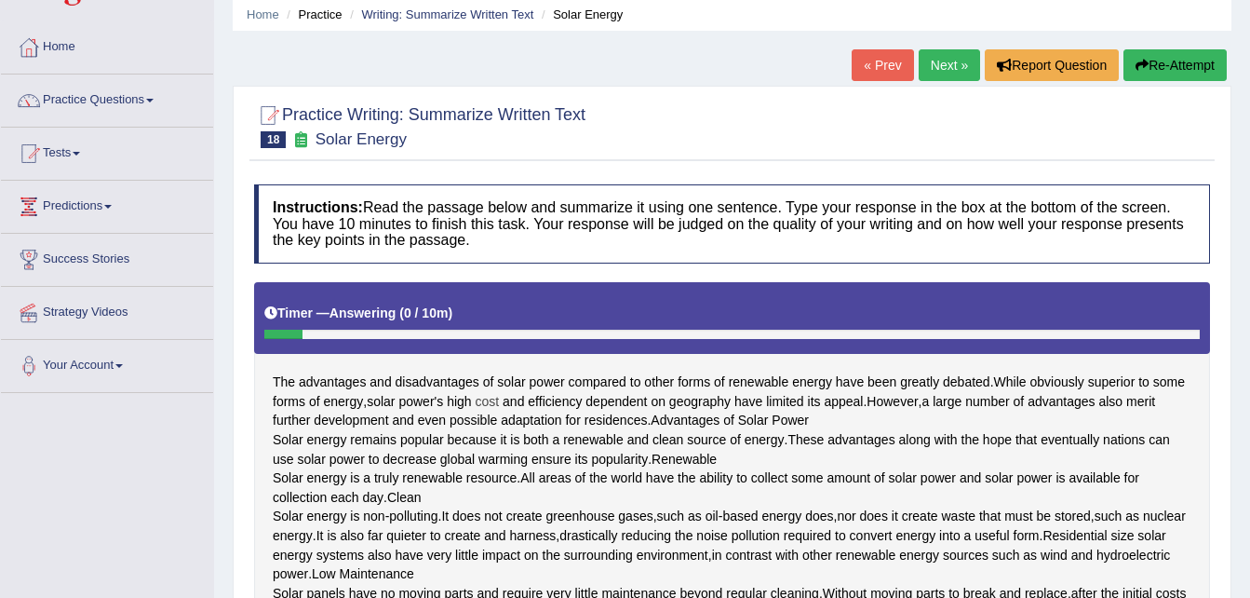
click at [497, 469] on span "warming" at bounding box center [502, 460] width 49 height 20
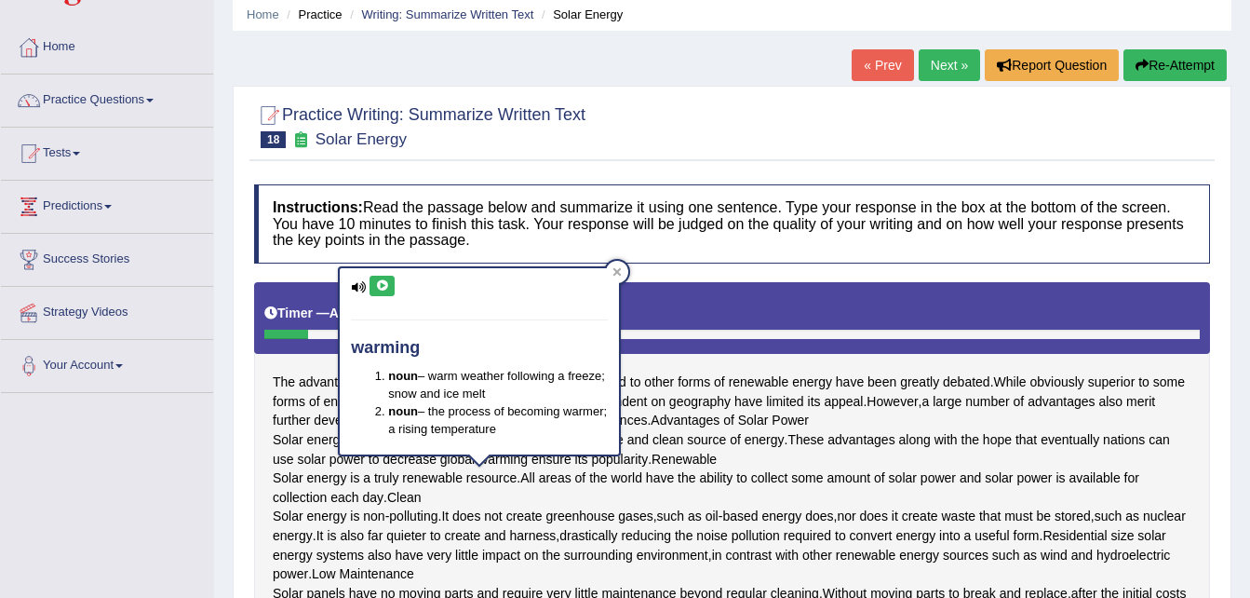
click at [730, 472] on div "The advantages and disadvantages of solar power compared to other forms of rene…" at bounding box center [732, 461] width 956 height 358
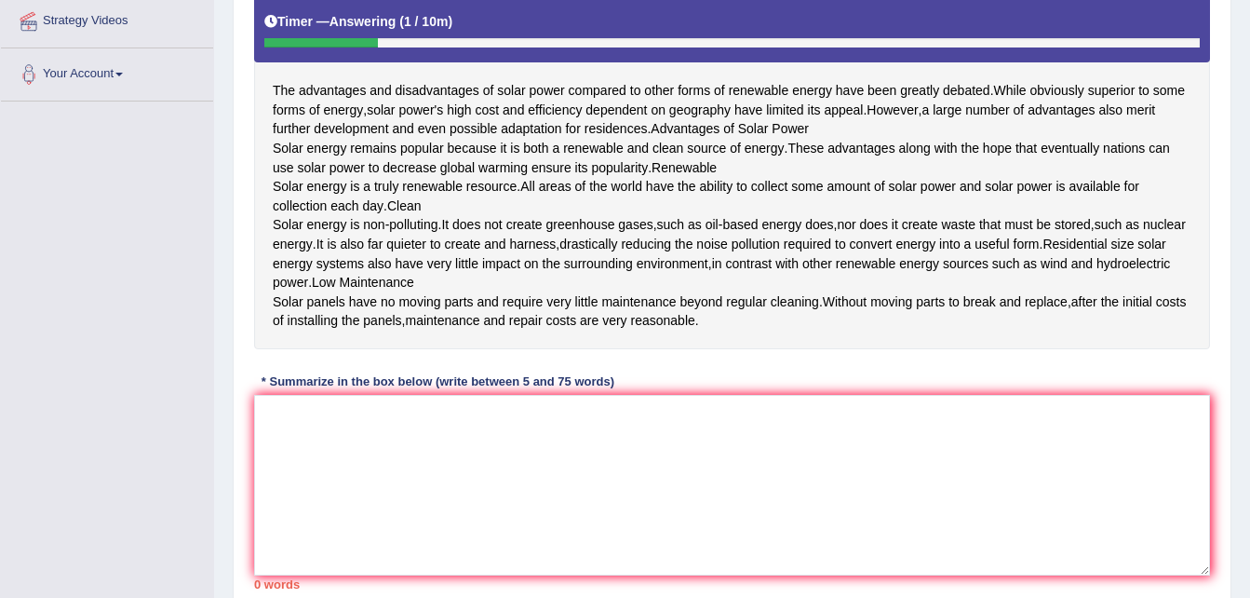
scroll to position [363, 0]
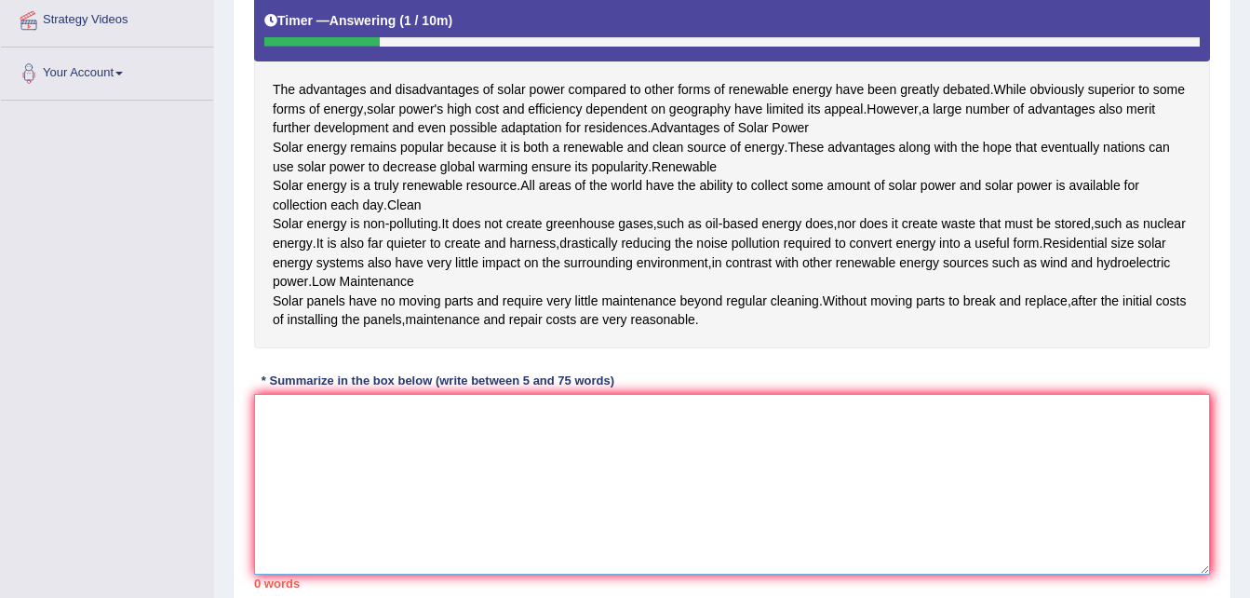
click at [499, 490] on textarea at bounding box center [732, 484] width 956 height 181
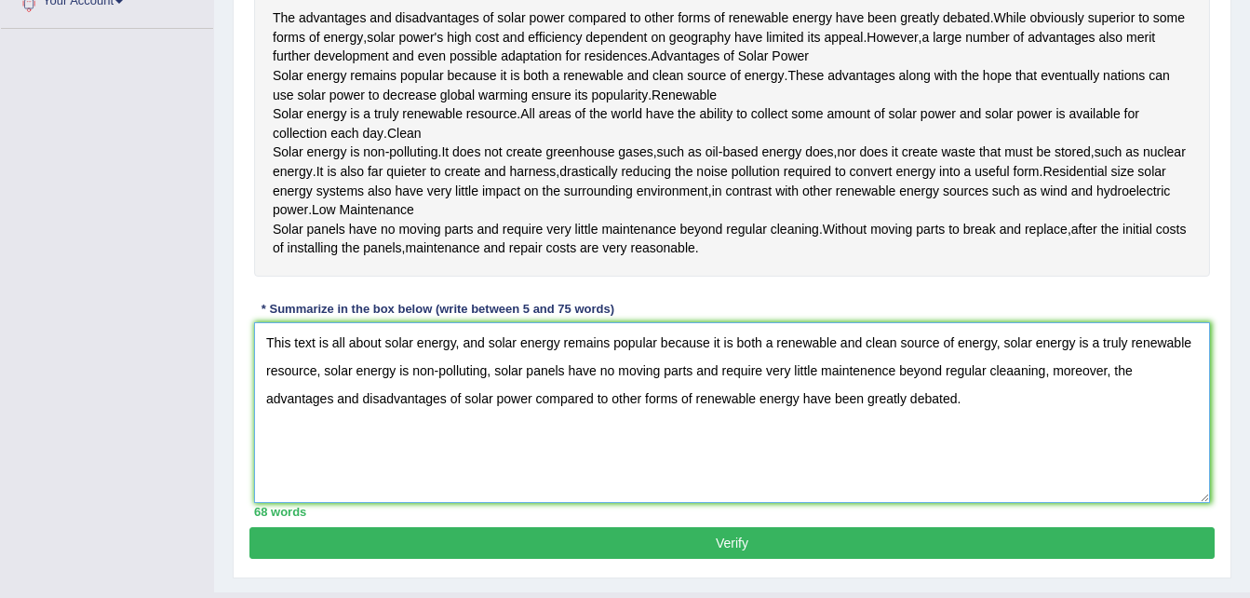
scroll to position [436, 0]
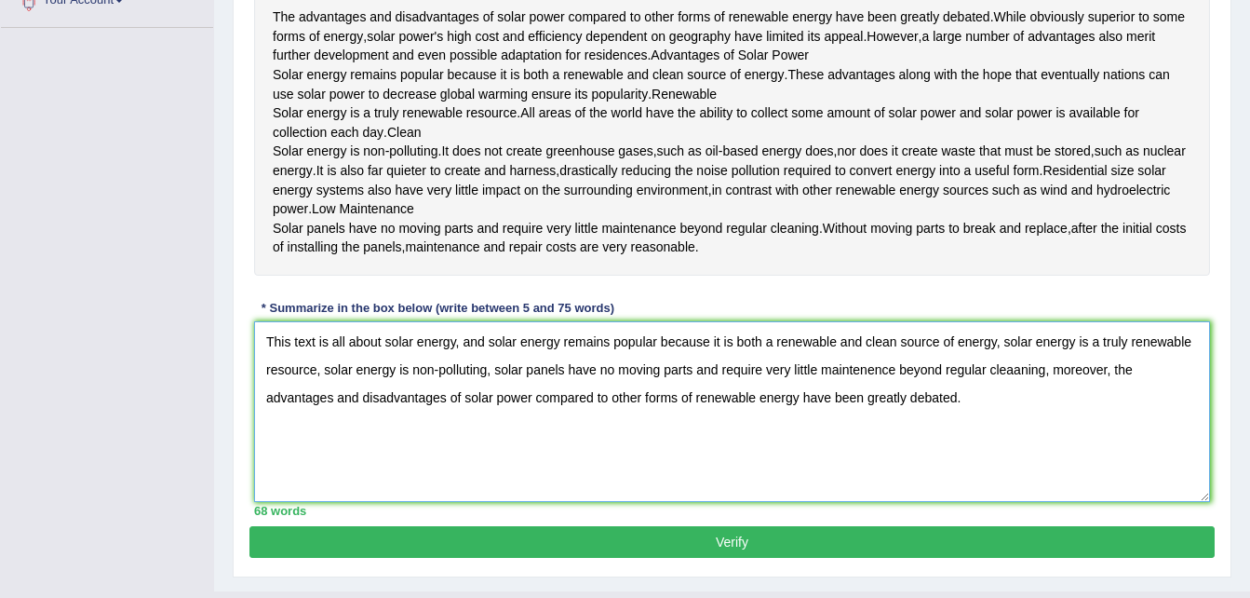
click at [1014, 451] on textarea "This text is all about solar energy, and solar energy remains popular because i…" at bounding box center [732, 411] width 956 height 181
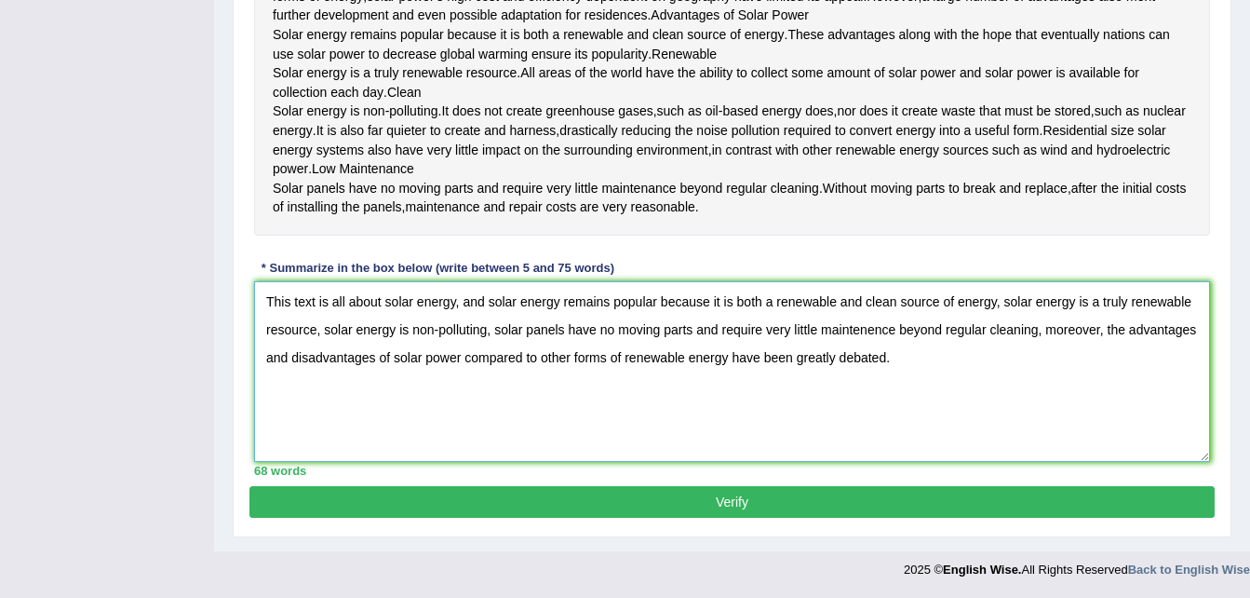
scroll to position [552, 0]
type textarea "This text is all about solar energy, and solar energy remains popular because i…"
click at [531, 494] on button "Verify" at bounding box center [731, 502] width 965 height 32
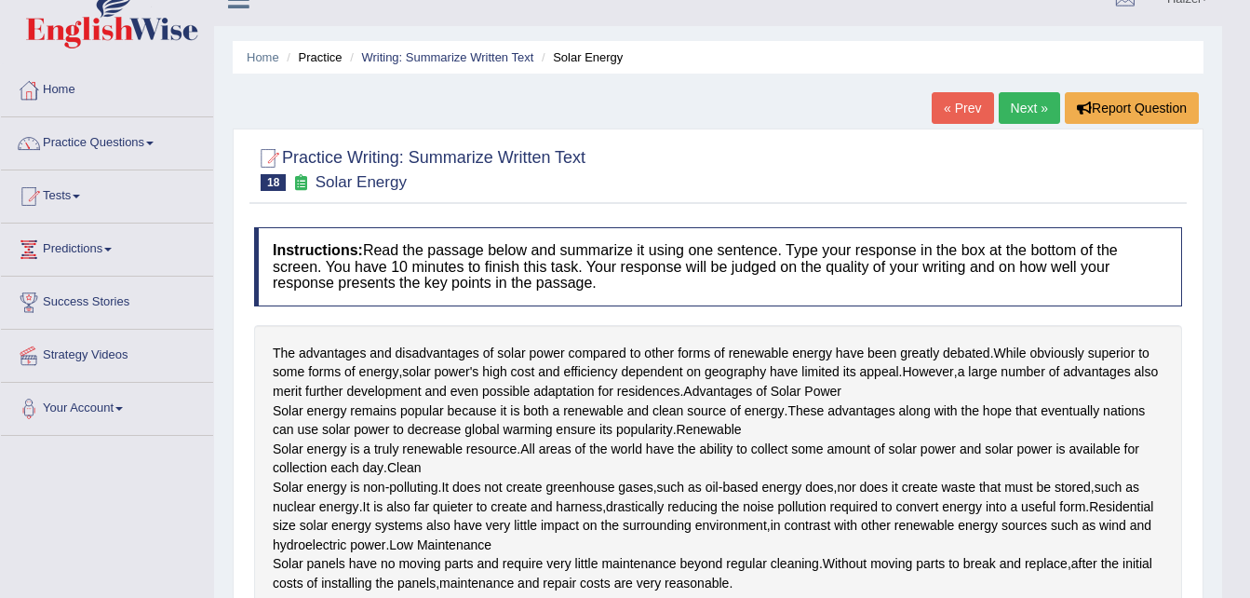
scroll to position [27, 0]
click at [95, 145] on link "Practice Questions" at bounding box center [107, 141] width 212 height 47
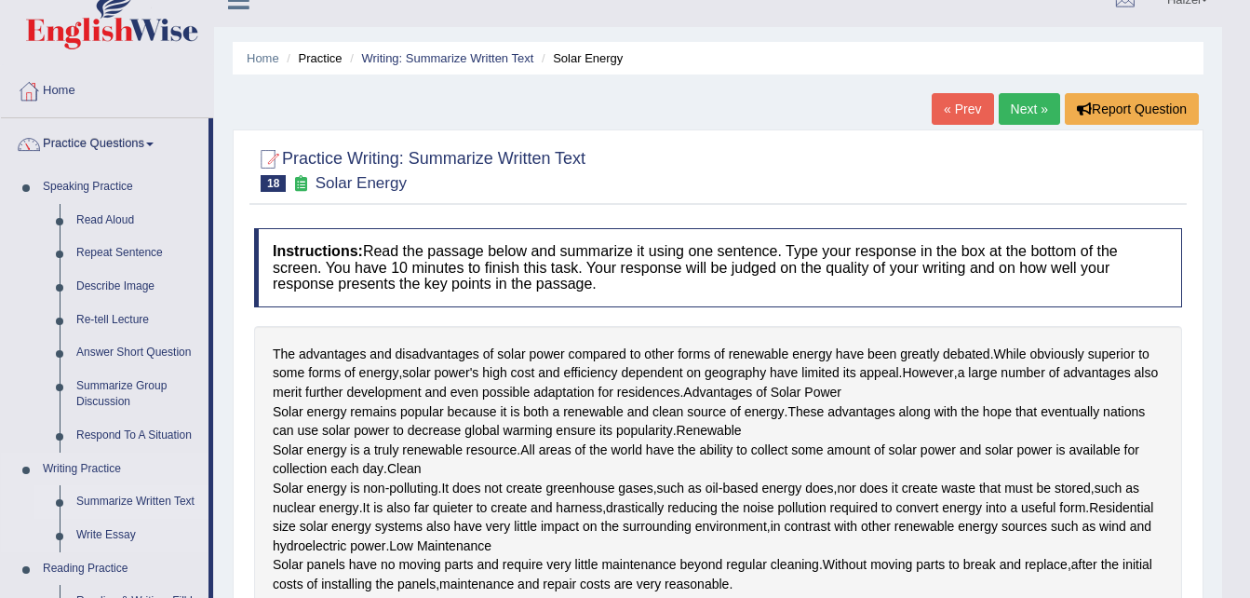
click at [138, 492] on link "Summarize Written Text" at bounding box center [138, 502] width 141 height 34
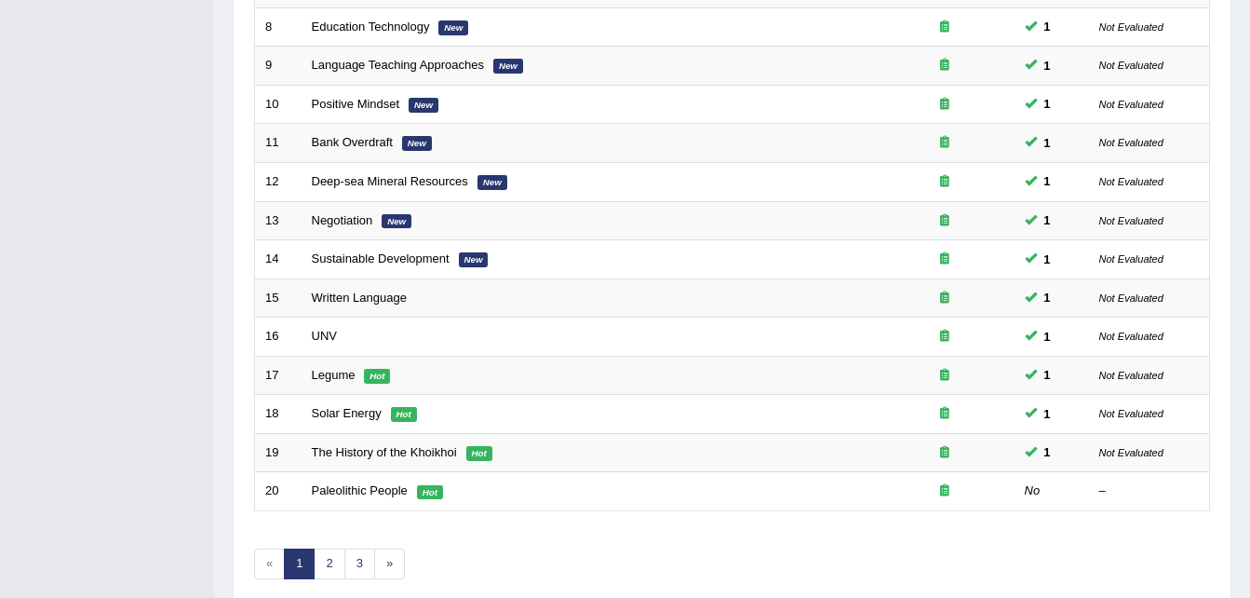
scroll to position [635, 0]
